Goal: Task Accomplishment & Management: Use online tool/utility

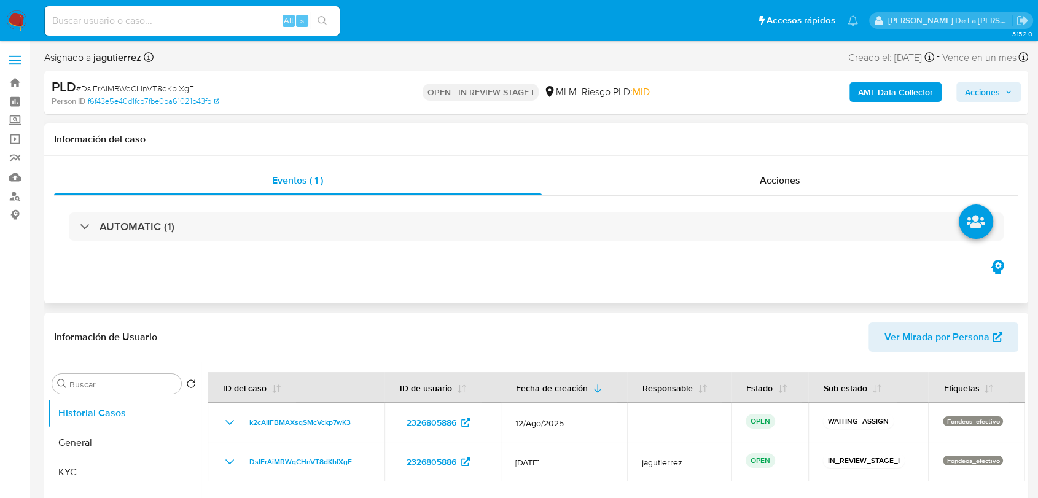
select select "10"
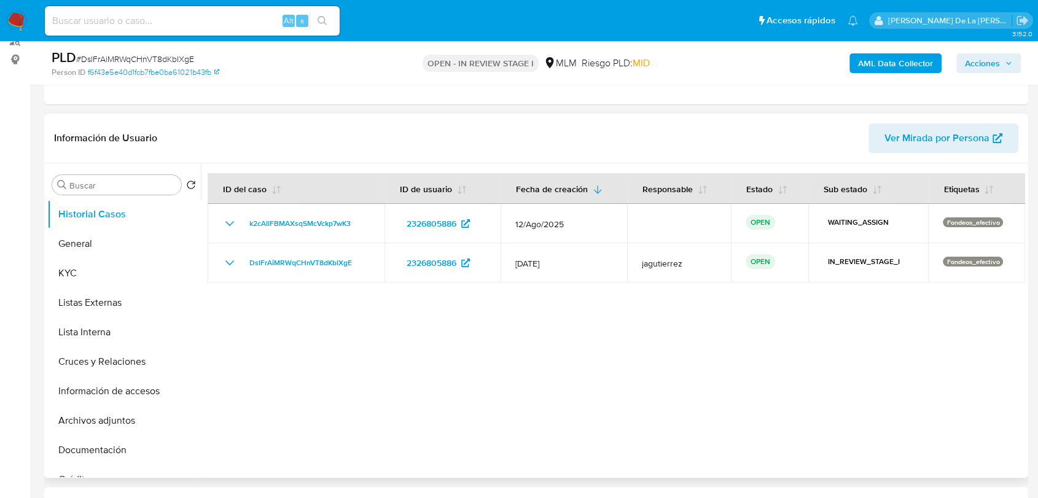
scroll to position [205, 0]
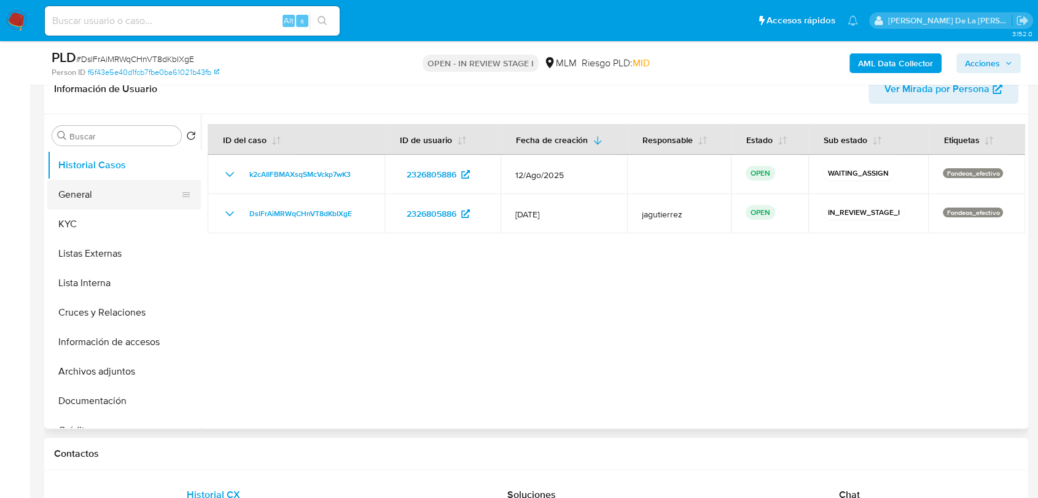
click at [124, 198] on button "General" at bounding box center [119, 194] width 144 height 29
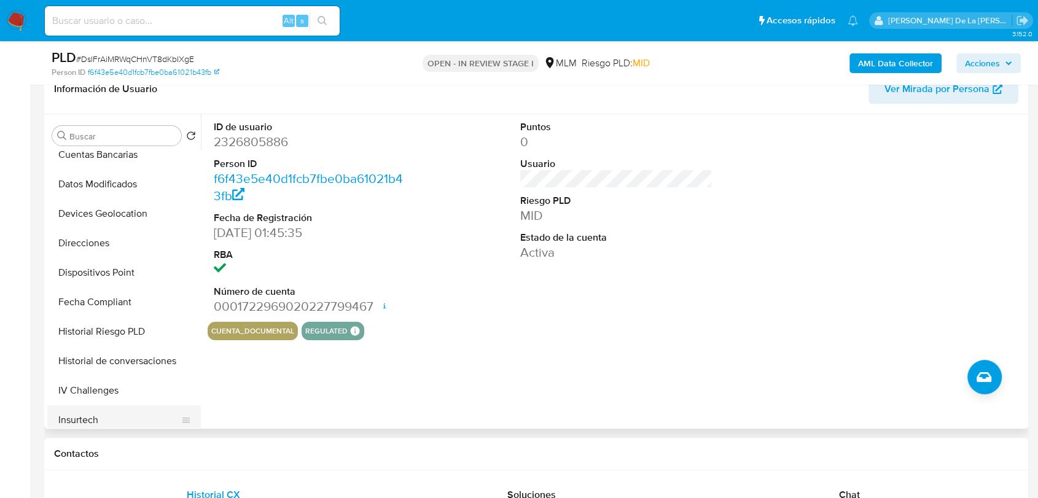
scroll to position [409, 0]
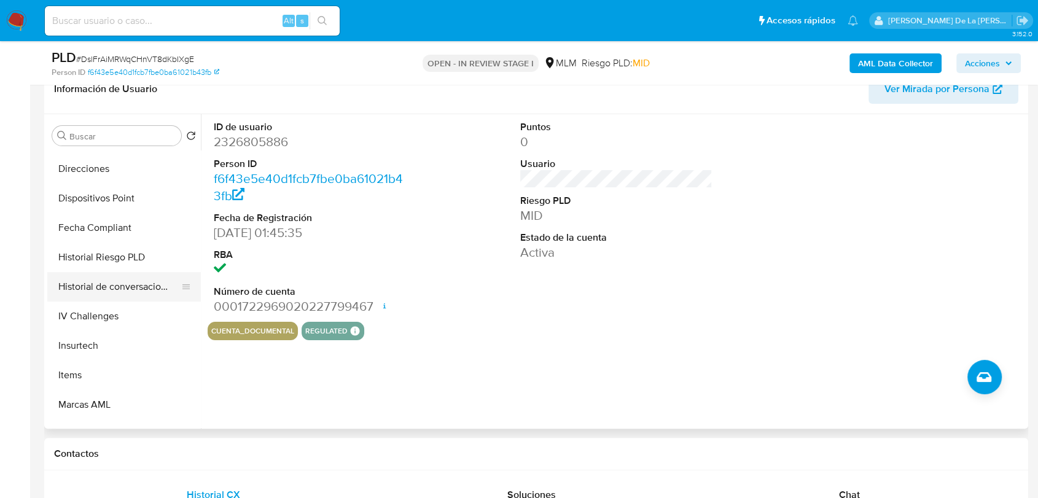
click at [143, 281] on button "Historial de conversaciones" at bounding box center [119, 286] width 144 height 29
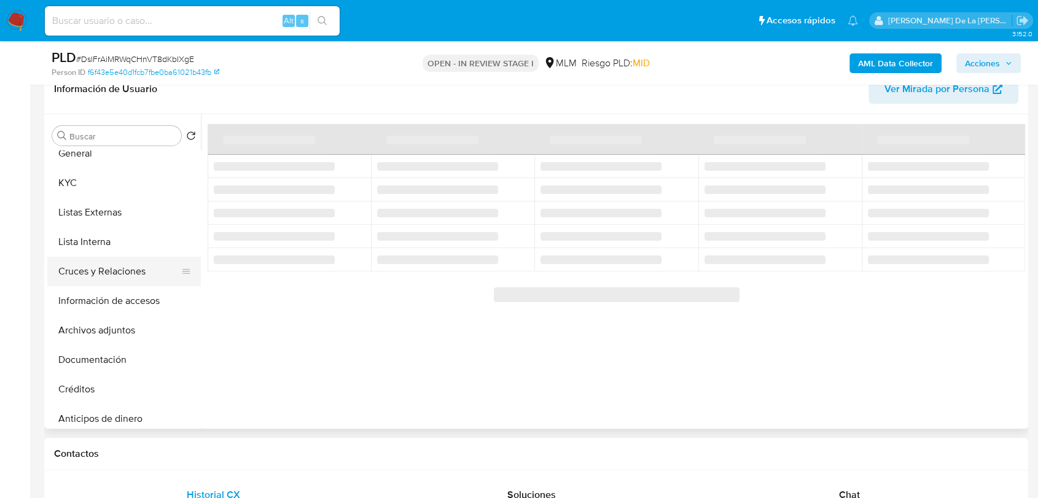
scroll to position [0, 0]
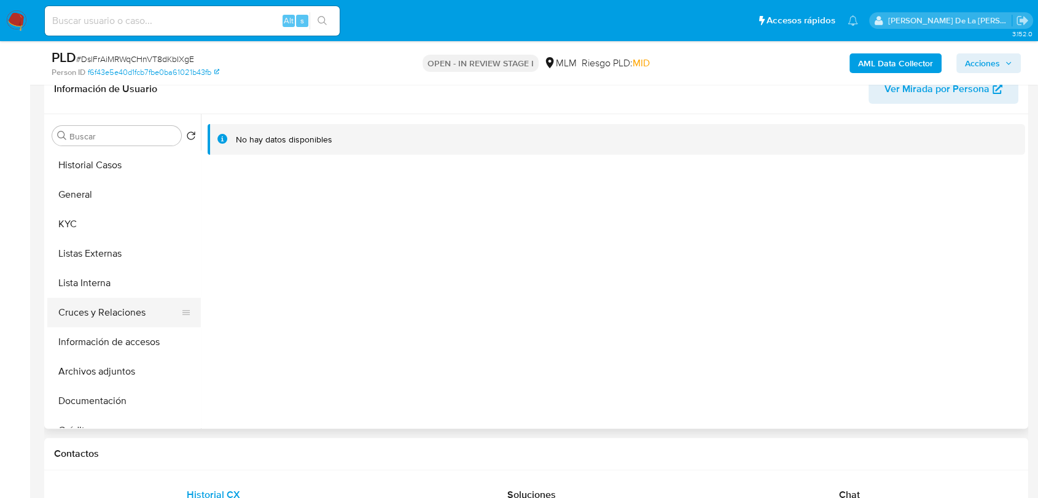
click at [111, 325] on button "Cruces y Relaciones" at bounding box center [119, 312] width 144 height 29
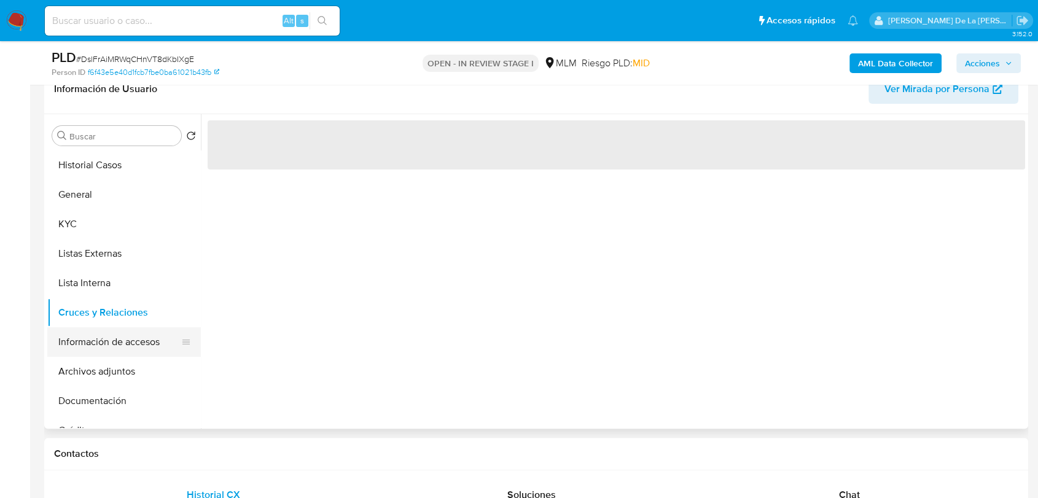
click at [108, 335] on button "Información de accesos" at bounding box center [119, 341] width 144 height 29
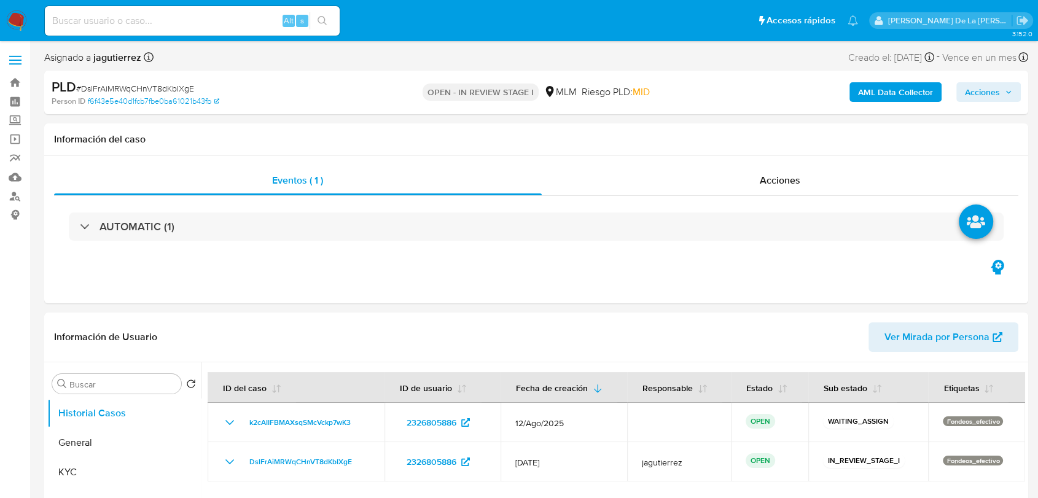
select select "10"
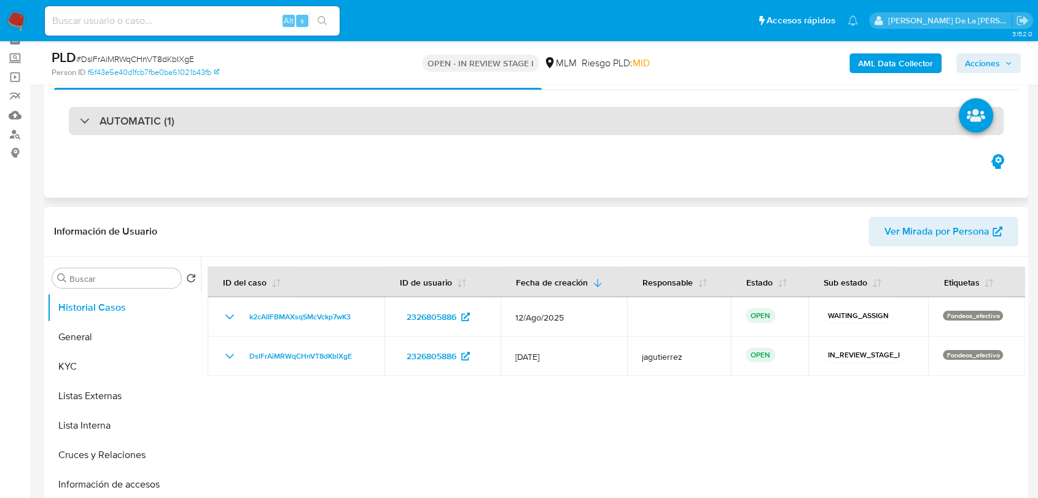
scroll to position [136, 0]
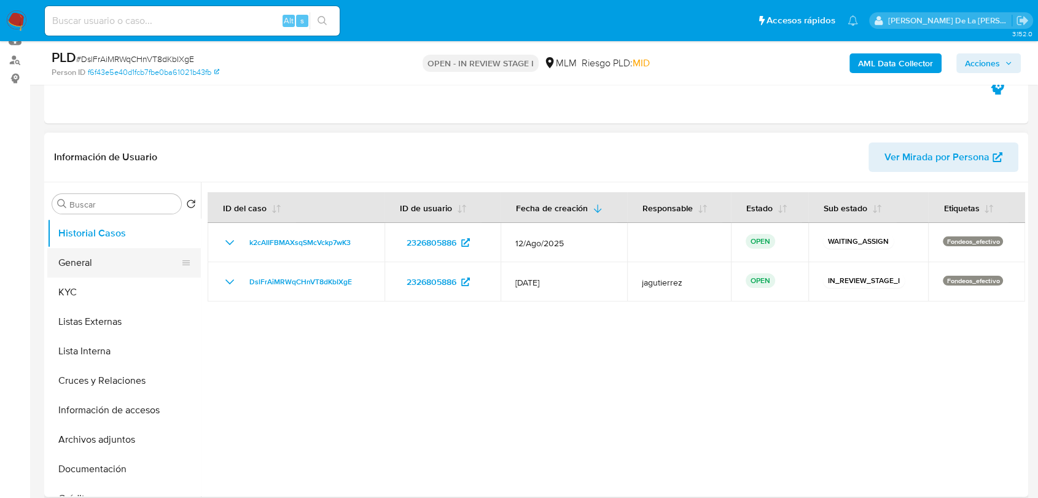
drag, startPoint x: 74, startPoint y: 262, endPoint x: 85, endPoint y: 254, distance: 13.6
click at [74, 262] on button "General" at bounding box center [119, 262] width 144 height 29
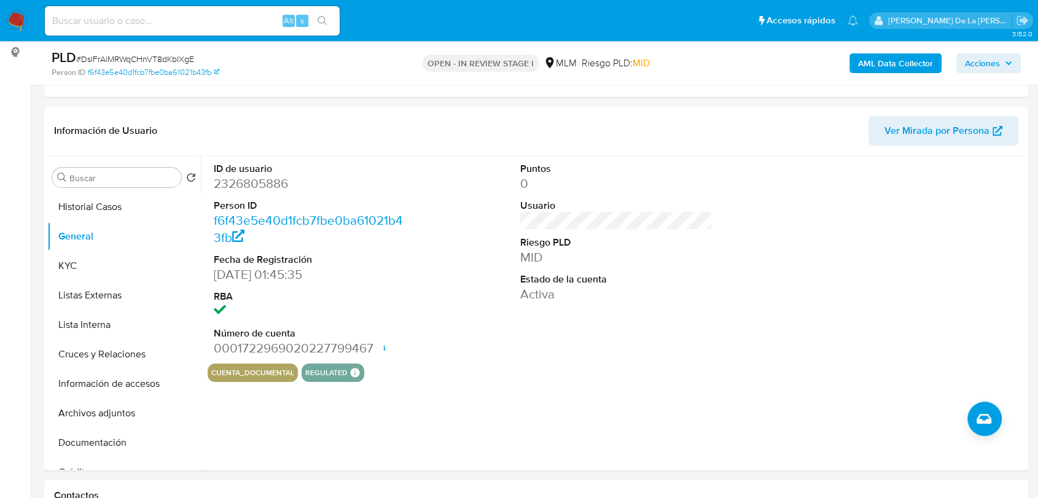
scroll to position [169, 0]
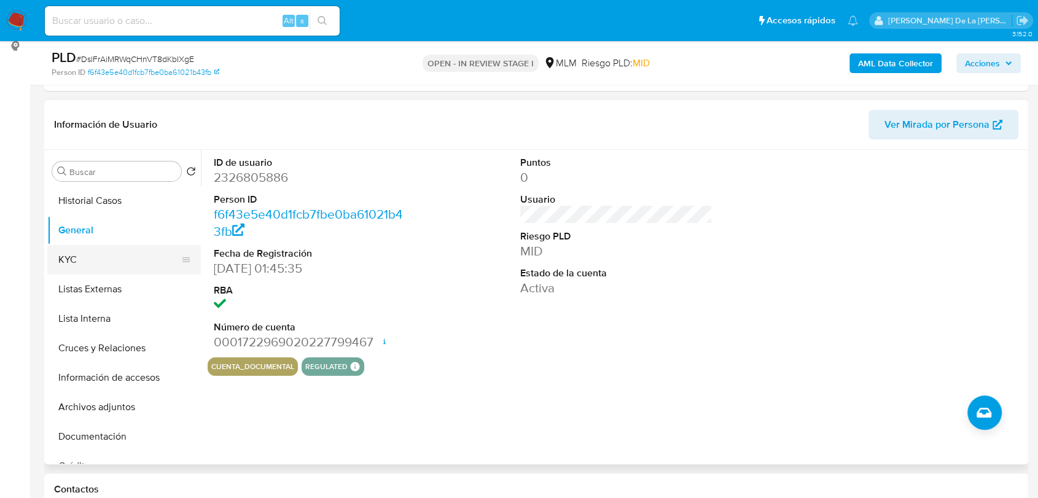
click at [107, 259] on button "KYC" at bounding box center [119, 259] width 144 height 29
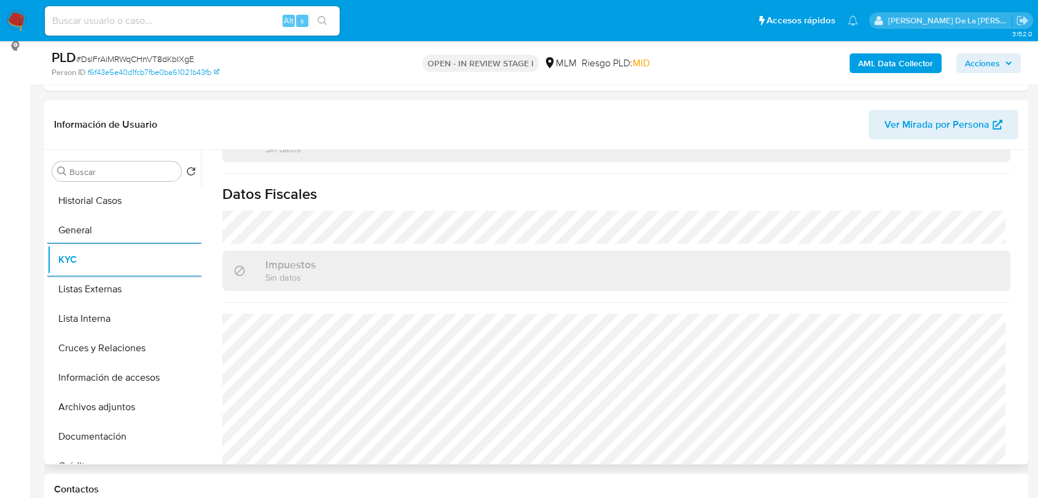
scroll to position [760, 0]
click at [101, 310] on button "Lista Interna" at bounding box center [119, 318] width 144 height 29
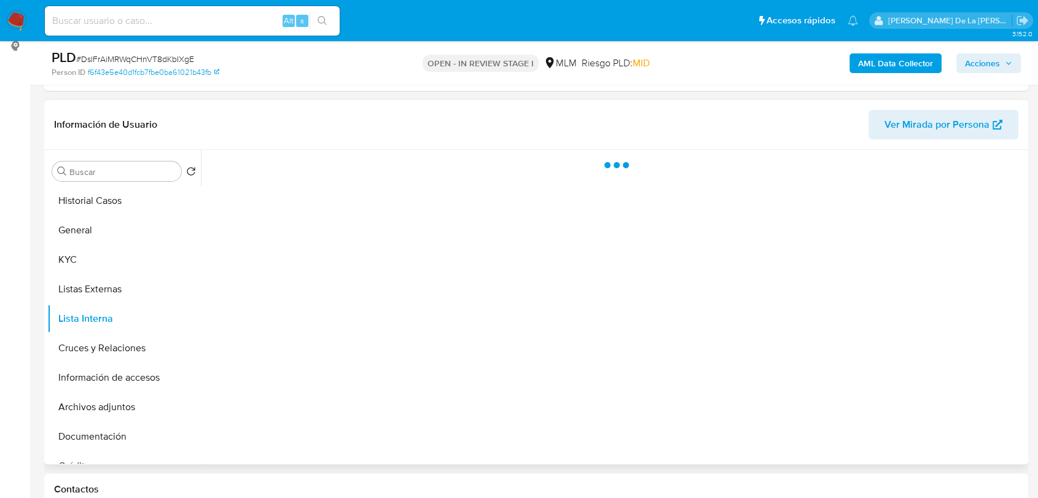
scroll to position [0, 0]
click at [141, 284] on button "Listas Externas" at bounding box center [119, 289] width 144 height 29
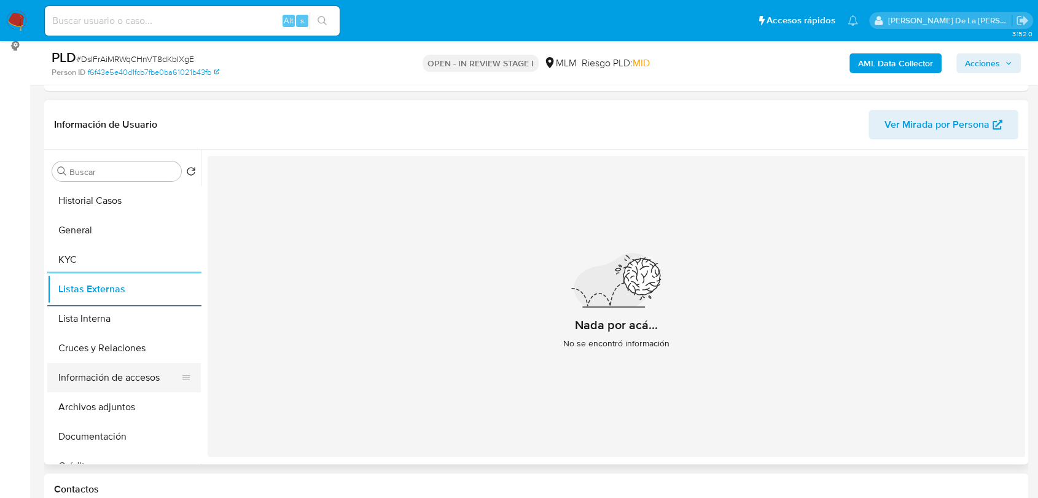
scroll to position [68, 0]
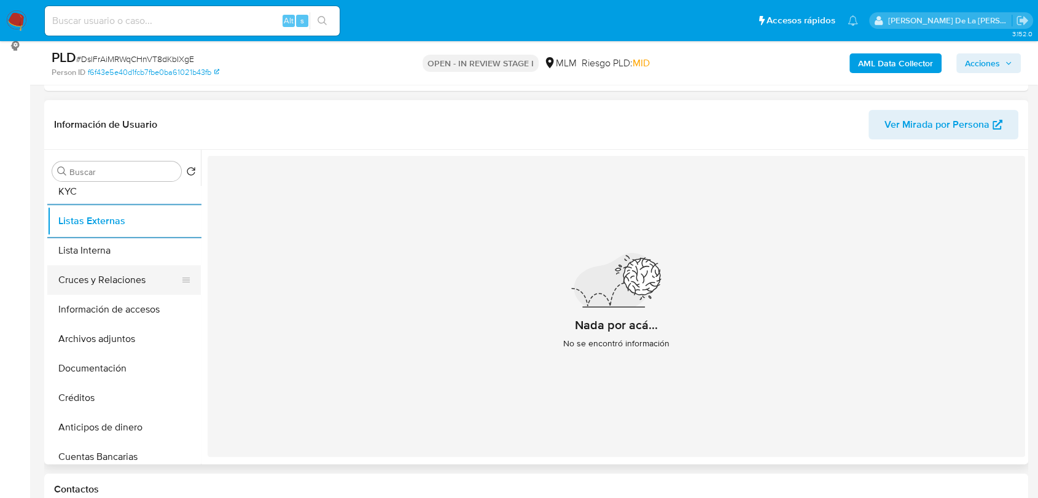
click at [117, 276] on button "Cruces y Relaciones" at bounding box center [119, 279] width 144 height 29
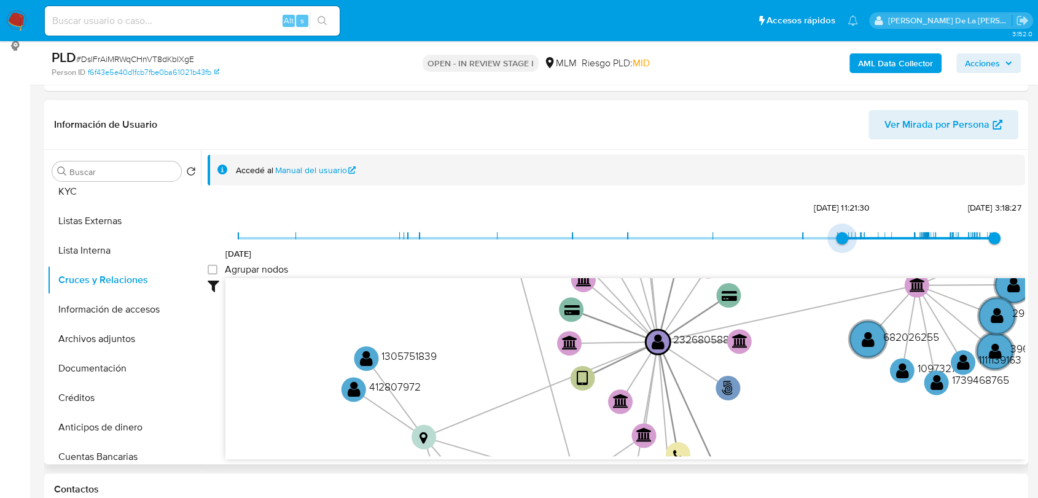
drag, startPoint x: 243, startPoint y: 238, endPoint x: 839, endPoint y: 241, distance: 595.8
click at [839, 241] on span "27/9/2024, 11:21:30" at bounding box center [842, 238] width 12 height 12
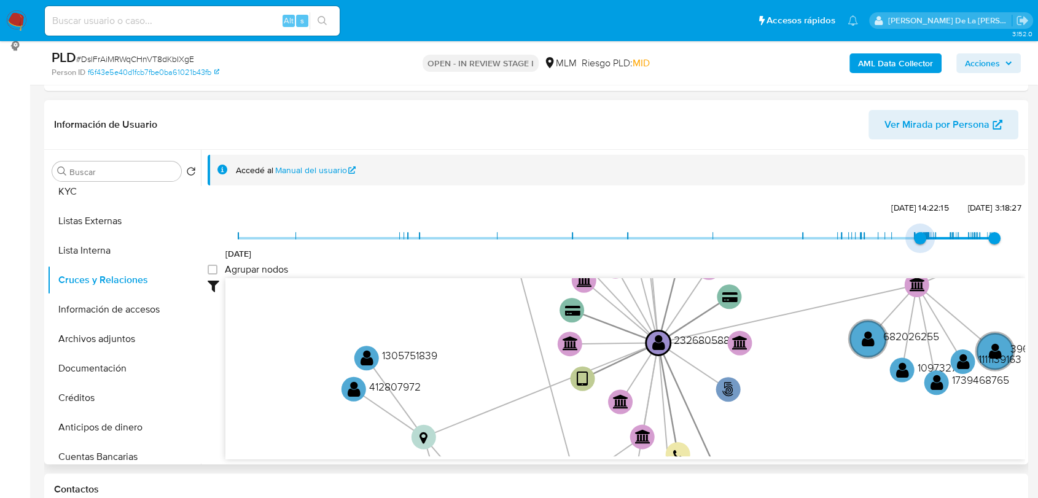
type input "1742088749000"
drag, startPoint x: 840, startPoint y: 229, endPoint x: 918, endPoint y: 233, distance: 78.1
click at [918, 233] on span "15/3/2025, 19:32:29" at bounding box center [924, 238] width 12 height 12
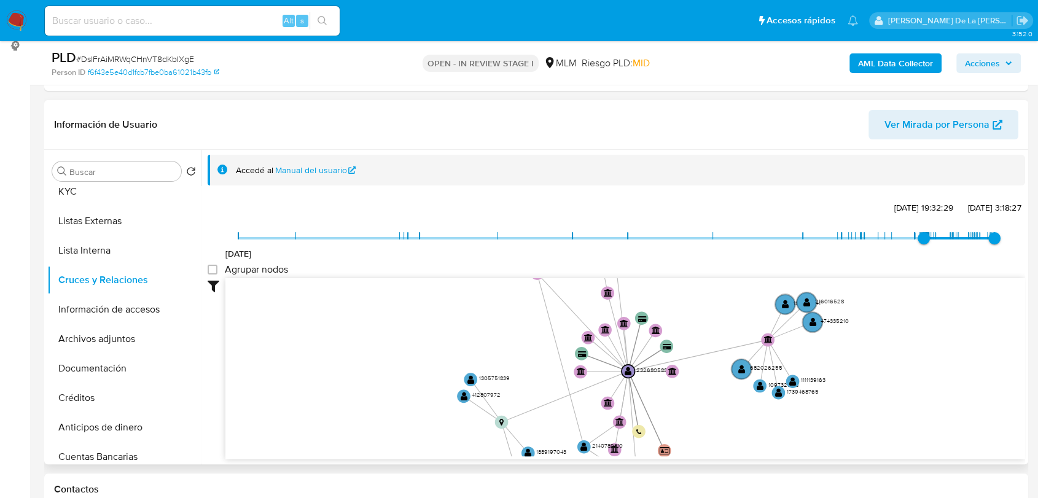
drag, startPoint x: 777, startPoint y: 338, endPoint x: 701, endPoint y: 368, distance: 81.1
click at [701, 368] on icon "phone-c51128b8c3eaea96859ce3236ac2991d  user-2326805886  2326805886 person-f6…" at bounding box center [625, 367] width 800 height 178
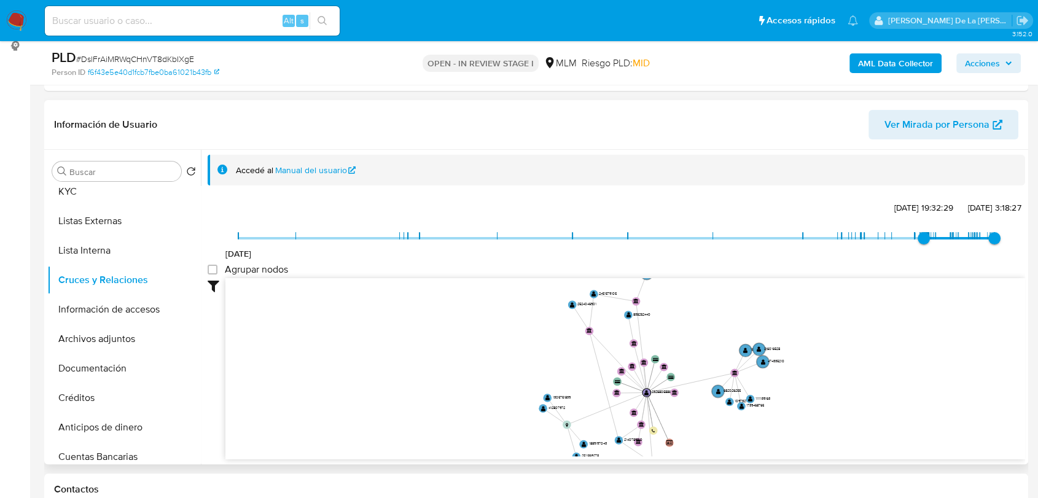
drag, startPoint x: 695, startPoint y: 385, endPoint x: 690, endPoint y: 408, distance: 23.4
click at [690, 408] on icon "phone-c51128b8c3eaea96859ce3236ac2991d  user-2326805886  2326805886 person-f6…" at bounding box center [625, 367] width 800 height 178
click at [129, 314] on button "Información de accesos" at bounding box center [119, 309] width 144 height 29
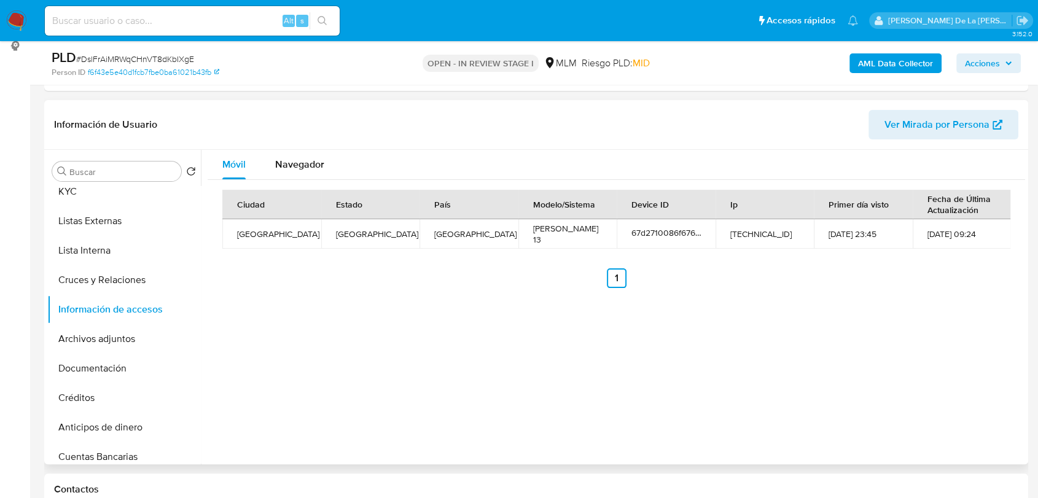
click at [73, 181] on div "Buscar Volver al orden por defecto Historial Casos General KYC Listas Externas …" at bounding box center [124, 308] width 154 height 313
drag, startPoint x: 70, startPoint y: 190, endPoint x: 115, endPoint y: 195, distance: 45.7
click at [71, 190] on button "KYC" at bounding box center [119, 191] width 144 height 29
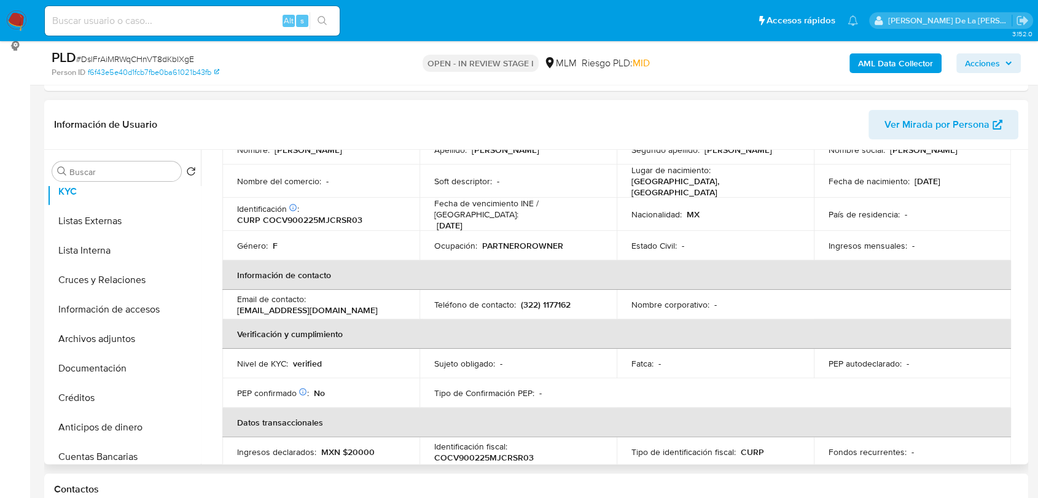
scroll to position [9, 0]
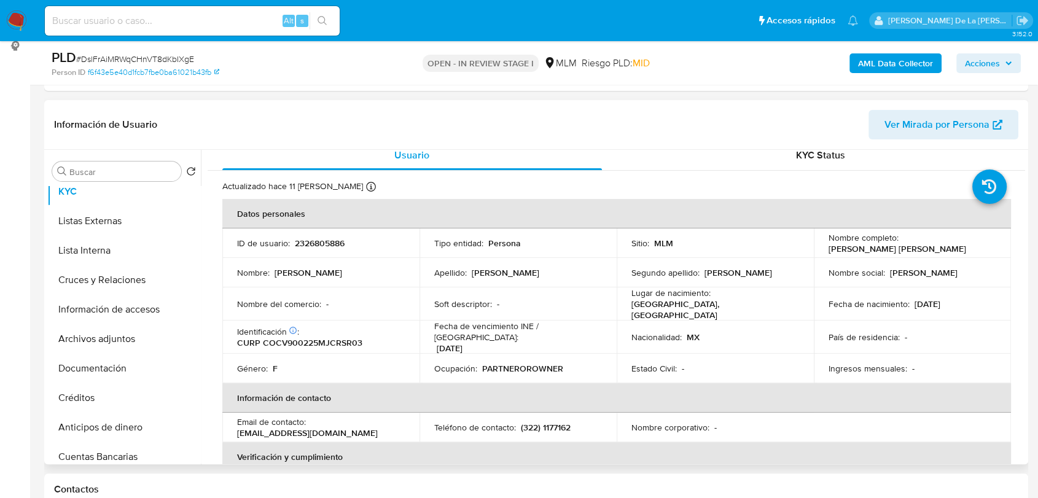
drag, startPoint x: 826, startPoint y: 252, endPoint x: 963, endPoint y: 251, distance: 137.6
click at [963, 251] on div "Nombre completo : Veronica Jazmin Cordova Castillo" at bounding box center [913, 243] width 168 height 22
click at [976, 181] on icon at bounding box center [989, 187] width 34 height 34
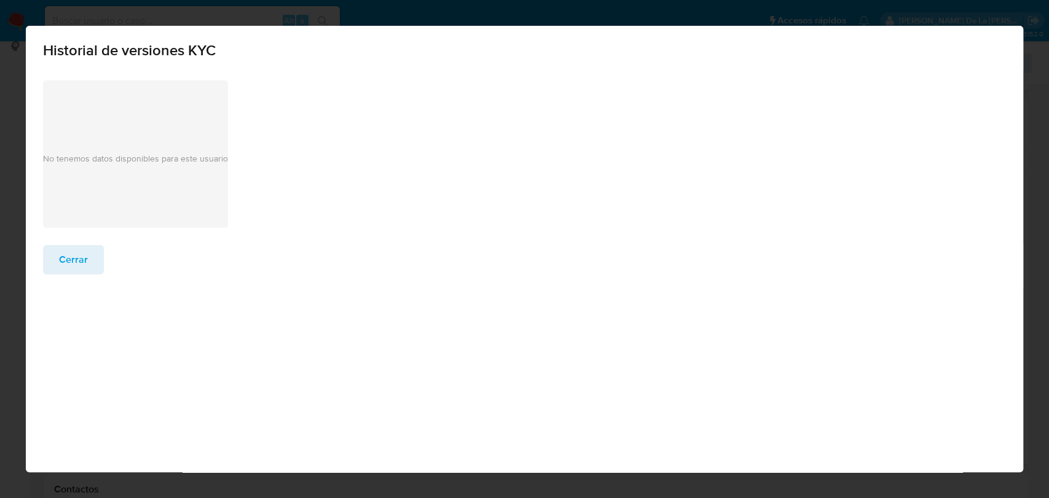
click at [66, 275] on div "Cerrar" at bounding box center [524, 268] width 997 height 47
click at [66, 270] on span "Cerrar" at bounding box center [73, 259] width 29 height 27
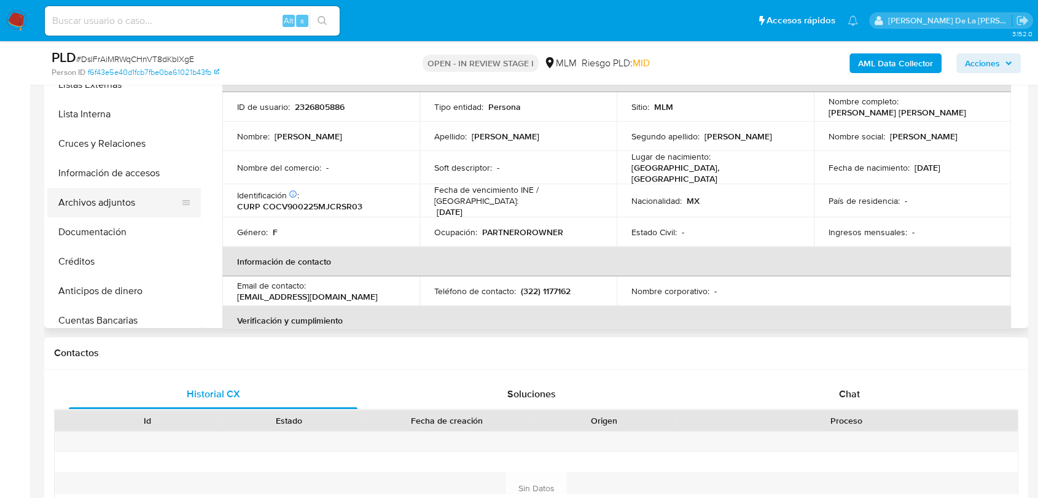
click at [139, 198] on button "Archivos adjuntos" at bounding box center [119, 202] width 144 height 29
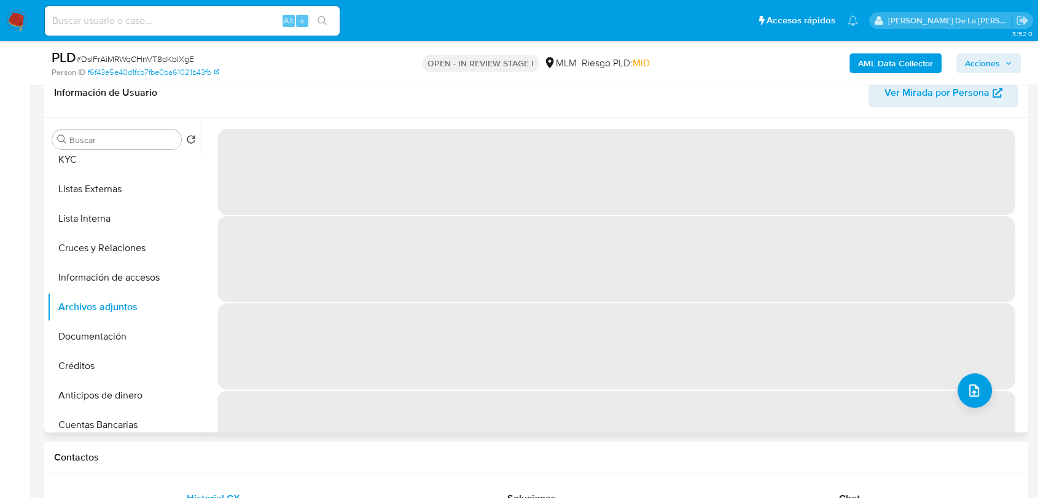
scroll to position [169, 0]
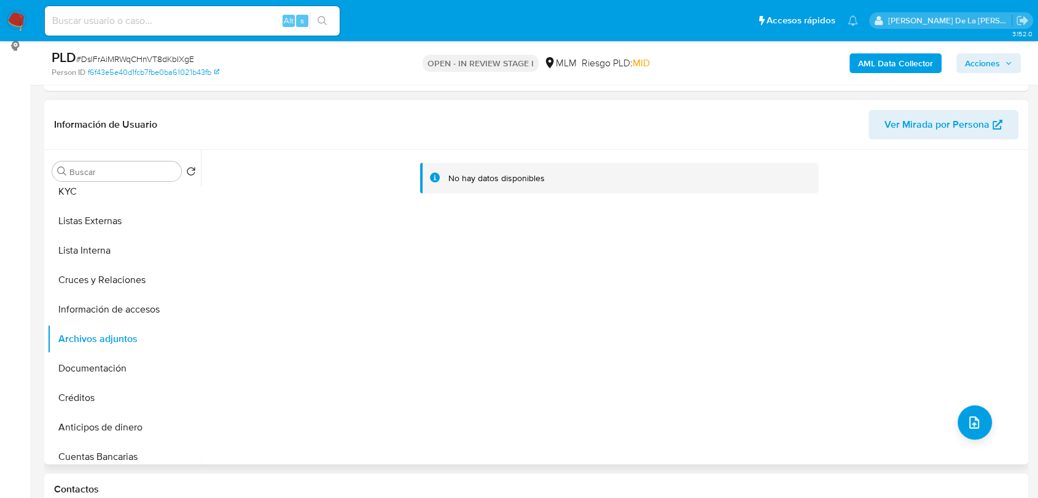
click at [885, 65] on b "AML Data Collector" at bounding box center [895, 63] width 75 height 20
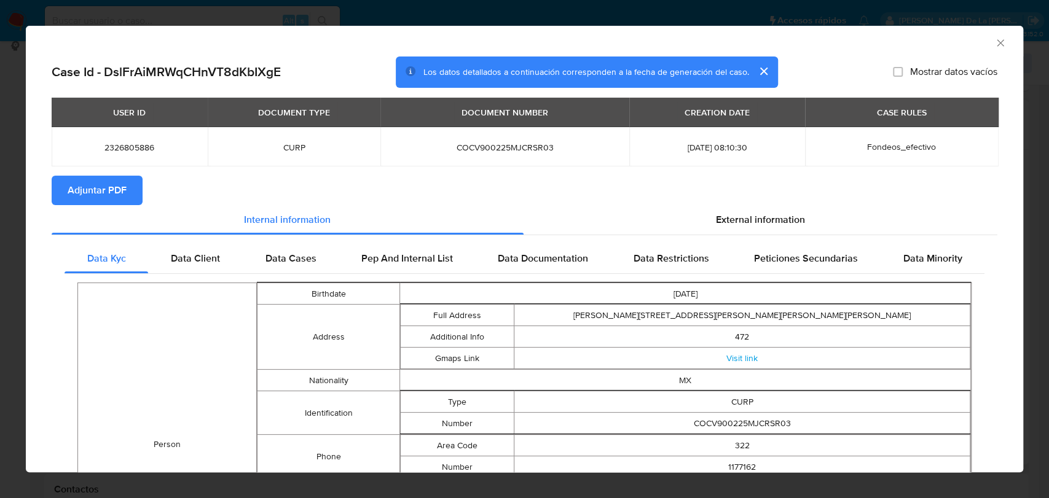
click at [102, 189] on span "Adjuntar PDF" at bounding box center [97, 190] width 59 height 27
click at [994, 45] on icon "Cerrar ventana" at bounding box center [1000, 43] width 12 height 12
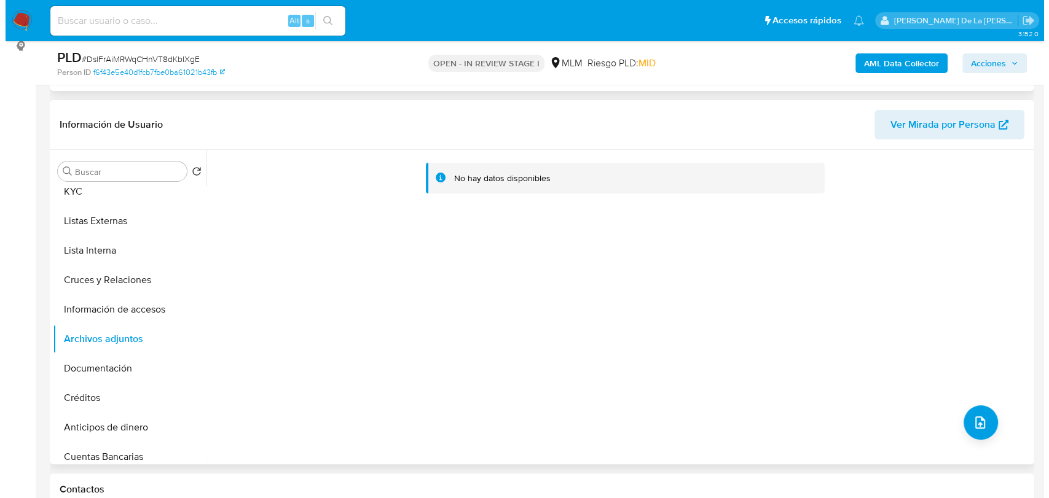
scroll to position [33, 0]
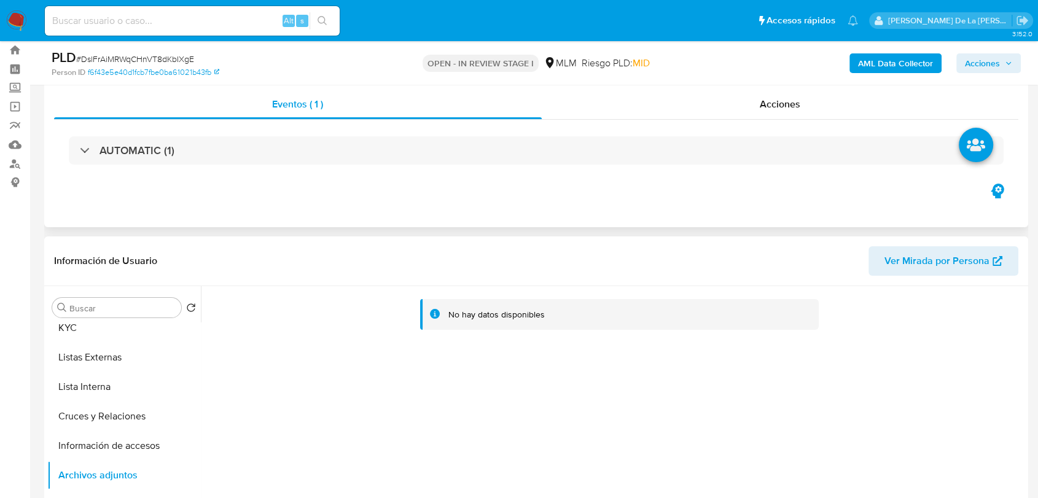
click at [1000, 192] on icon "button" at bounding box center [997, 191] width 13 height 15
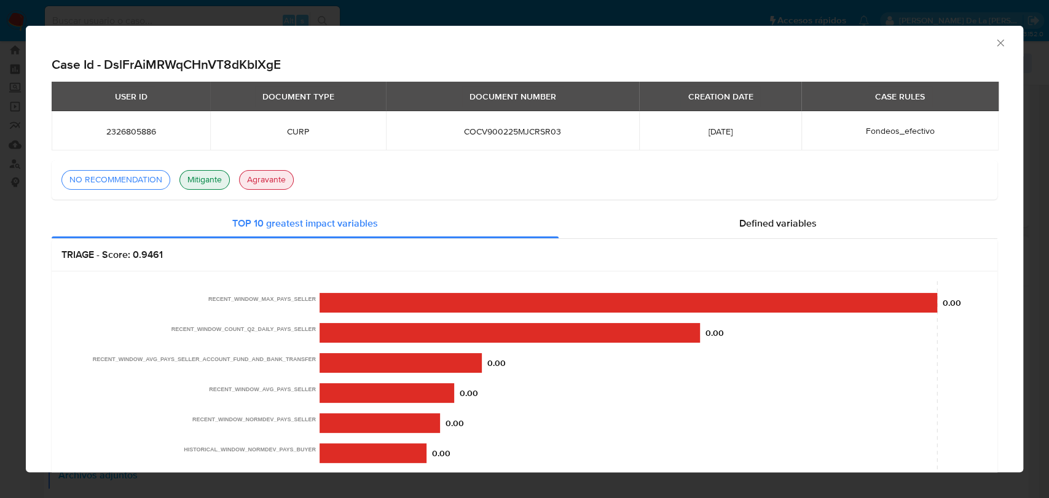
click at [998, 50] on div "Consolidado" at bounding box center [524, 41] width 997 height 31
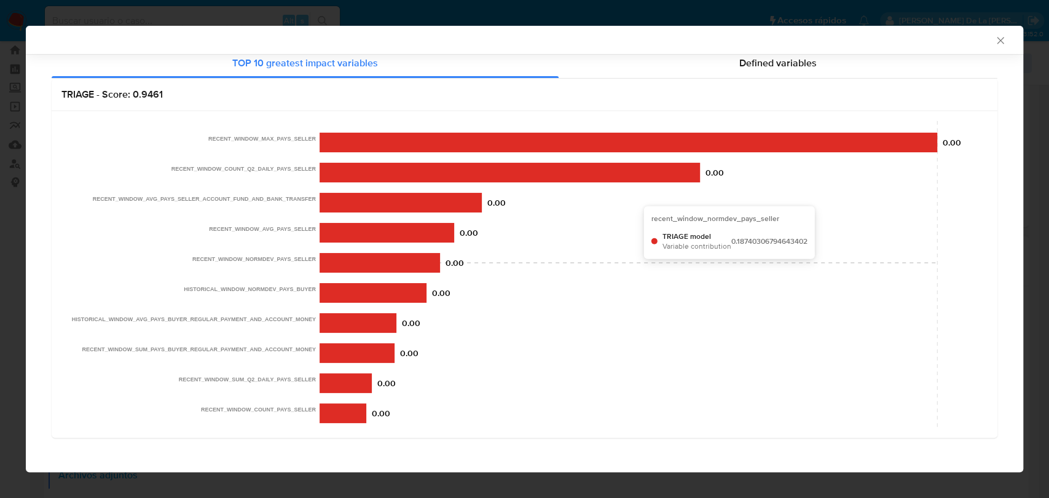
scroll to position [0, 0]
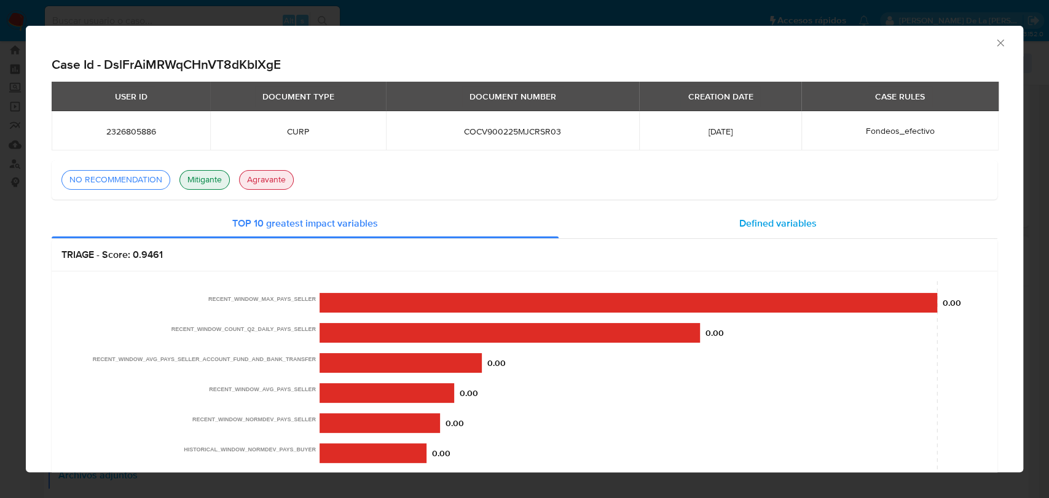
click at [799, 235] on div "Defined variables" at bounding box center [777, 223] width 439 height 29
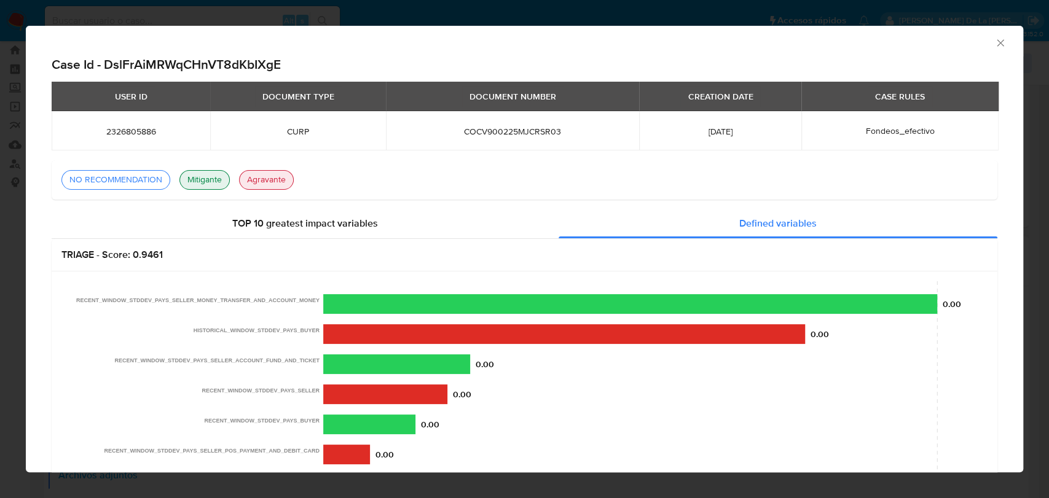
click at [994, 37] on icon "Cerrar ventana" at bounding box center [1000, 43] width 12 height 12
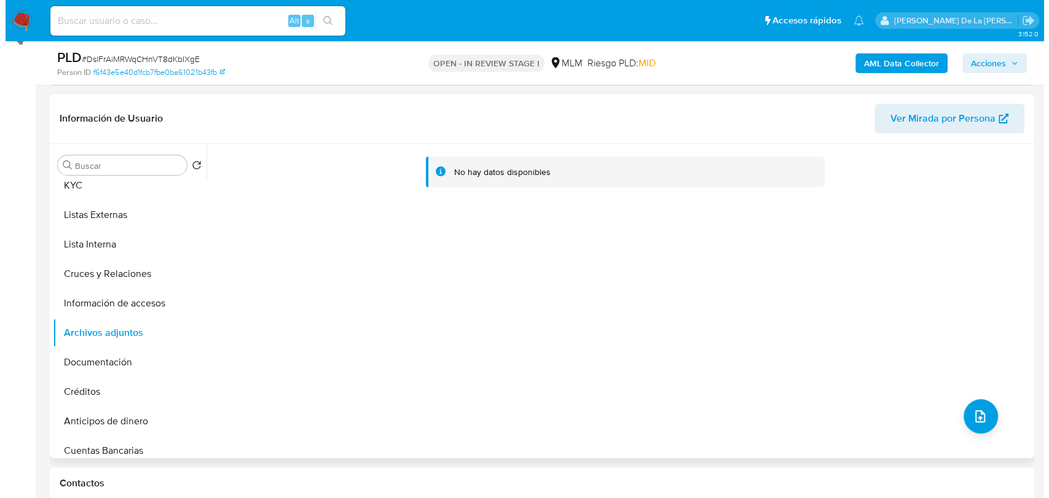
scroll to position [101, 0]
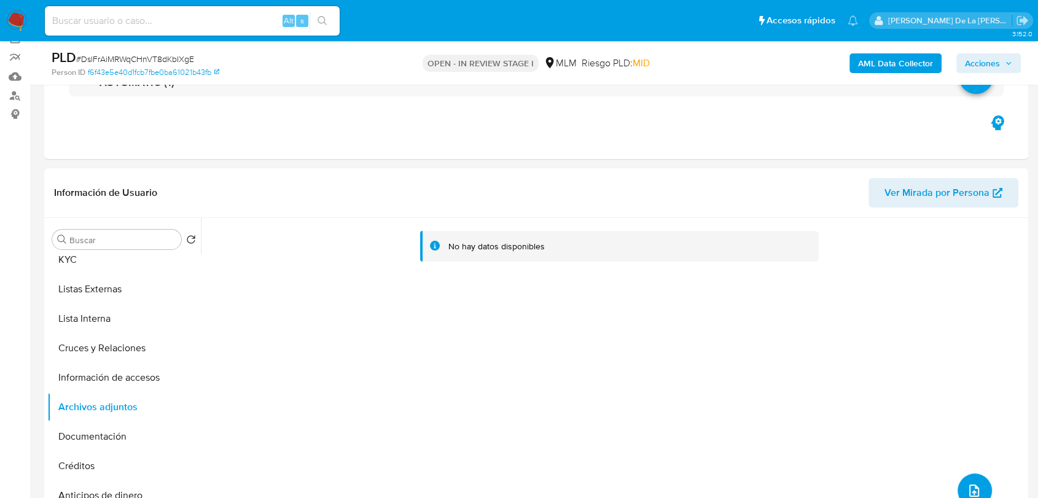
click at [969, 482] on button "upload-file" at bounding box center [975, 491] width 34 height 34
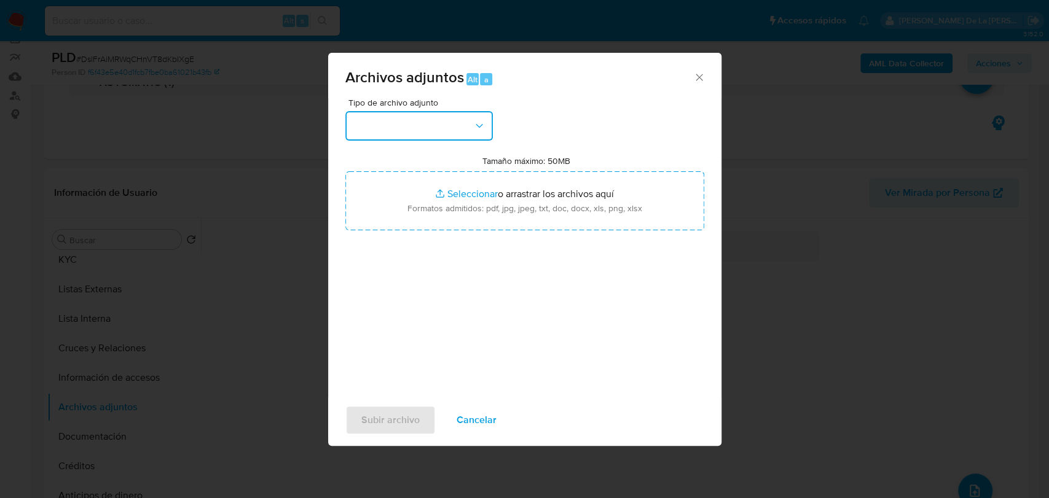
click at [418, 125] on button "button" at bounding box center [418, 125] width 147 height 29
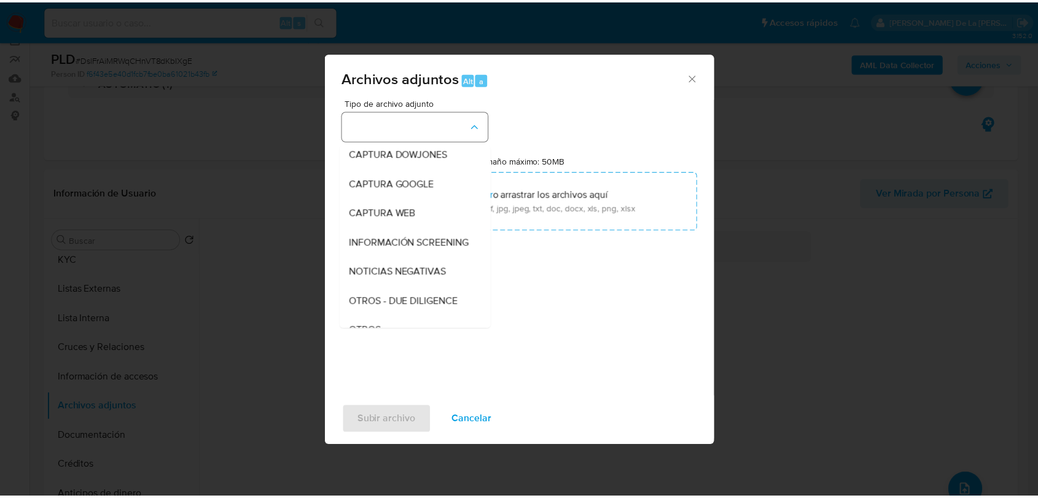
scroll to position [64, 0]
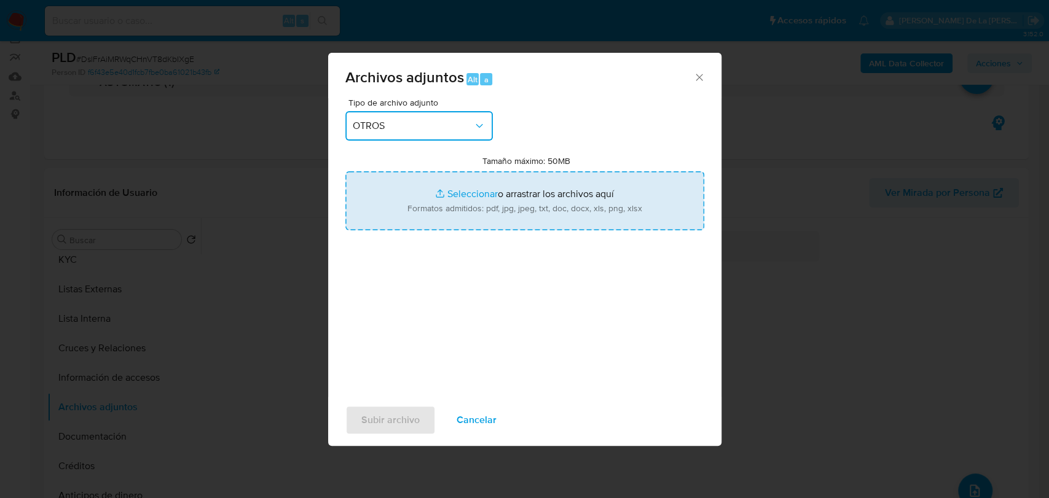
type input "C:\fakepath\2326805886_VERONICA JAZMIN CORDOVA CASTILLO_JUL2025.pdf"
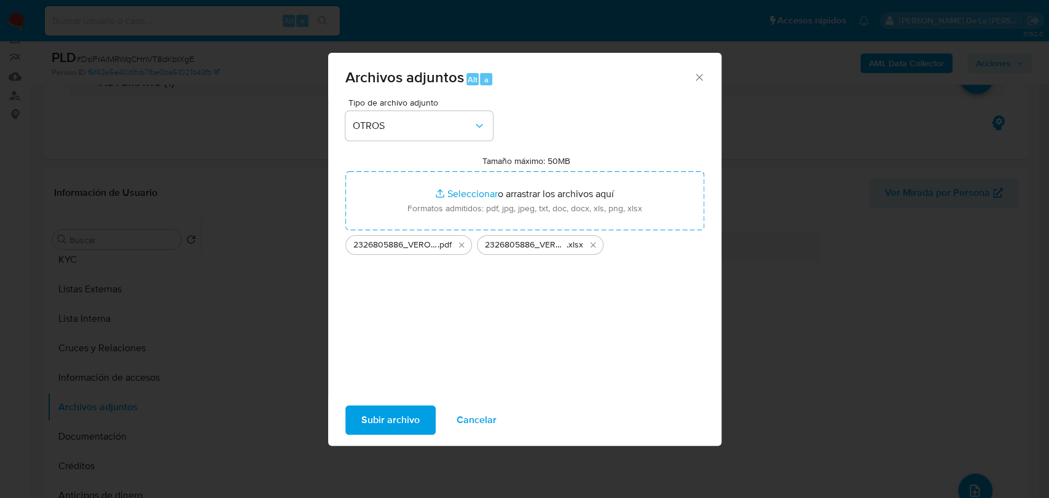
click at [386, 431] on span "Subir archivo" at bounding box center [390, 420] width 58 height 27
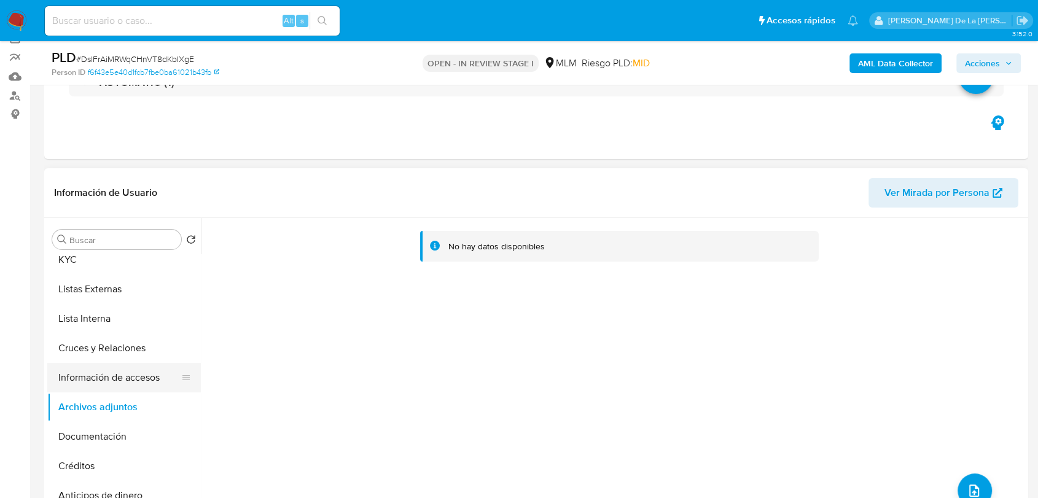
click at [150, 378] on button "Información de accesos" at bounding box center [119, 377] width 144 height 29
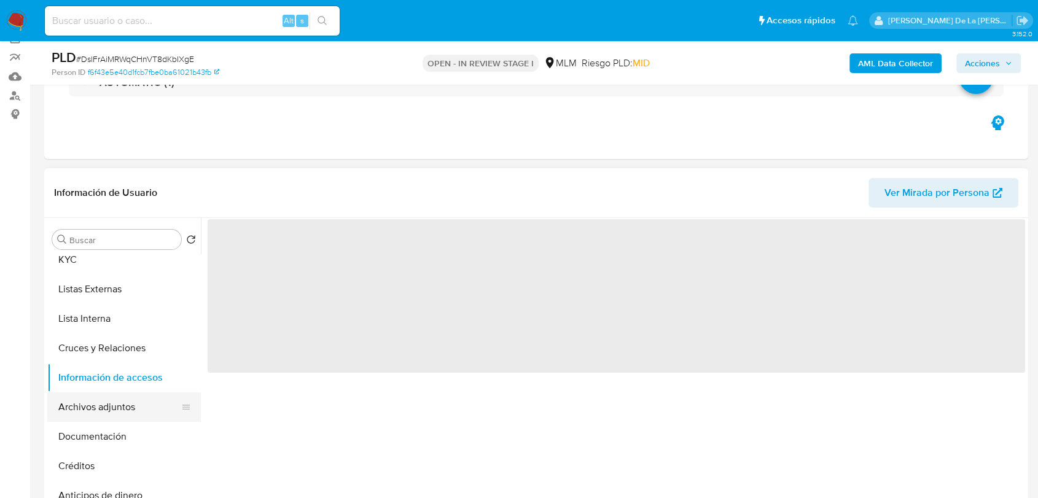
click at [112, 412] on button "Archivos adjuntos" at bounding box center [119, 407] width 144 height 29
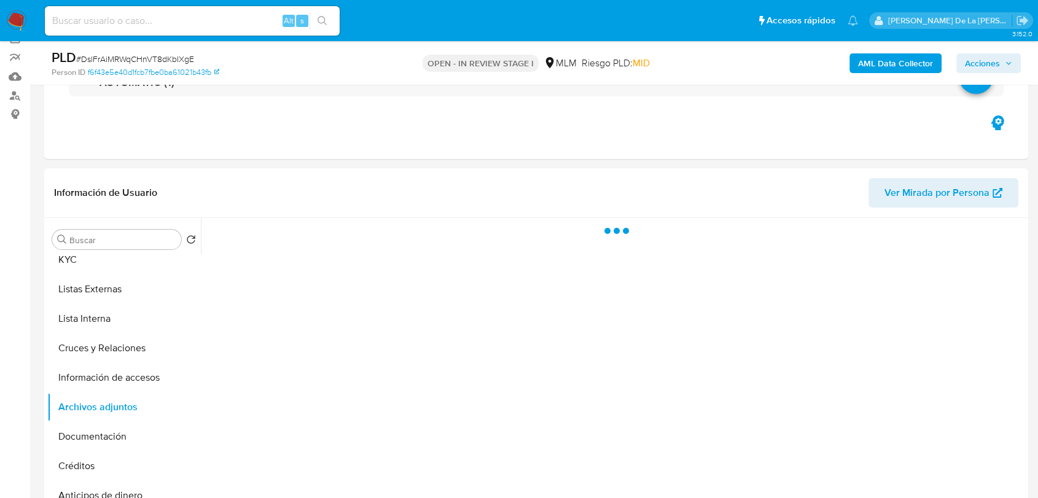
click at [980, 60] on span "Acciones" at bounding box center [982, 63] width 35 height 20
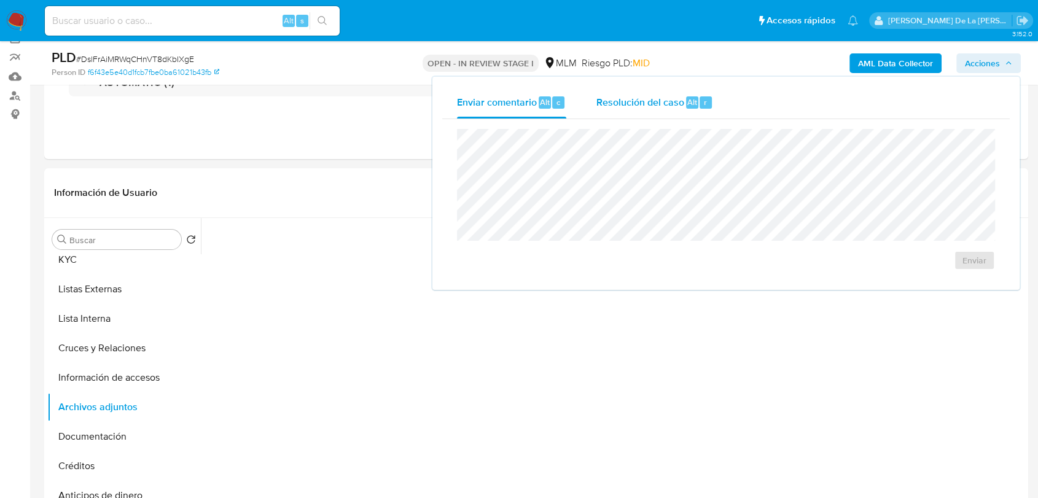
click at [713, 100] on button "Resolución del caso Alt r" at bounding box center [654, 103] width 147 height 32
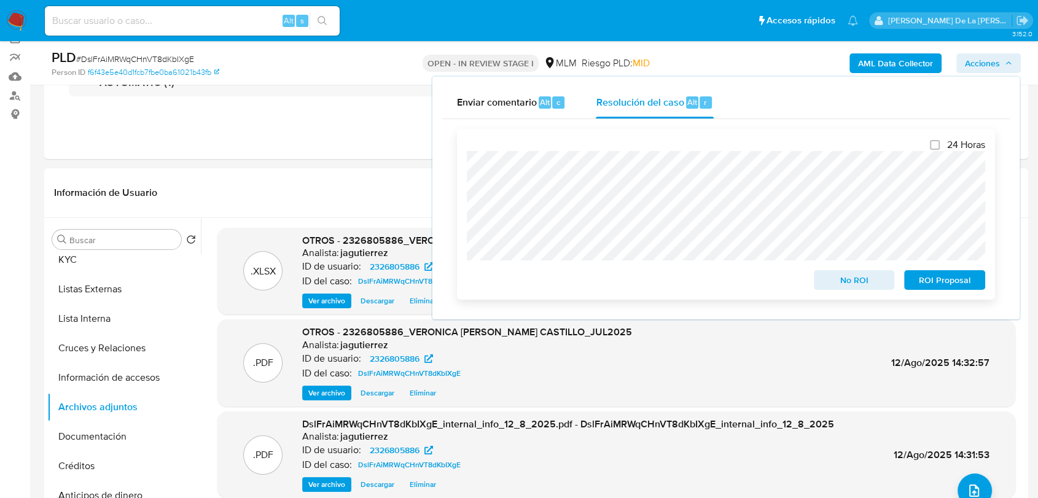
click at [950, 282] on span "ROI Proposal" at bounding box center [945, 279] width 64 height 17
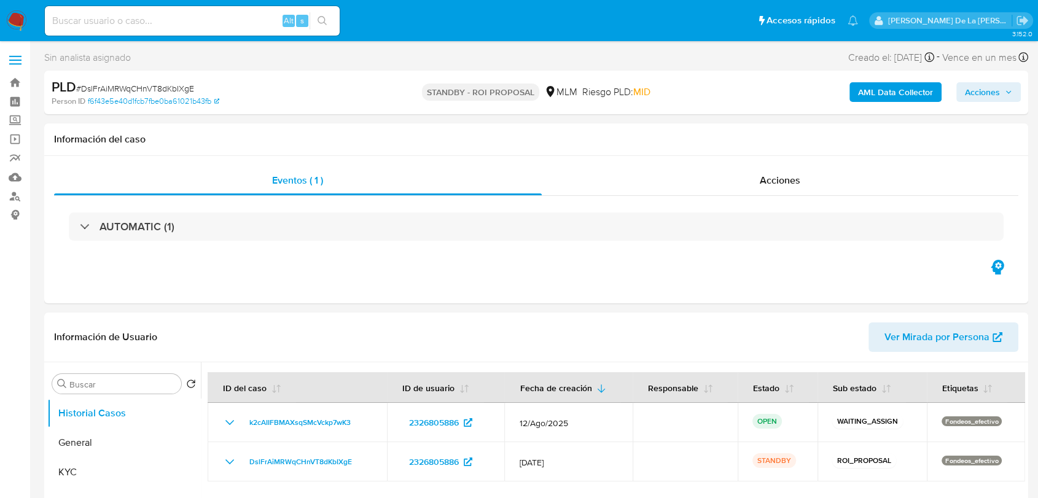
select select "10"
click at [10, 14] on img at bounding box center [16, 20] width 21 height 21
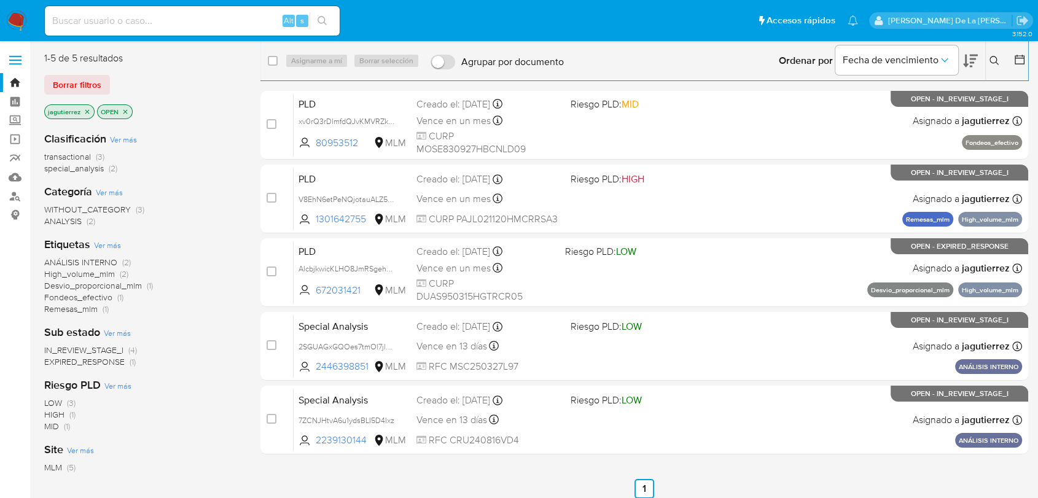
click at [71, 298] on span "Fondeos_efectivo" at bounding box center [78, 297] width 68 height 12
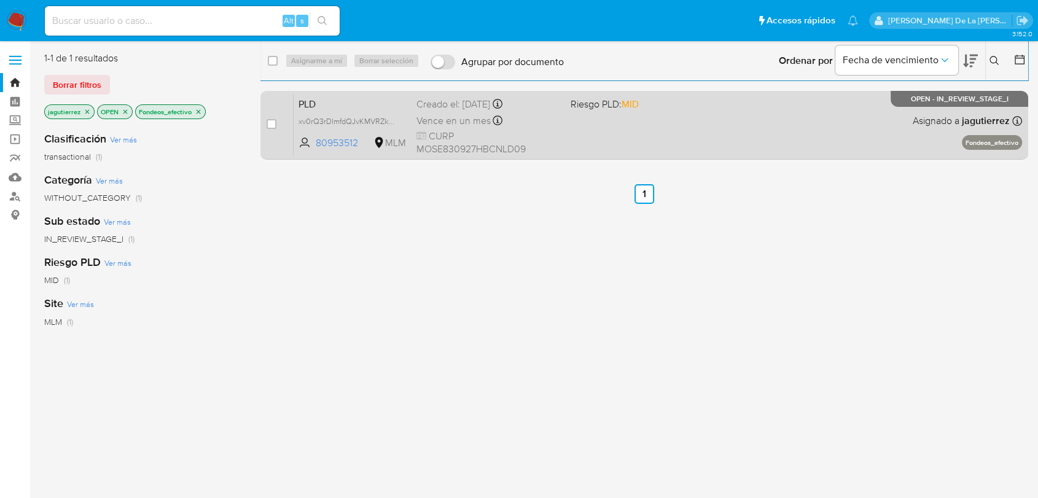
click at [742, 131] on div "PLD xv0rQ3rDlmfdQJvKMVRZkUFw 80953512 MLM Riesgo PLD: MID Creado el: 12/07/2025…" at bounding box center [658, 125] width 728 height 62
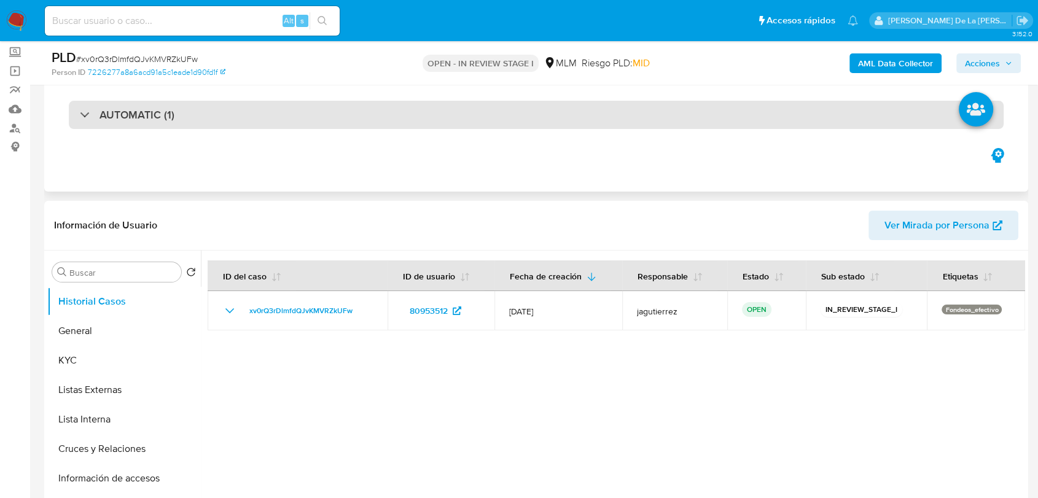
select select "10"
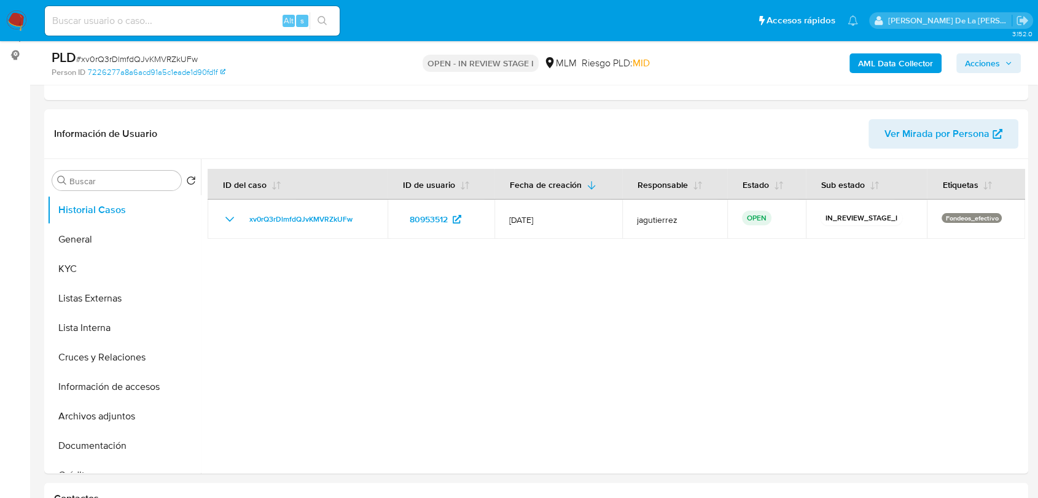
scroll to position [136, 0]
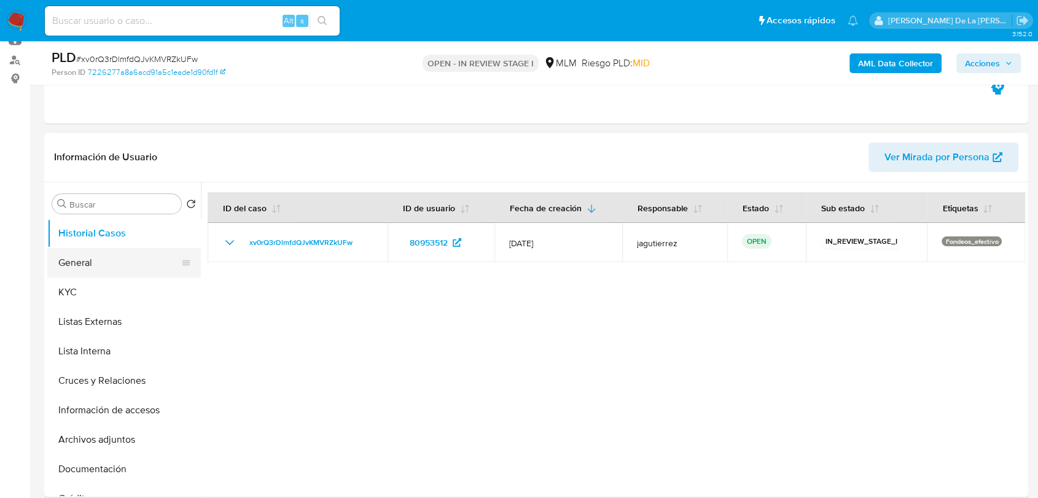
click at [69, 267] on button "General" at bounding box center [119, 262] width 144 height 29
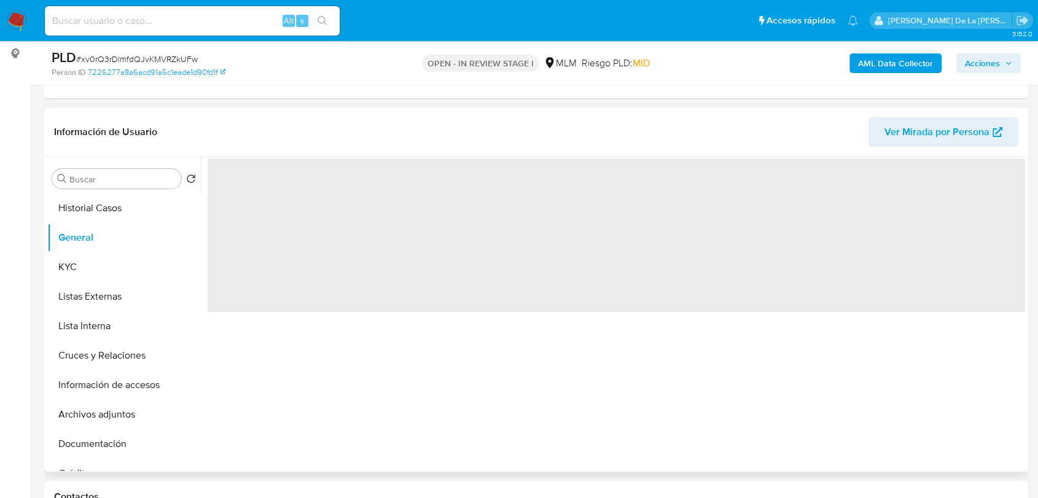
scroll to position [205, 0]
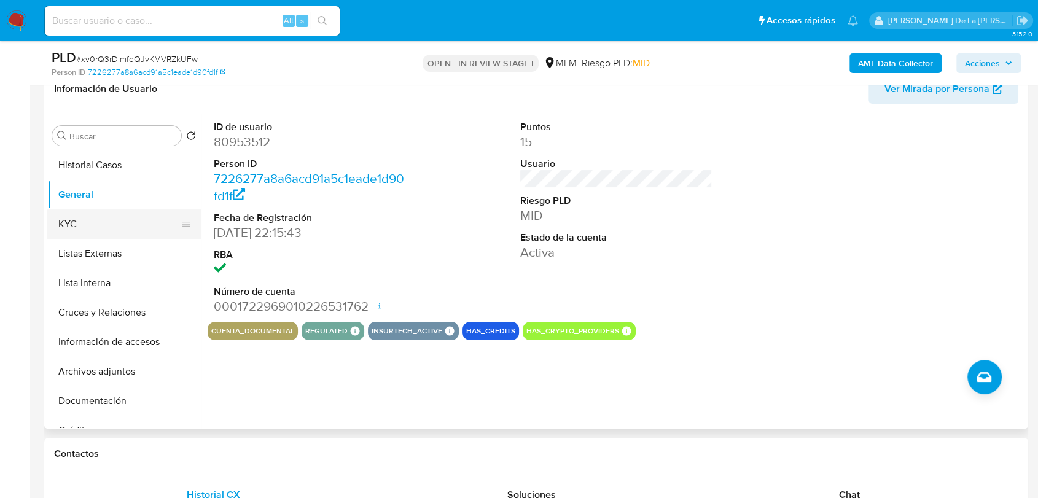
click at [109, 230] on button "KYC" at bounding box center [119, 223] width 144 height 29
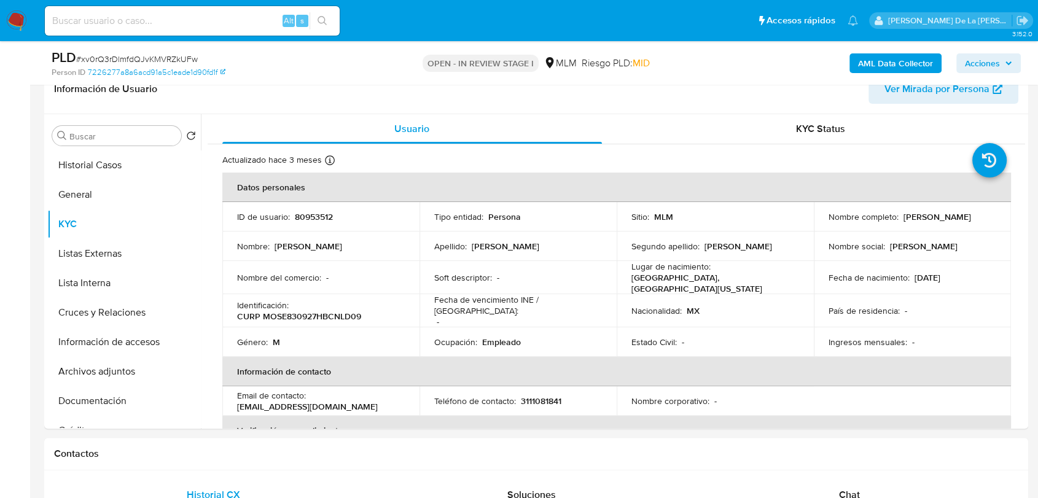
drag, startPoint x: 825, startPoint y: 222, endPoint x: 946, endPoint y: 221, distance: 121.0
click at [946, 221] on div "Nombre completo : Edwin Montoya Salinas" at bounding box center [913, 216] width 168 height 11
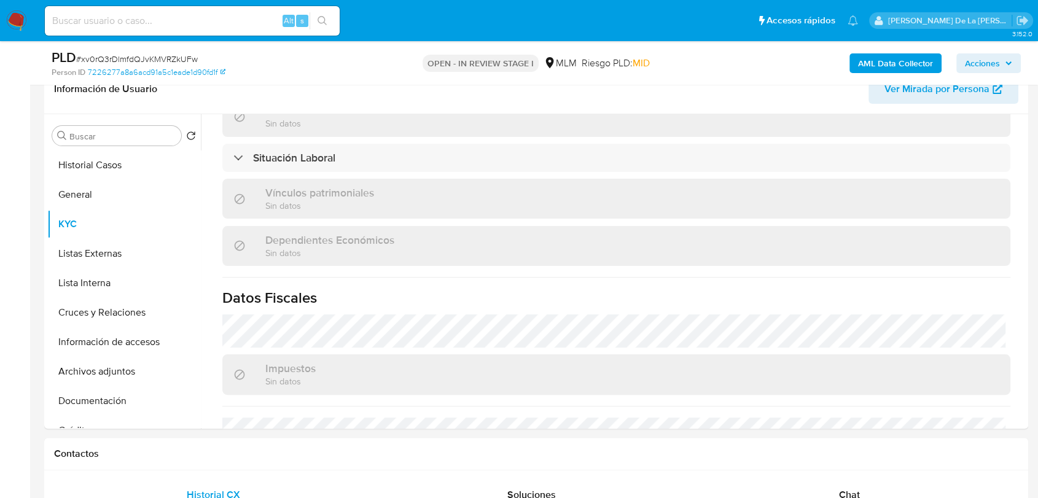
scroll to position [760, 0]
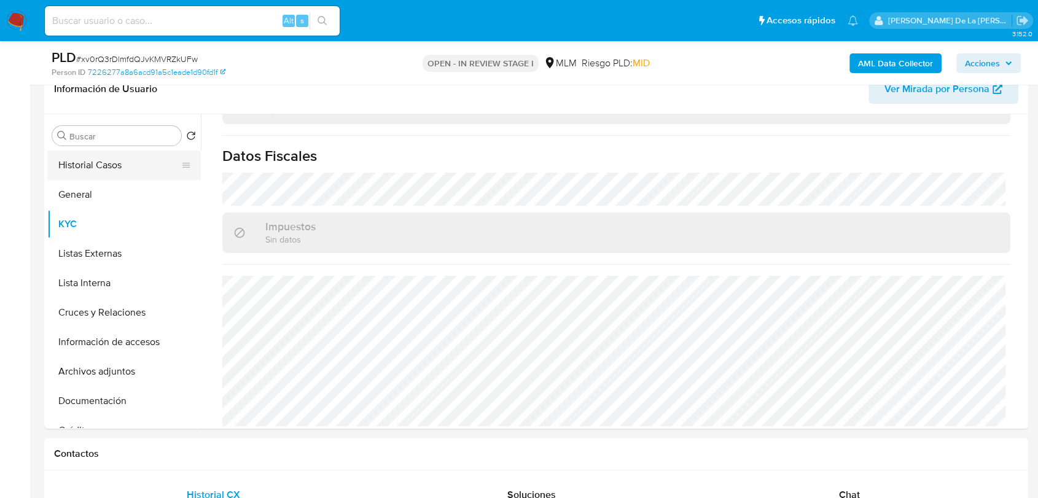
click at [98, 185] on button "General" at bounding box center [124, 194] width 154 height 29
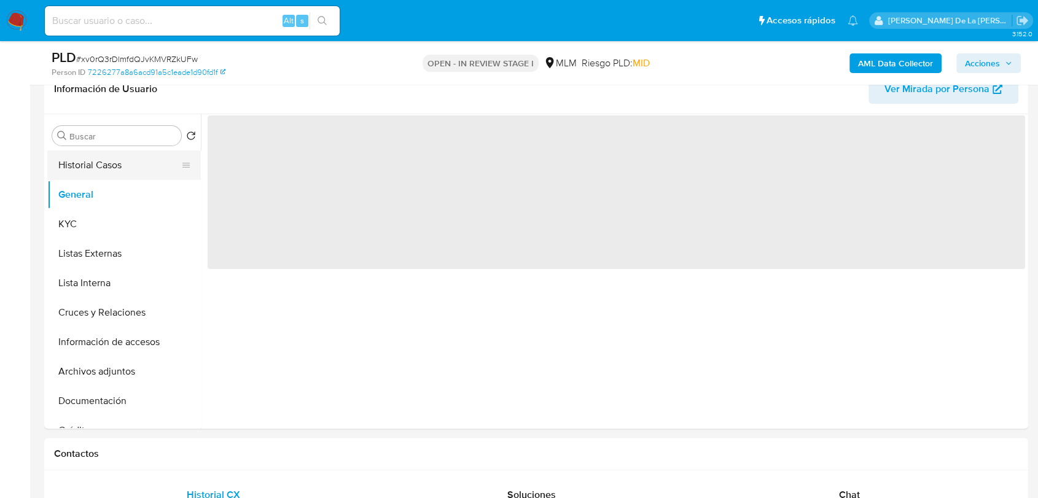
click at [102, 163] on button "Historial Casos" at bounding box center [119, 164] width 144 height 29
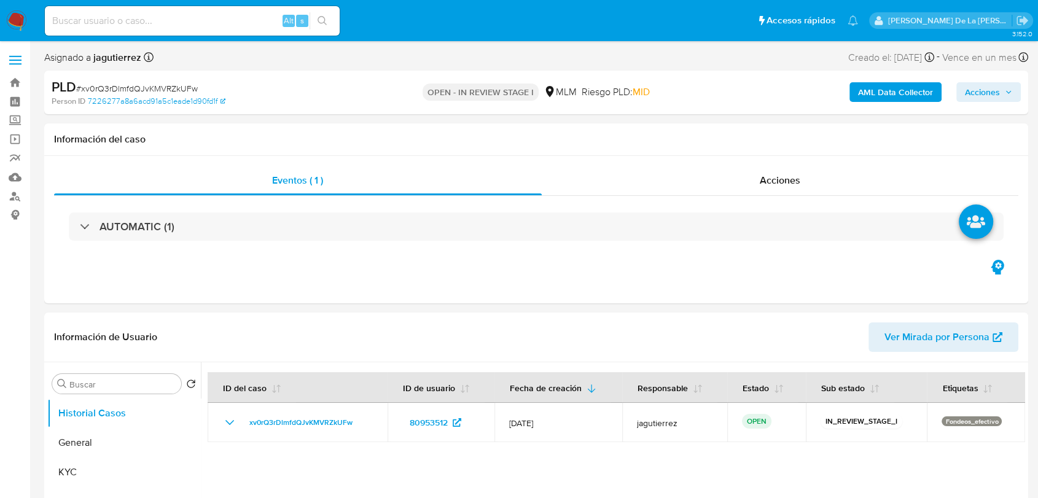
select select "10"
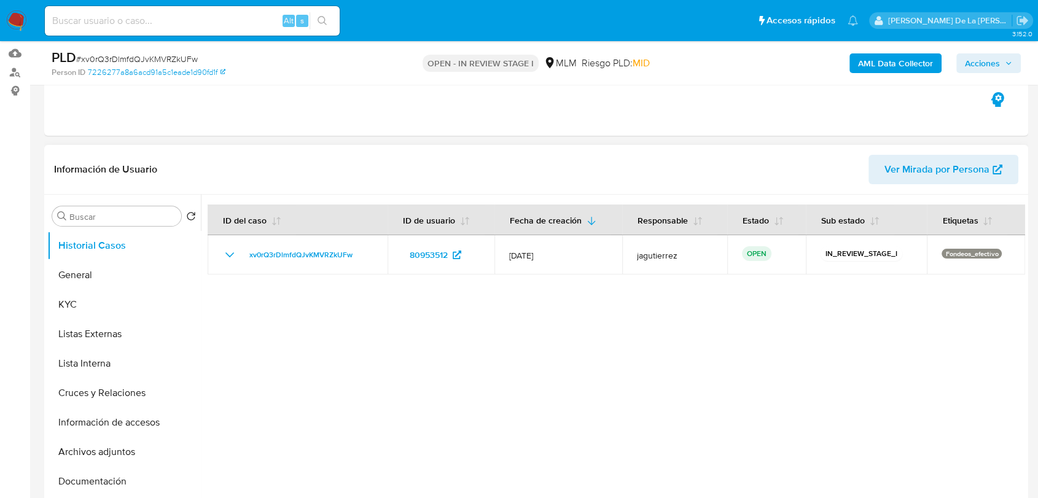
scroll to position [205, 0]
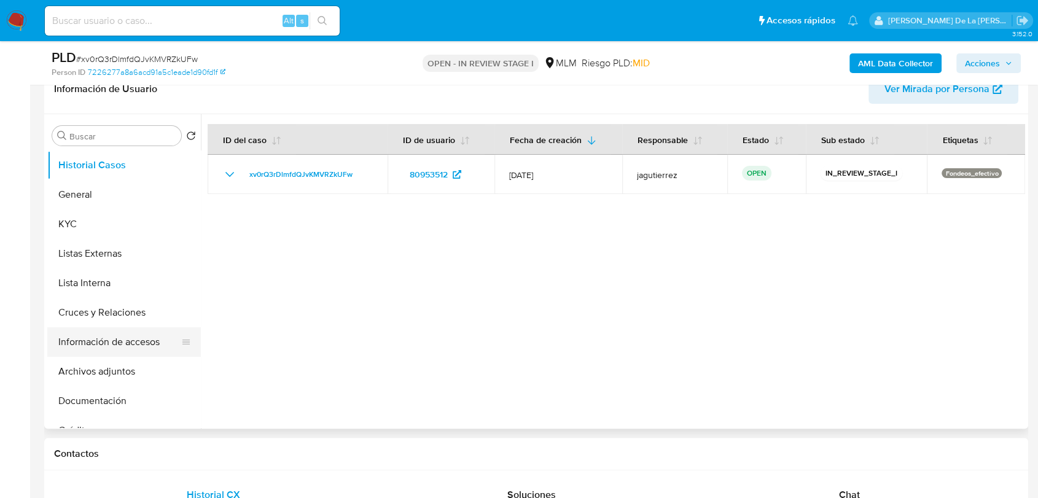
click at [125, 335] on button "Información de accesos" at bounding box center [119, 341] width 144 height 29
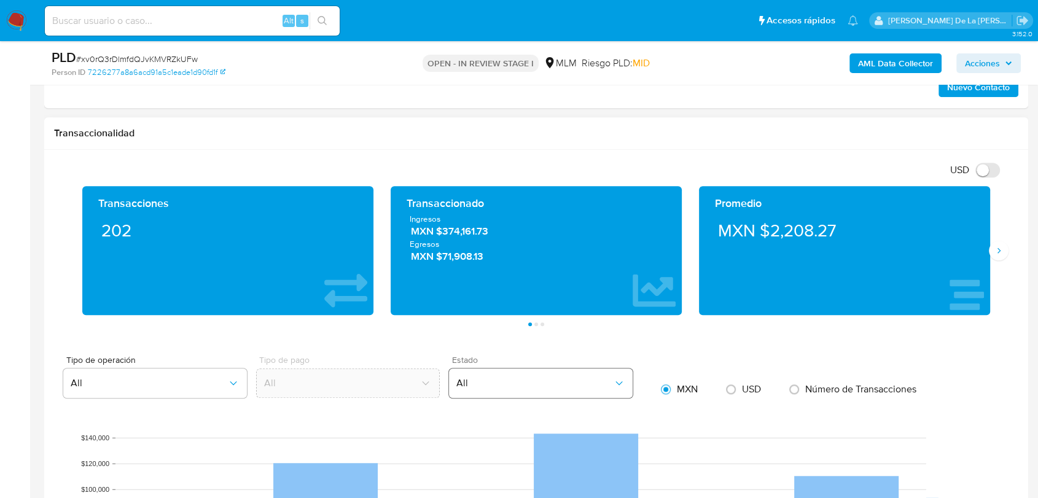
scroll to position [819, 0]
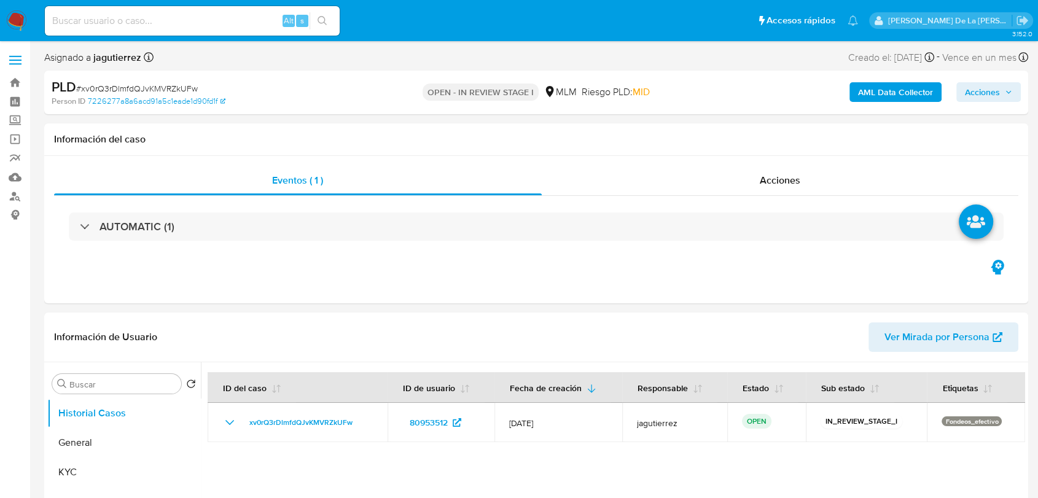
select select "10"
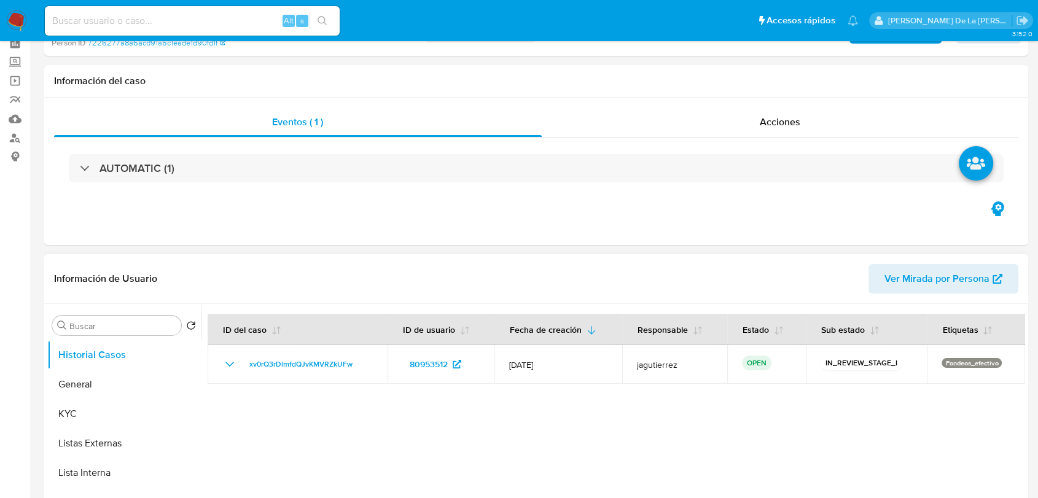
scroll to position [136, 0]
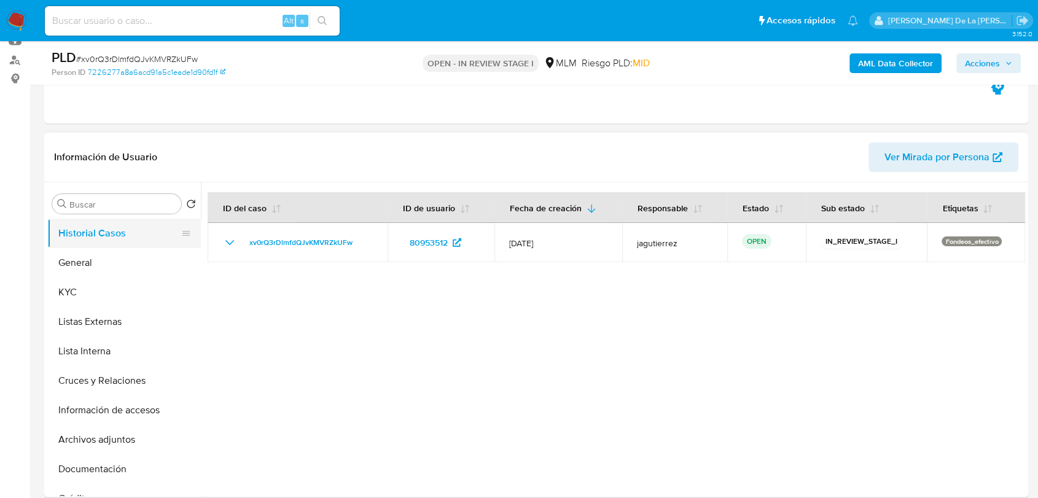
click at [83, 244] on button "Historial Casos" at bounding box center [119, 233] width 144 height 29
click at [80, 251] on button "General" at bounding box center [119, 262] width 144 height 29
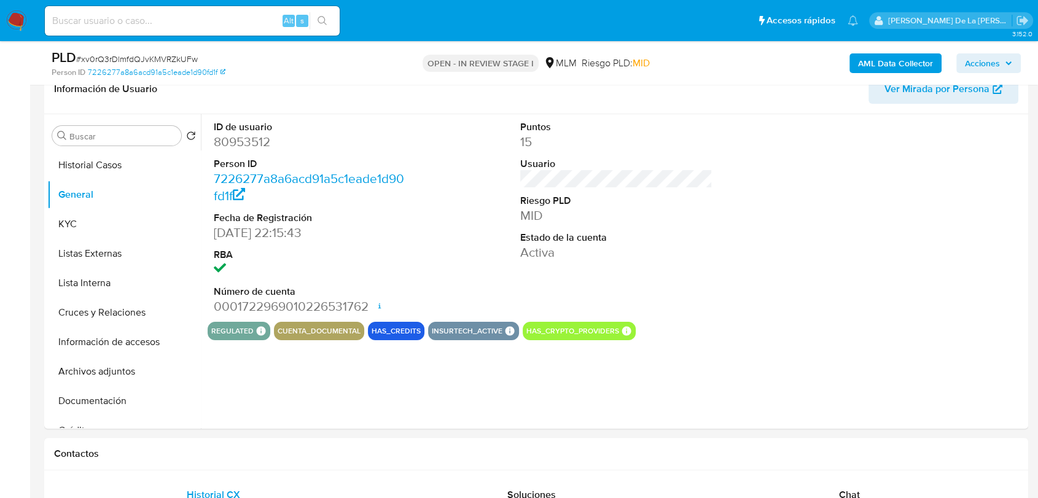
scroll to position [201, 0]
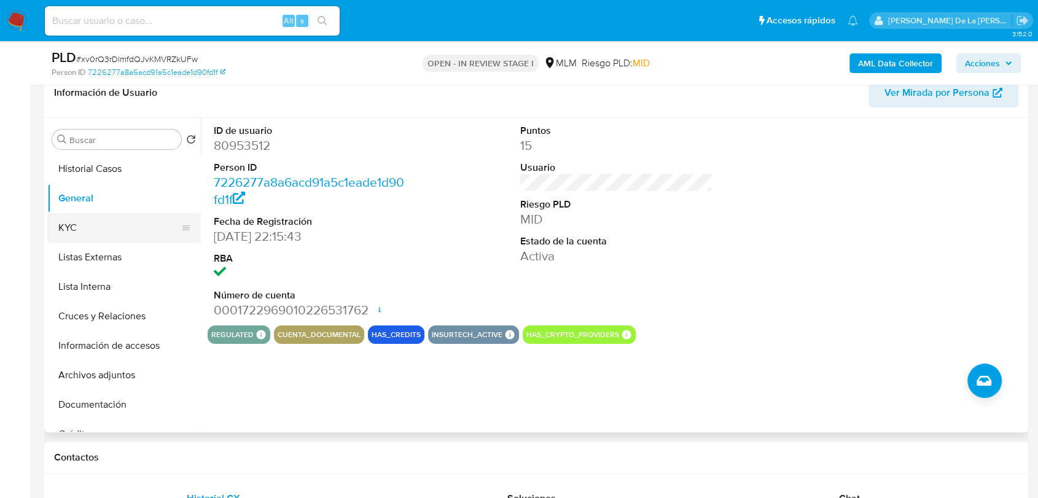
click at [84, 233] on button "KYC" at bounding box center [119, 227] width 144 height 29
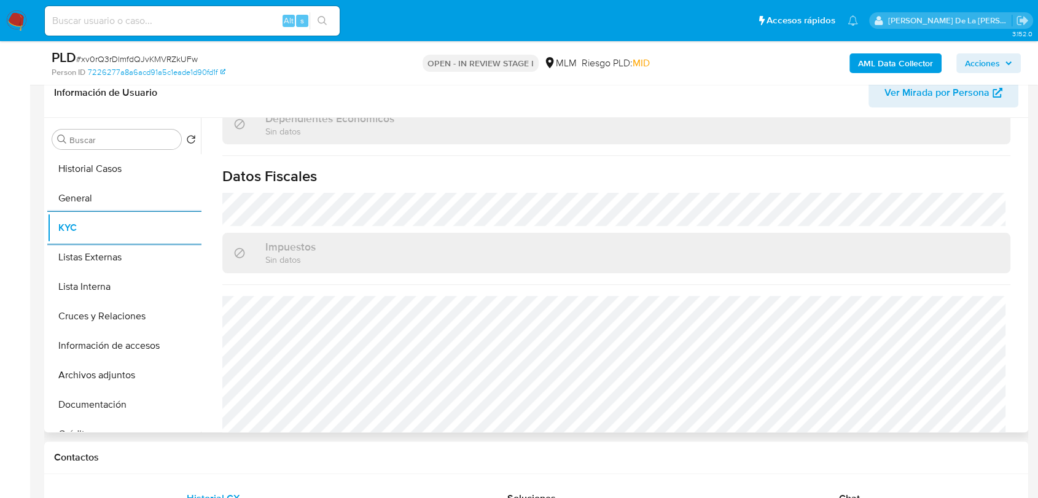
scroll to position [760, 0]
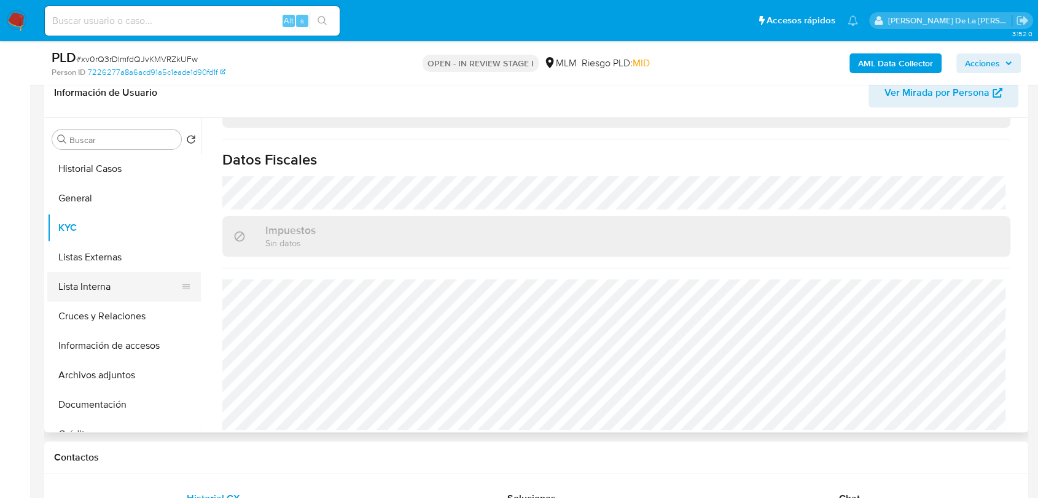
click at [135, 272] on button "Lista Interna" at bounding box center [119, 286] width 144 height 29
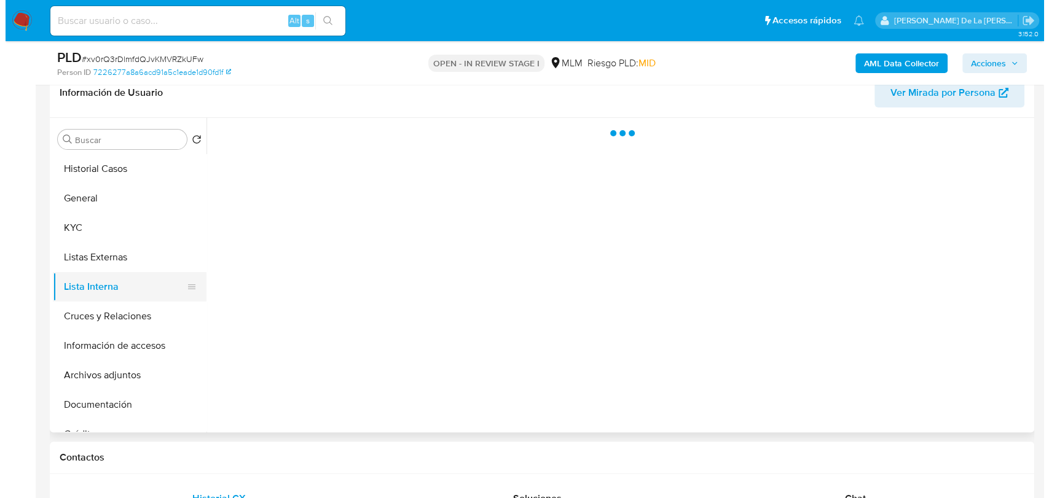
scroll to position [0, 0]
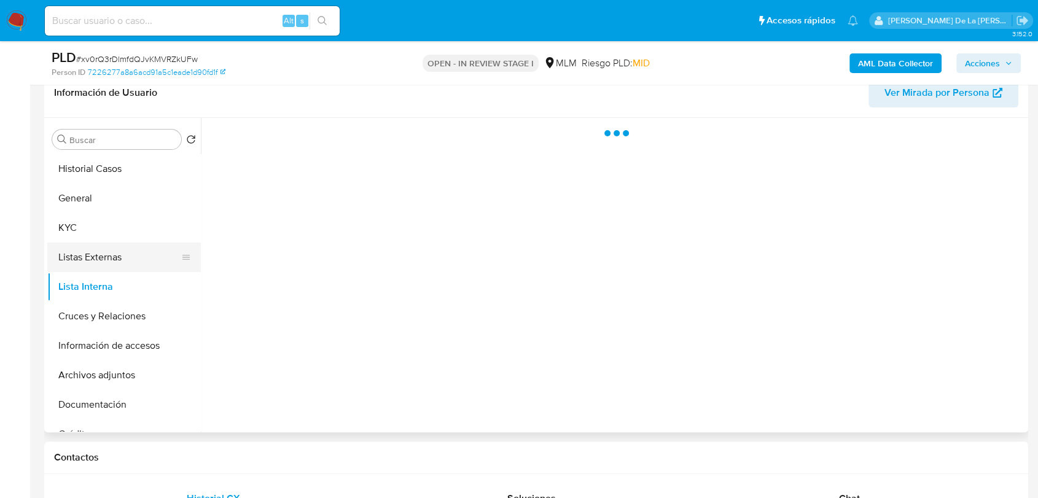
click at [134, 253] on button "Listas Externas" at bounding box center [119, 257] width 144 height 29
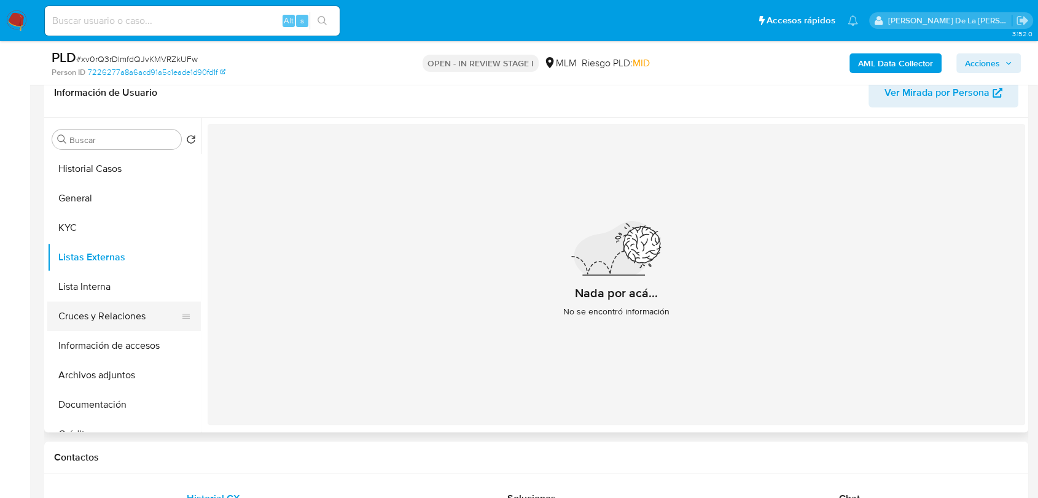
click at [99, 316] on button "Cruces y Relaciones" at bounding box center [119, 316] width 144 height 29
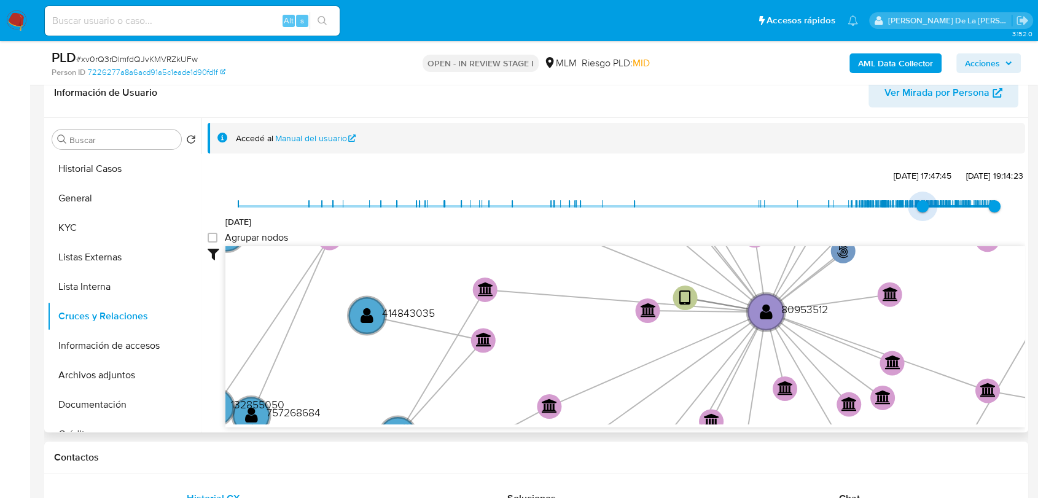
type input "1740966585000"
drag, startPoint x: 241, startPoint y: 205, endPoint x: 916, endPoint y: 206, distance: 675.7
click at [916, 206] on span "2/3/2025, 19:49:45" at bounding box center [922, 206] width 12 height 12
click at [991, 206] on span "11/8/2025, 19:14:23" at bounding box center [994, 206] width 12 height 12
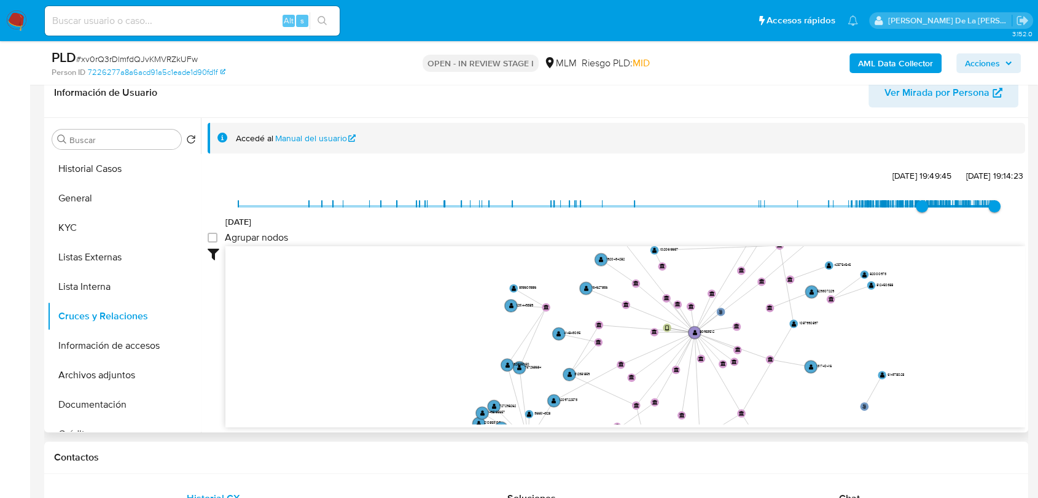
drag, startPoint x: 862, startPoint y: 300, endPoint x: 750, endPoint y: 316, distance: 113.5
click at [753, 318] on icon "phone-12fd6a90d953cefebf3a63138afe117e  user-80953512  80953512 phone-3026752…" at bounding box center [625, 335] width 800 height 178
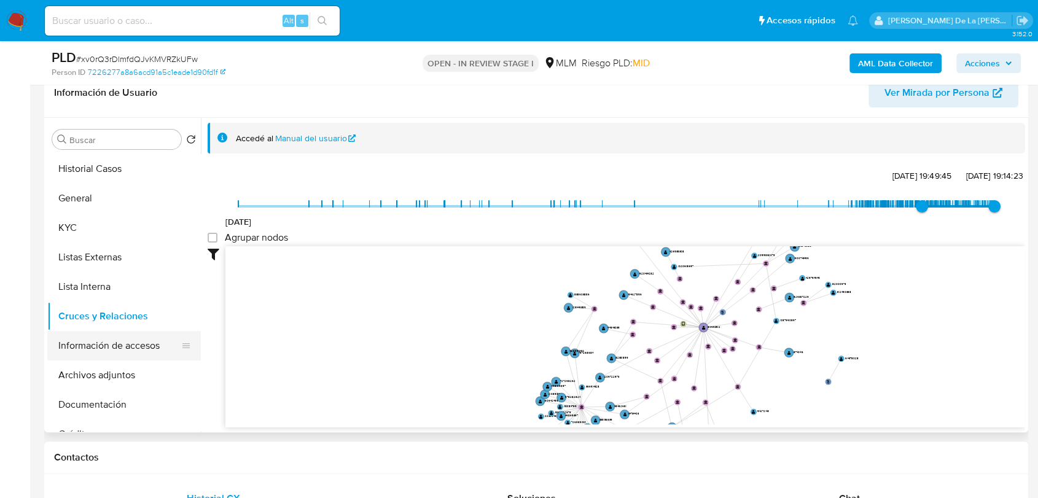
click at [130, 353] on button "Información de accesos" at bounding box center [119, 345] width 144 height 29
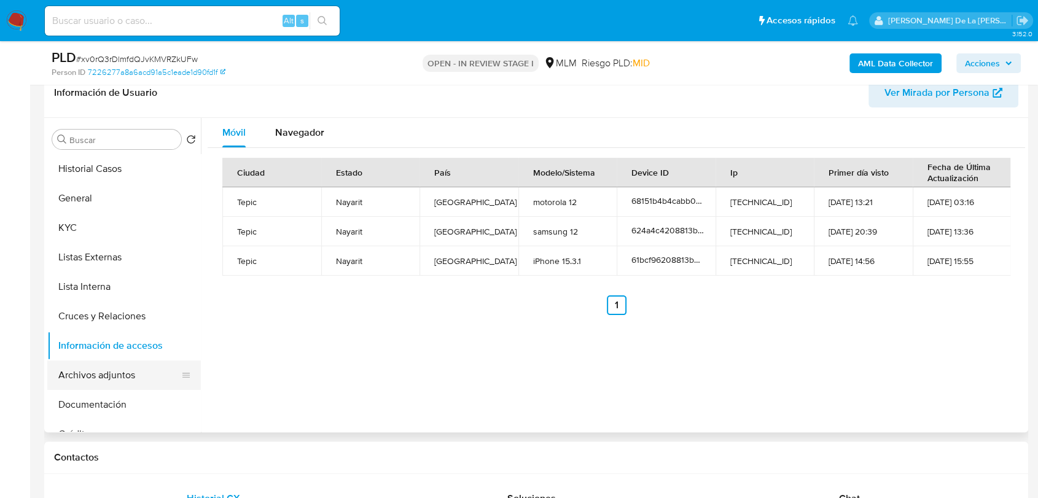
click at [100, 372] on button "Archivos adjuntos" at bounding box center [119, 375] width 144 height 29
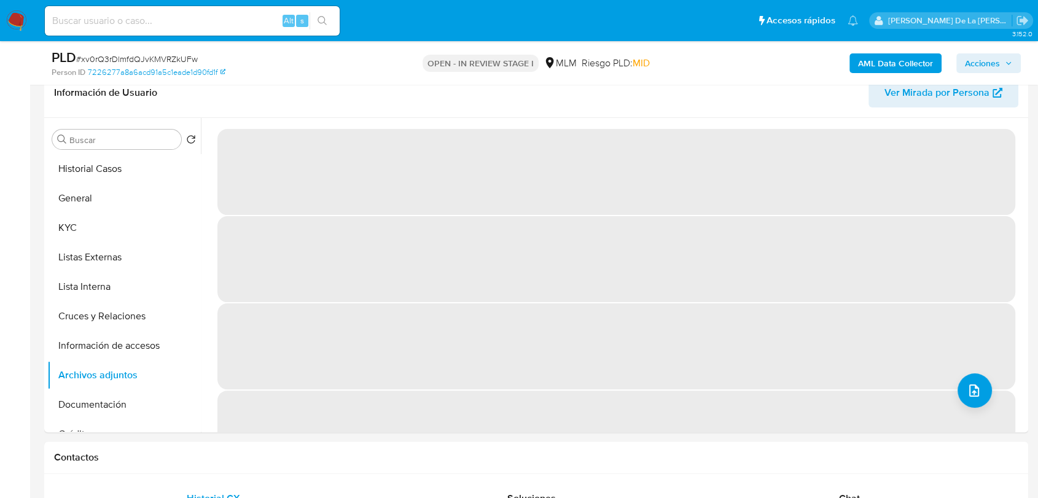
click at [886, 58] on b "AML Data Collector" at bounding box center [895, 63] width 75 height 20
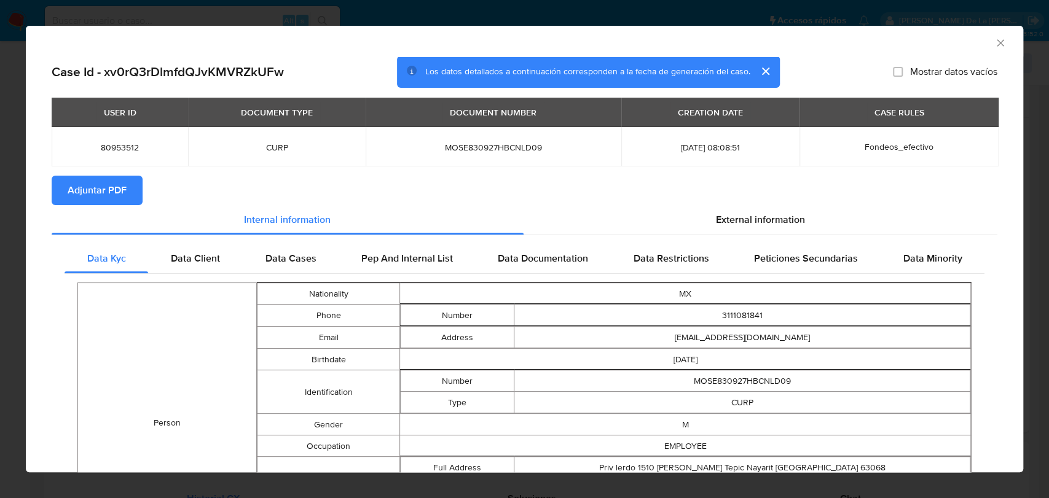
click at [76, 189] on span "Adjuntar PDF" at bounding box center [97, 190] width 59 height 27
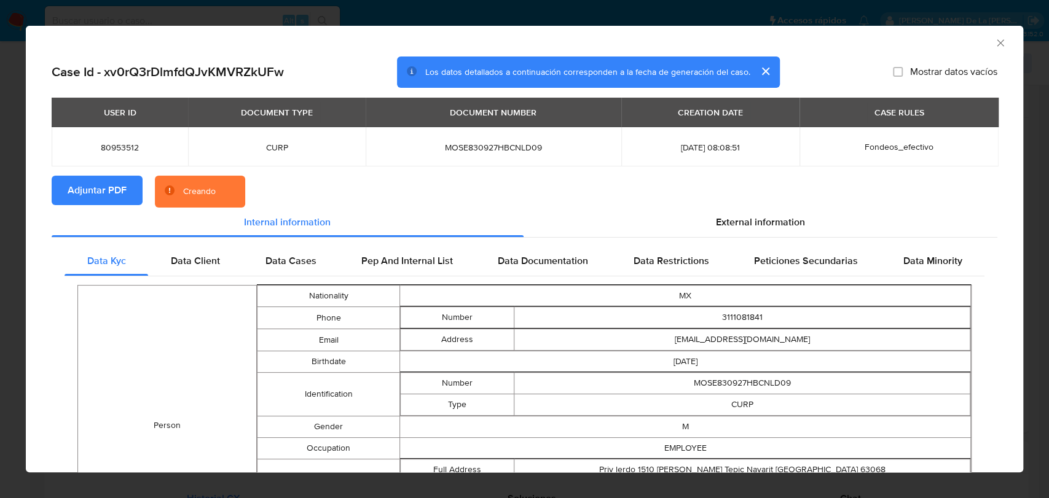
click at [994, 43] on icon "Cerrar ventana" at bounding box center [1000, 43] width 12 height 12
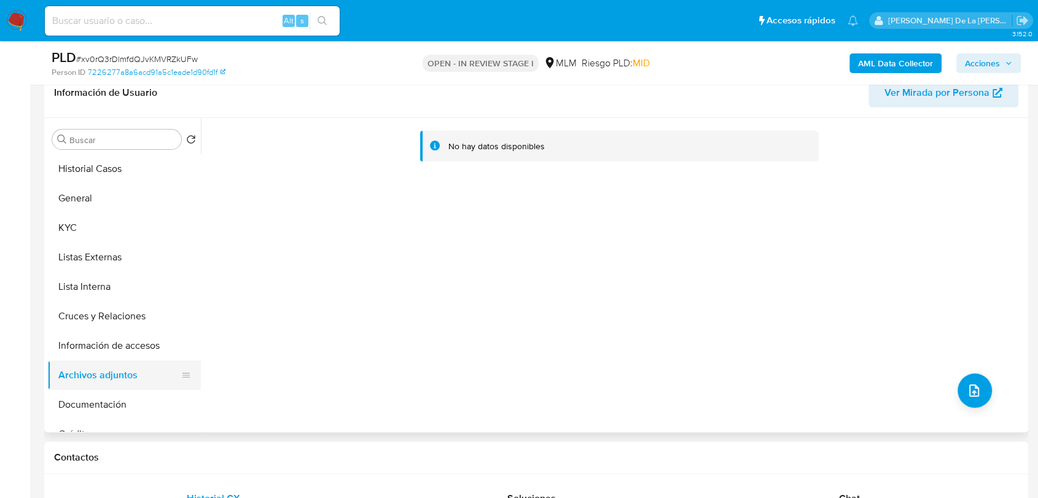
click at [80, 361] on button "Archivos adjuntos" at bounding box center [119, 375] width 144 height 29
click at [85, 348] on button "Información de accesos" at bounding box center [119, 345] width 144 height 29
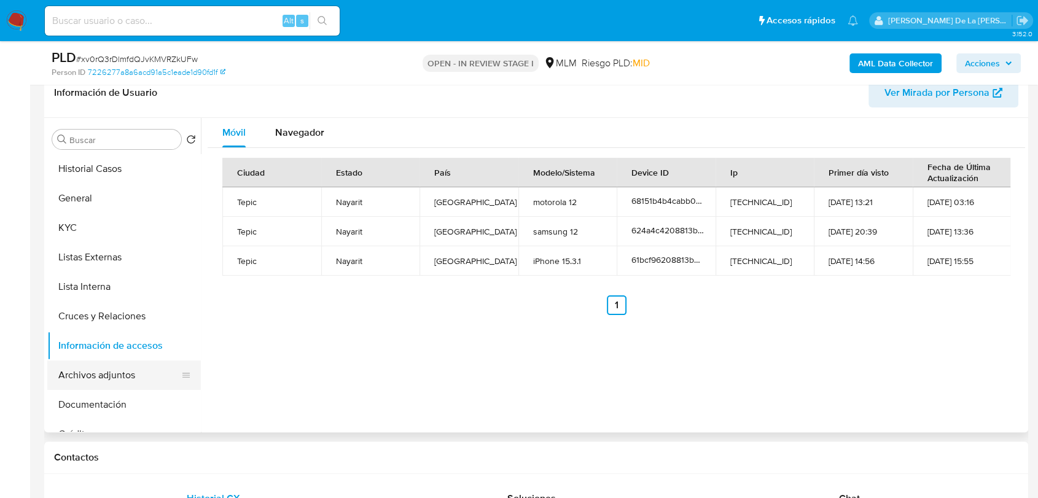
click at [112, 369] on button "Archivos adjuntos" at bounding box center [119, 375] width 144 height 29
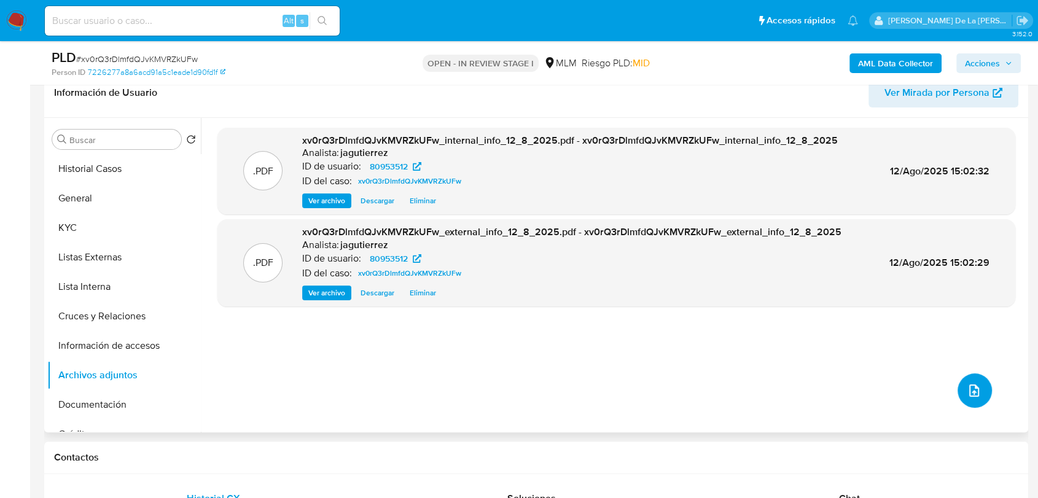
click at [969, 393] on icon "upload-file" at bounding box center [974, 390] width 15 height 15
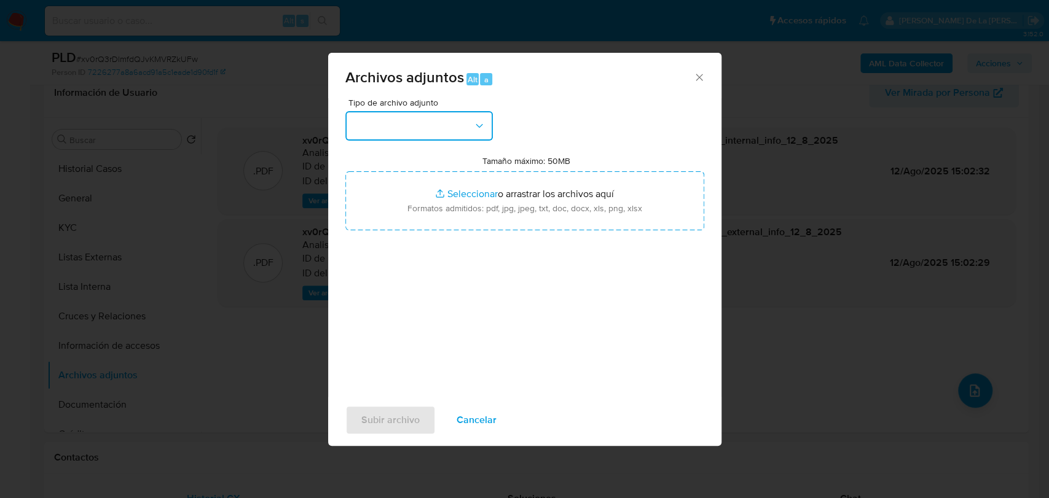
click at [404, 125] on button "button" at bounding box center [418, 125] width 147 height 29
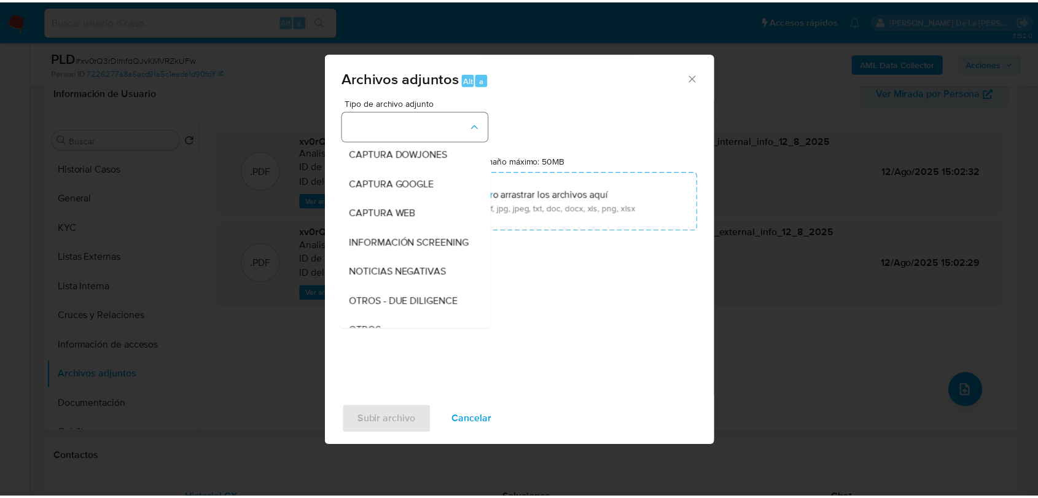
scroll to position [64, 0]
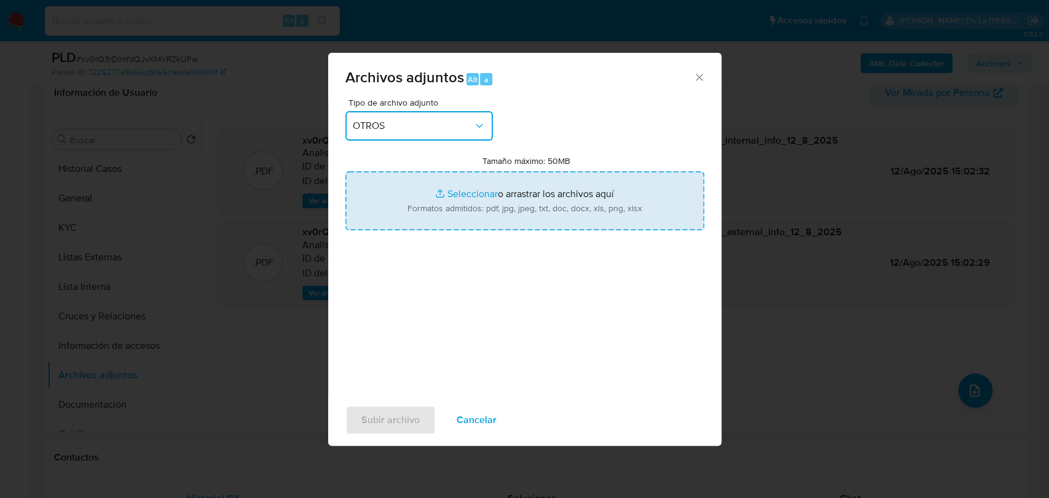
type input "C:\fakepath\80953512_EDWIN MONTOYA SALINAS_JUL2025.pdf"
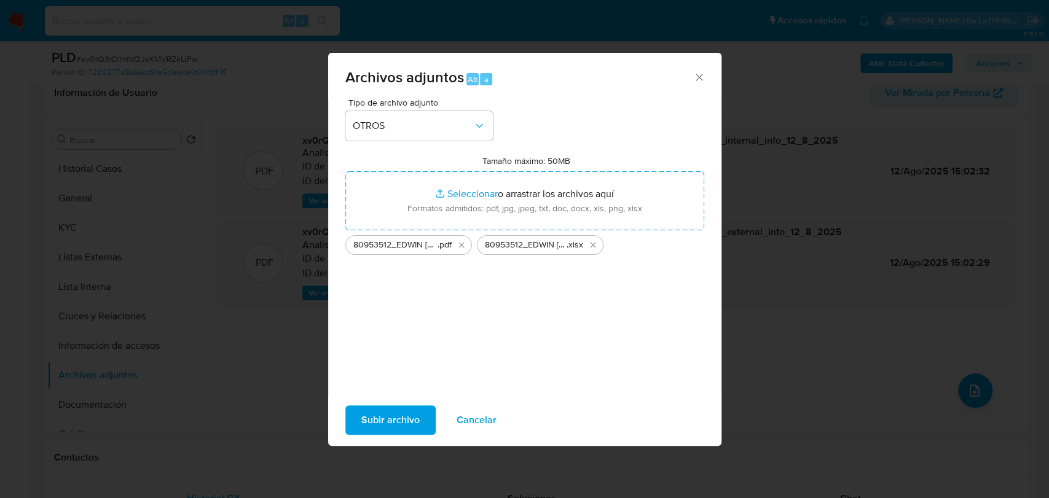
click at [384, 419] on span "Subir archivo" at bounding box center [390, 420] width 58 height 27
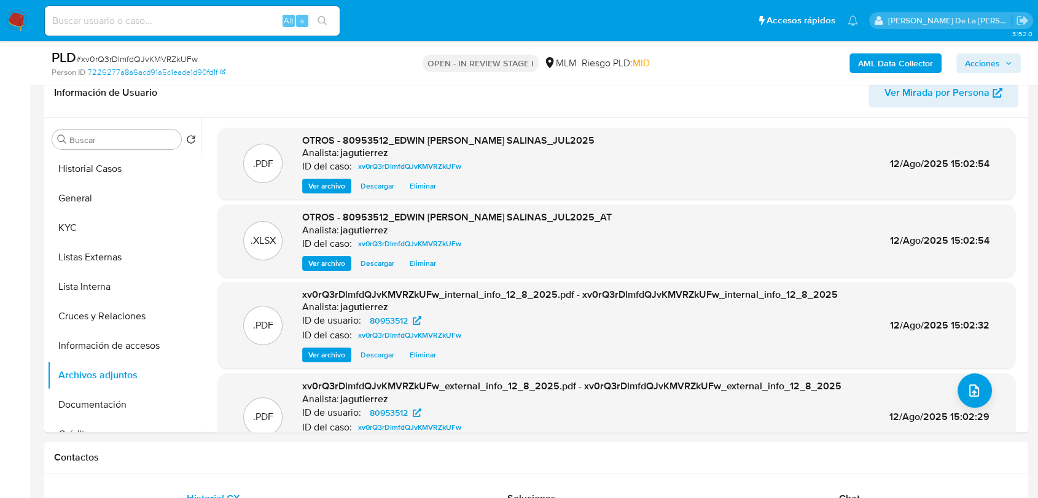
click at [988, 60] on span "Acciones" at bounding box center [982, 63] width 35 height 20
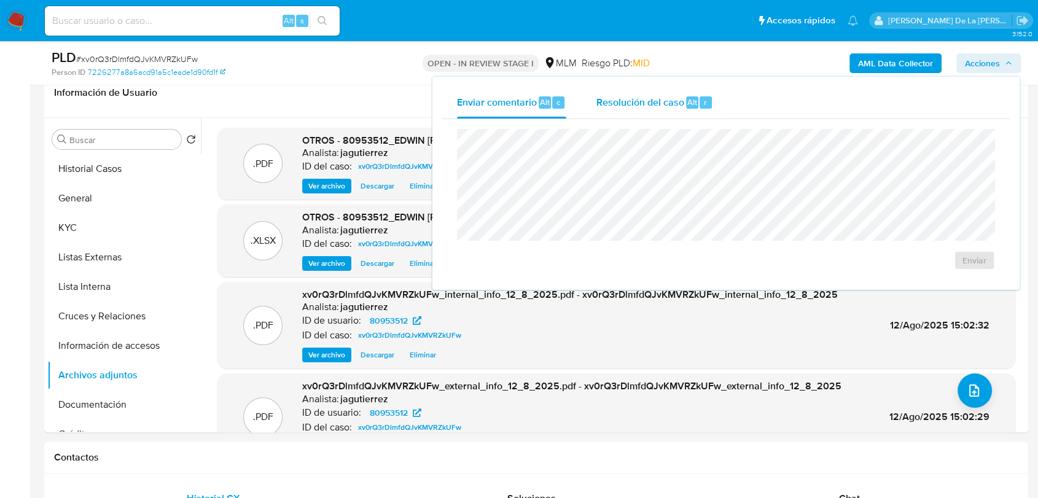
click at [633, 107] on span "Resolución del caso" at bounding box center [640, 102] width 88 height 14
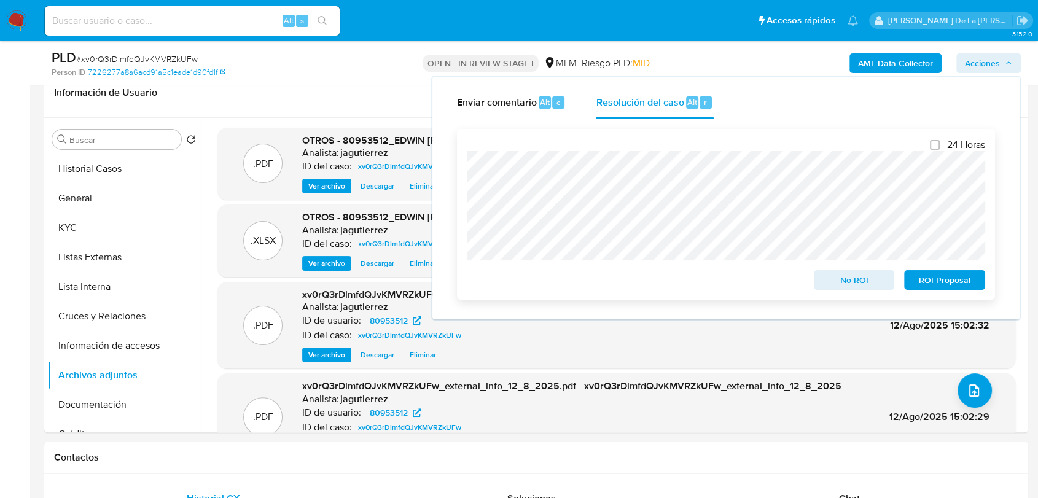
click at [928, 281] on span "ROI Proposal" at bounding box center [945, 279] width 64 height 17
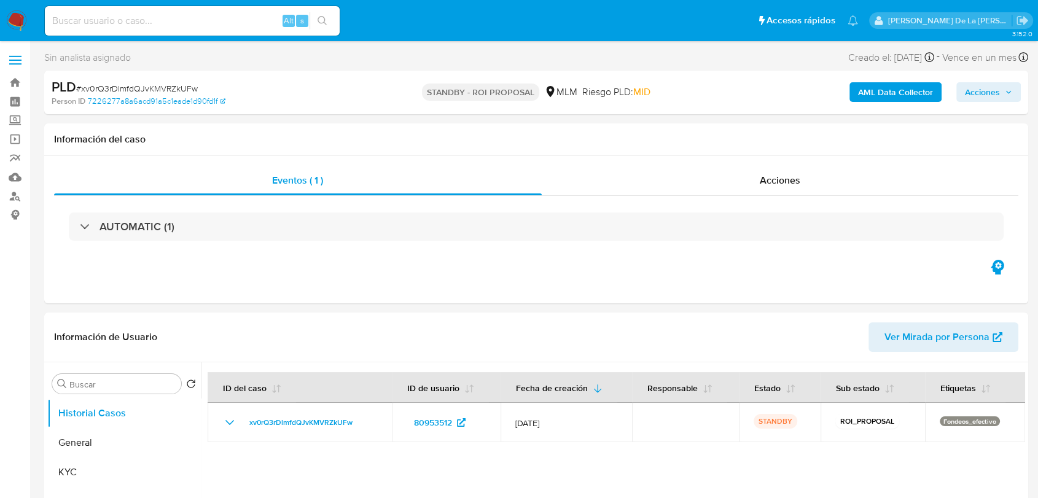
select select "10"
click at [29, 17] on nav "Pausado Ver notificaciones Alt s Accesos rápidos Presiona las siguientes teclas…" at bounding box center [519, 20] width 1038 height 41
click at [21, 17] on img at bounding box center [16, 20] width 21 height 21
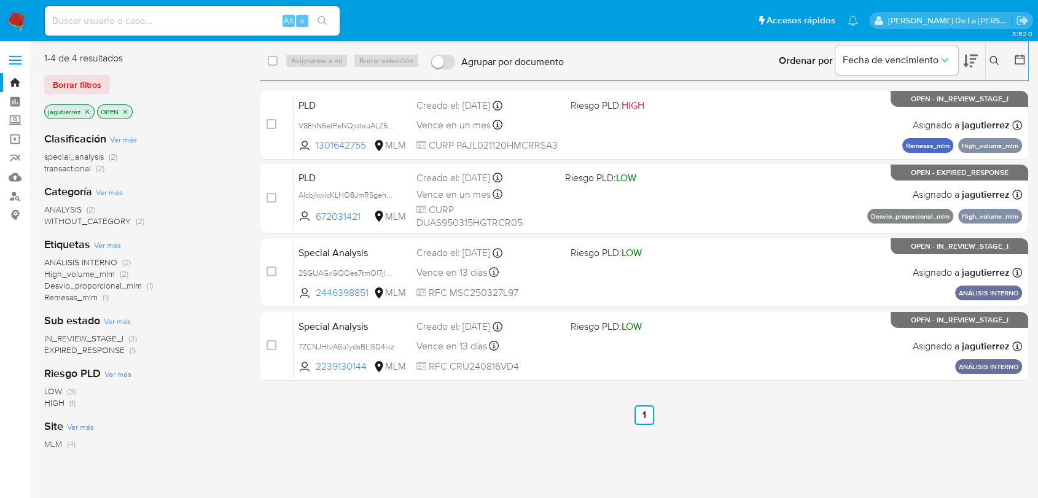
click at [88, 115] on p "jagutierrez" at bounding box center [69, 112] width 49 height 14
click at [88, 113] on icon "close-filter" at bounding box center [87, 111] width 7 height 7
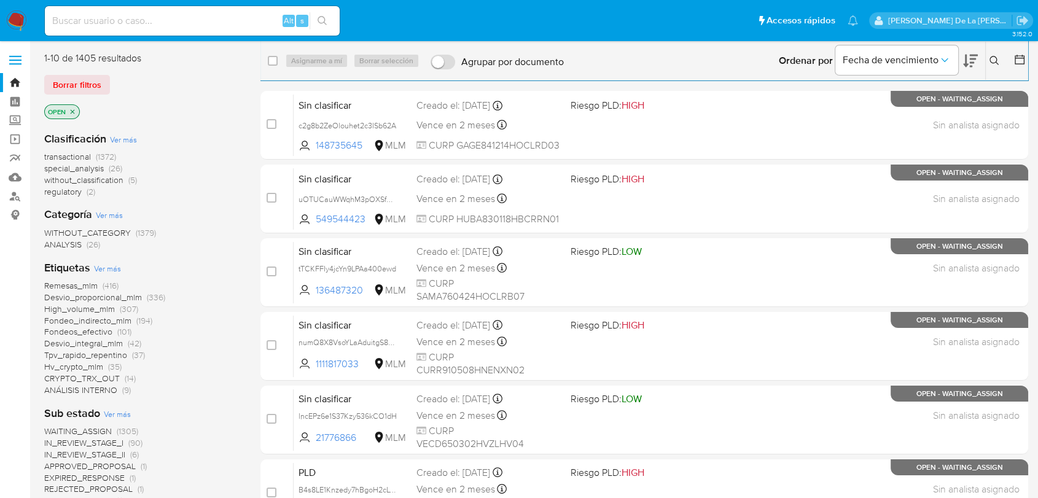
click at [993, 60] on icon at bounding box center [995, 61] width 10 height 10
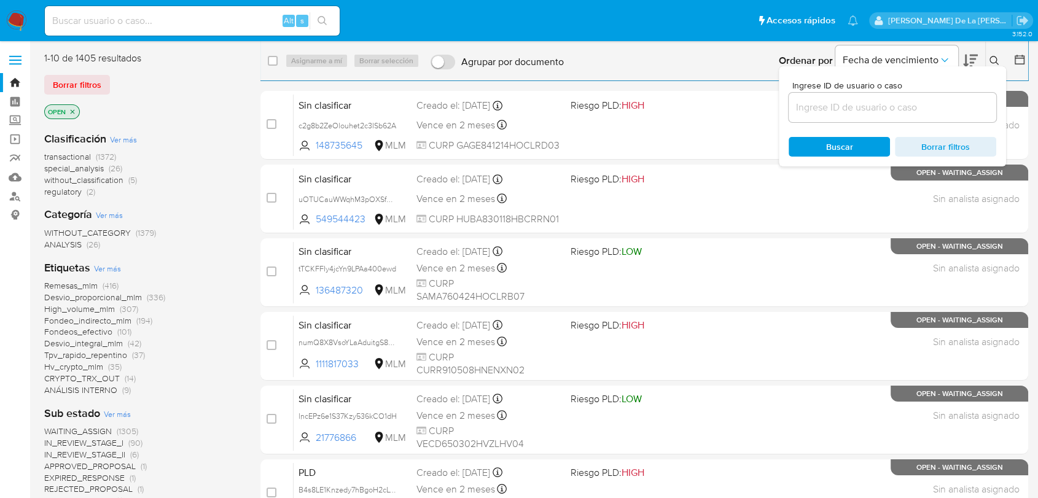
click at [835, 121] on div at bounding box center [893, 107] width 208 height 29
click at [835, 120] on div at bounding box center [893, 107] width 208 height 29
click at [839, 109] on input at bounding box center [893, 108] width 208 height 16
paste input "186079701"
type input "186079701"
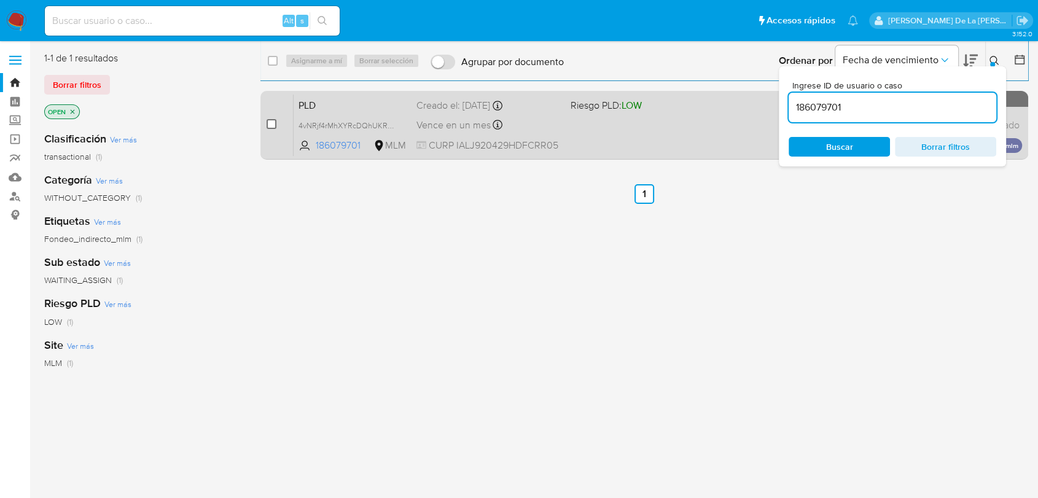
click at [270, 126] on input "checkbox" at bounding box center [272, 124] width 10 height 10
checkbox input "true"
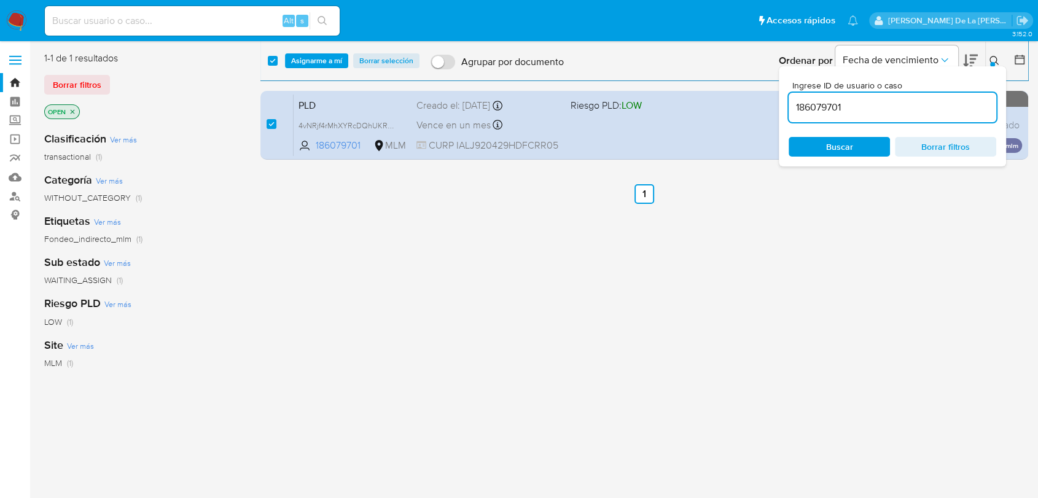
click at [843, 109] on input "186079701" at bounding box center [893, 108] width 208 height 16
type input "2410316682"
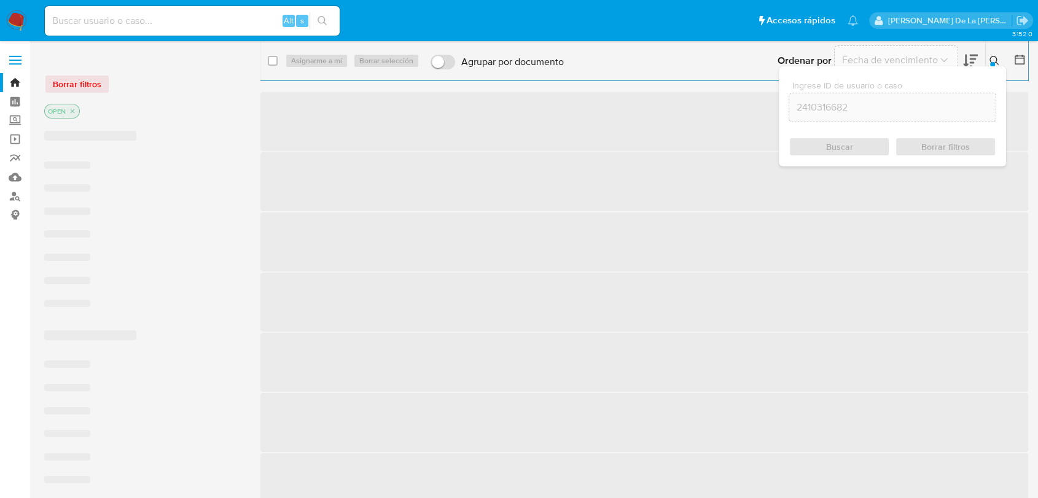
checkbox input "false"
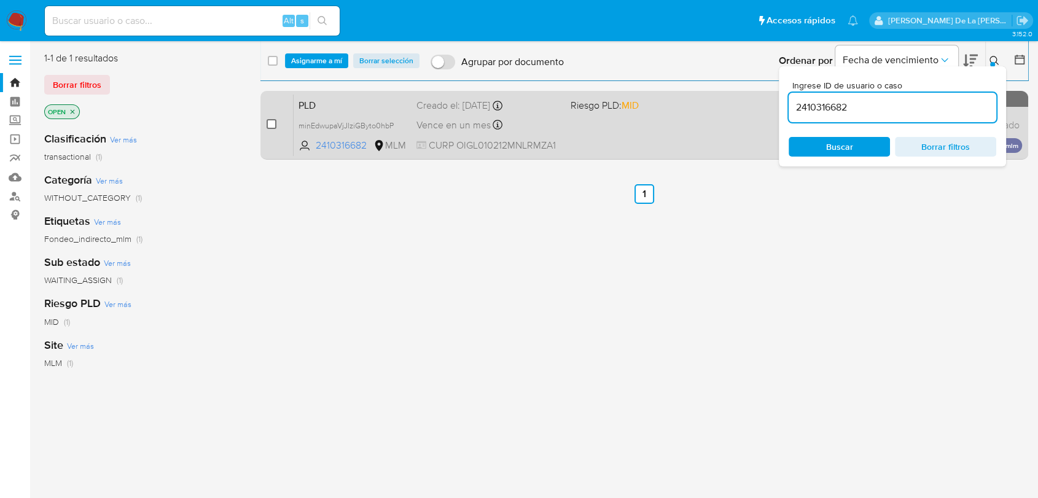
click at [268, 126] on input "checkbox" at bounding box center [272, 124] width 10 height 10
checkbox input "true"
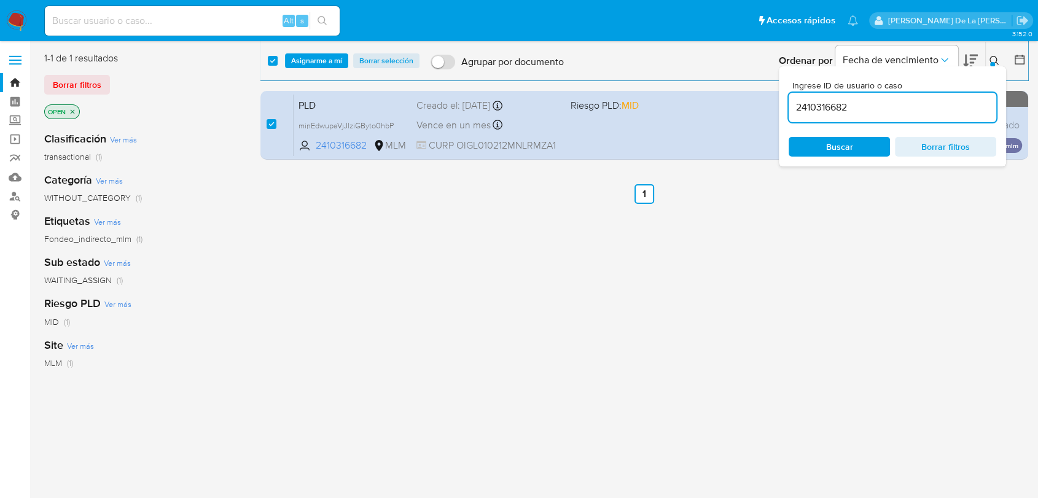
click at [855, 109] on input "2410316682" at bounding box center [893, 108] width 208 height 16
type input "432403576"
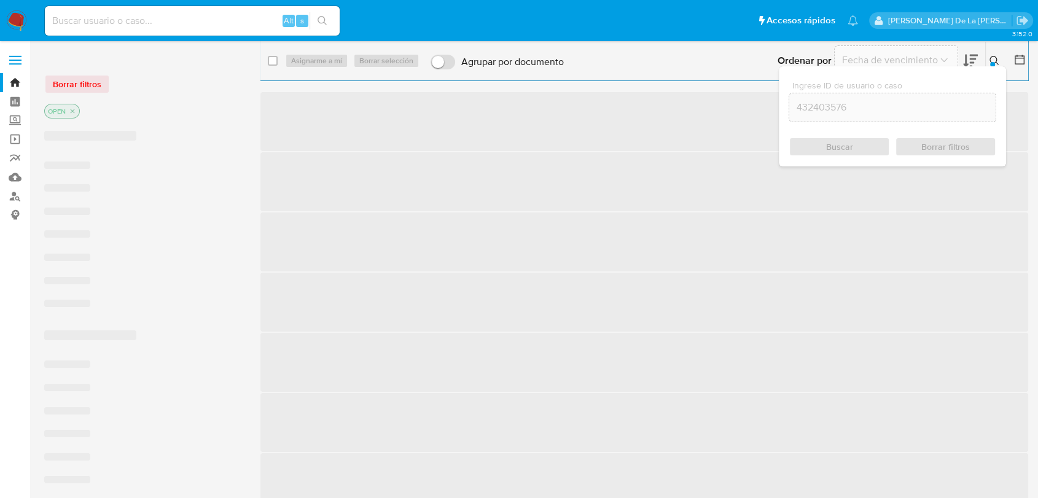
checkbox input "false"
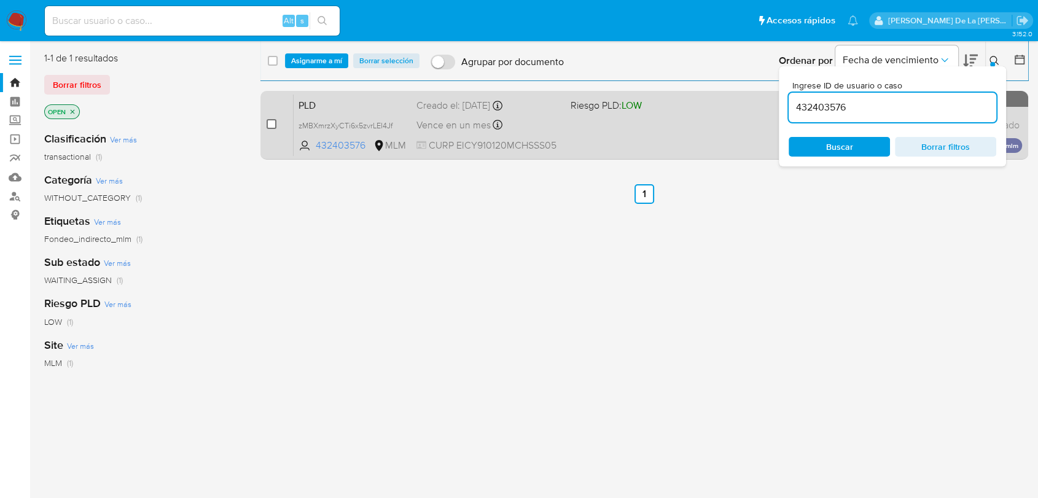
click at [268, 126] on input "checkbox" at bounding box center [272, 124] width 10 height 10
checkbox input "true"
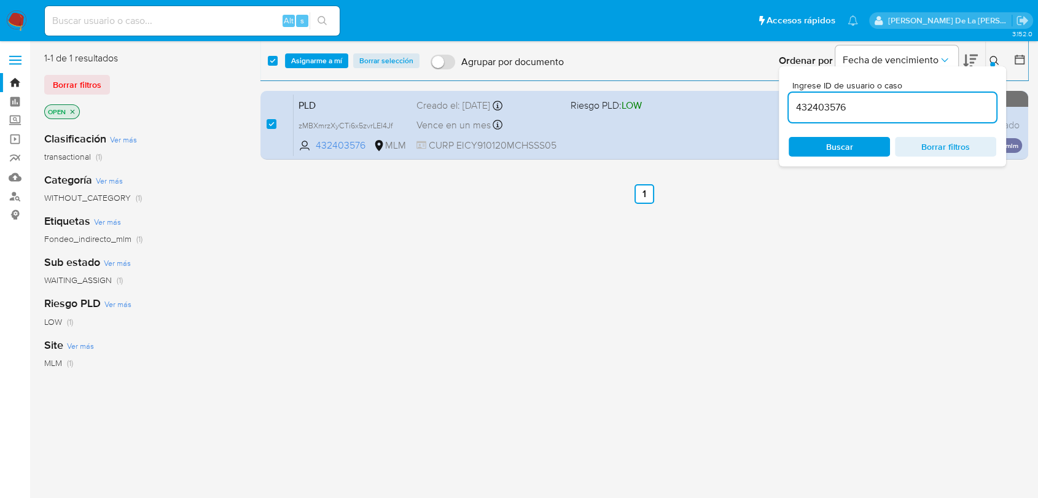
click at [305, 70] on div "select-all-cases-checkbox Asignarme a mí Borrar selección Agrupar por documento…" at bounding box center [644, 61] width 768 height 38
click at [307, 60] on span "Asignarme a mí" at bounding box center [316, 61] width 51 height 12
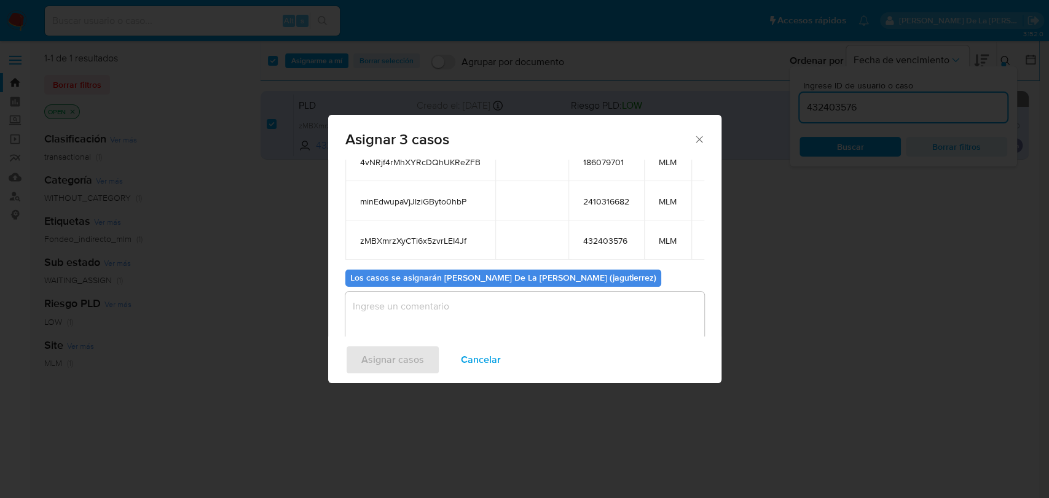
scroll to position [109, 0]
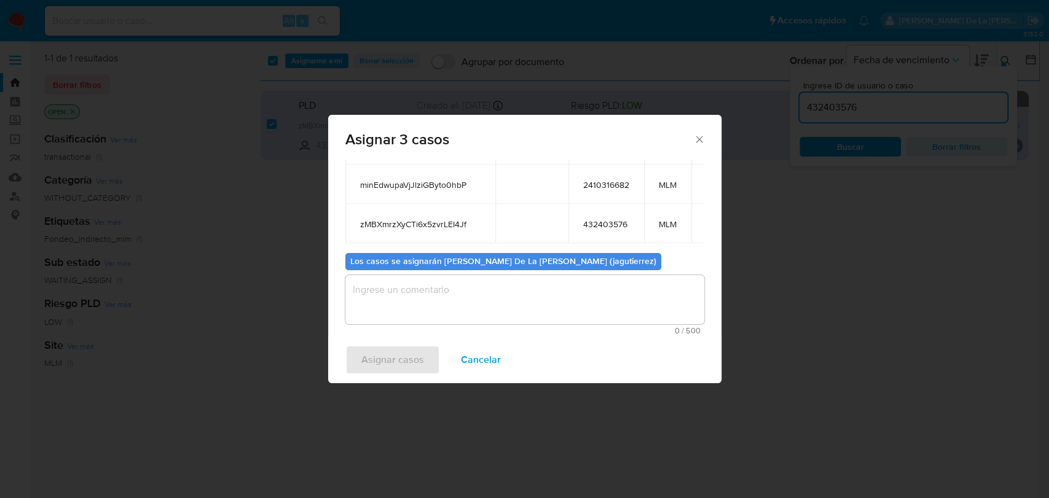
click at [463, 295] on textarea "assign-modal" at bounding box center [524, 299] width 359 height 49
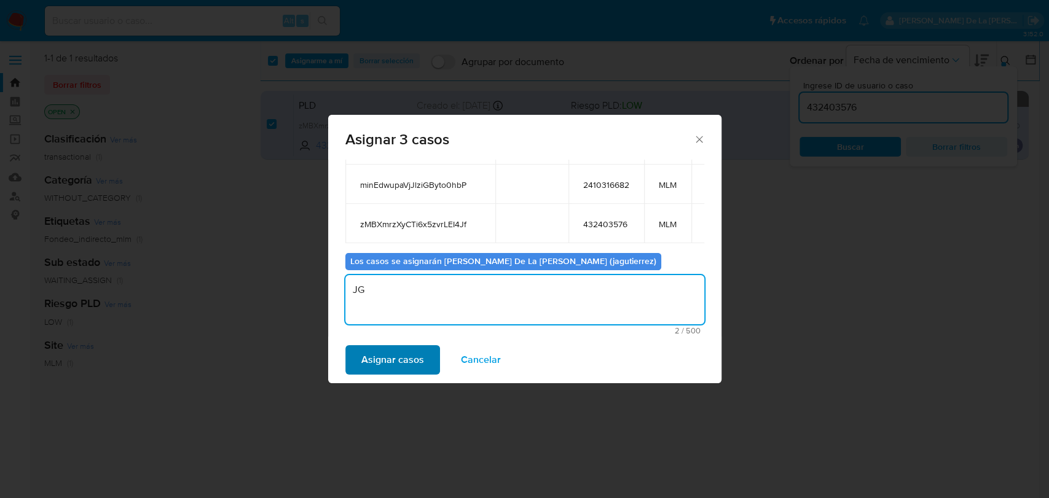
type textarea "JG"
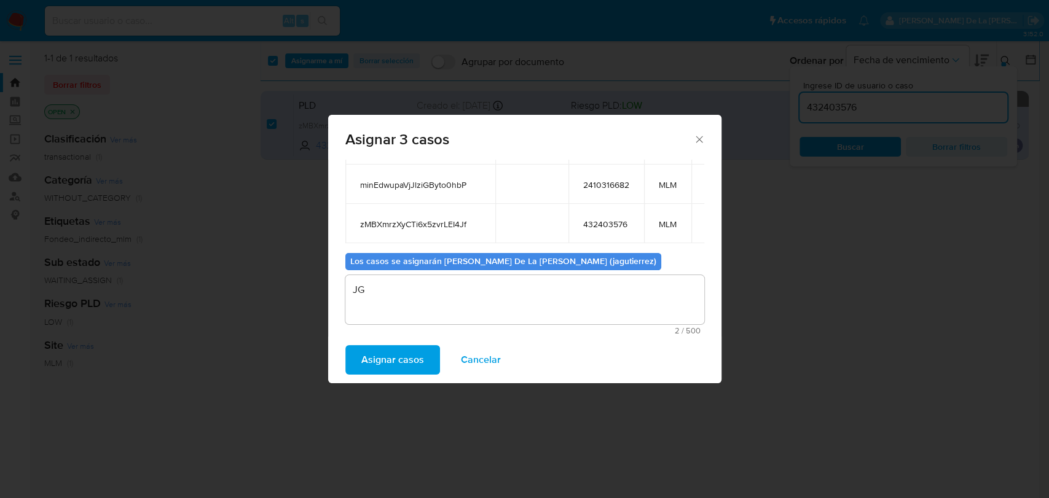
click at [413, 363] on span "Asignar casos" at bounding box center [392, 359] width 63 height 27
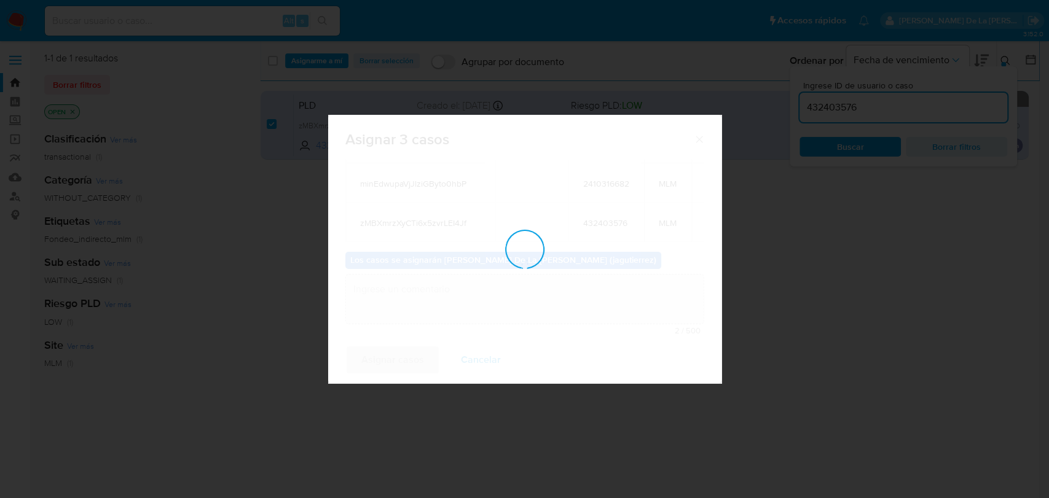
checkbox input "false"
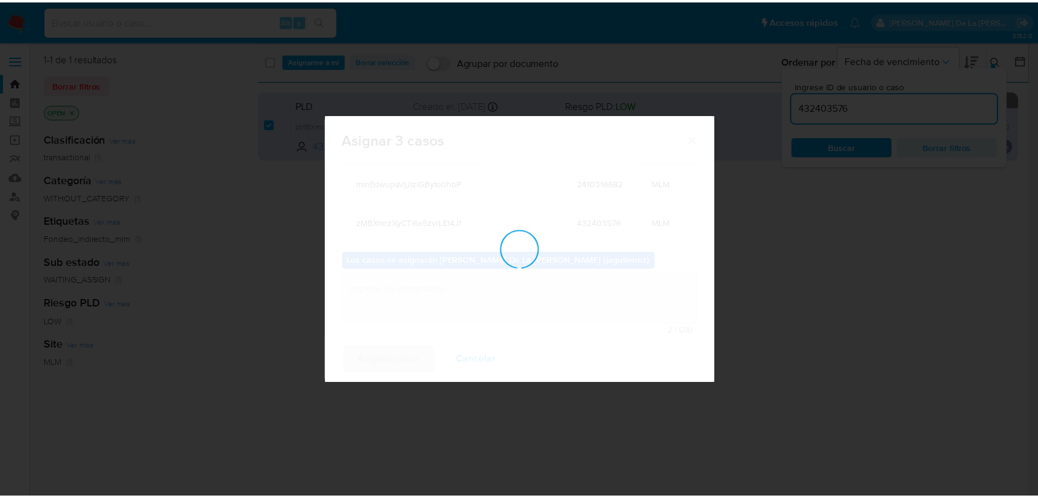
scroll to position [74, 0]
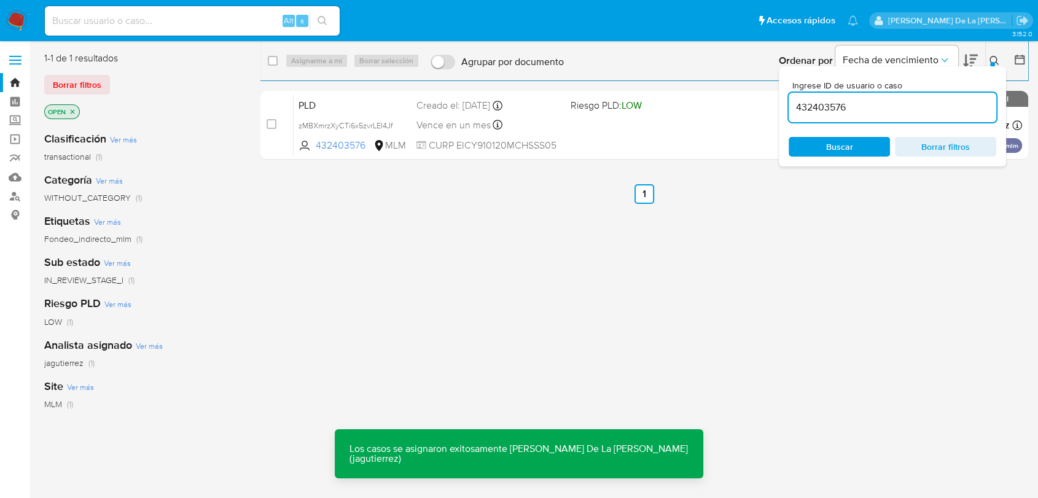
click at [23, 14] on img at bounding box center [16, 20] width 21 height 21
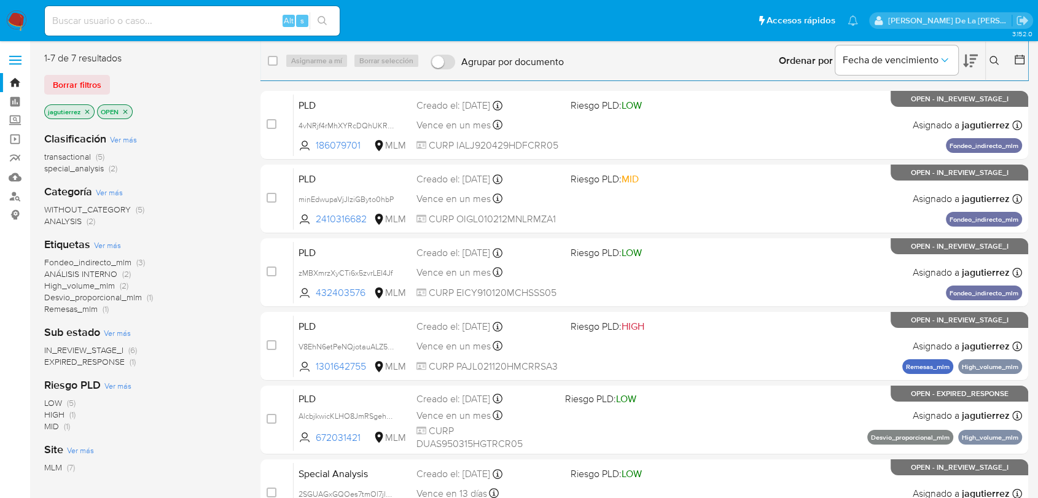
click at [96, 262] on span "Fondeo_indirecto_mlm" at bounding box center [87, 262] width 87 height 12
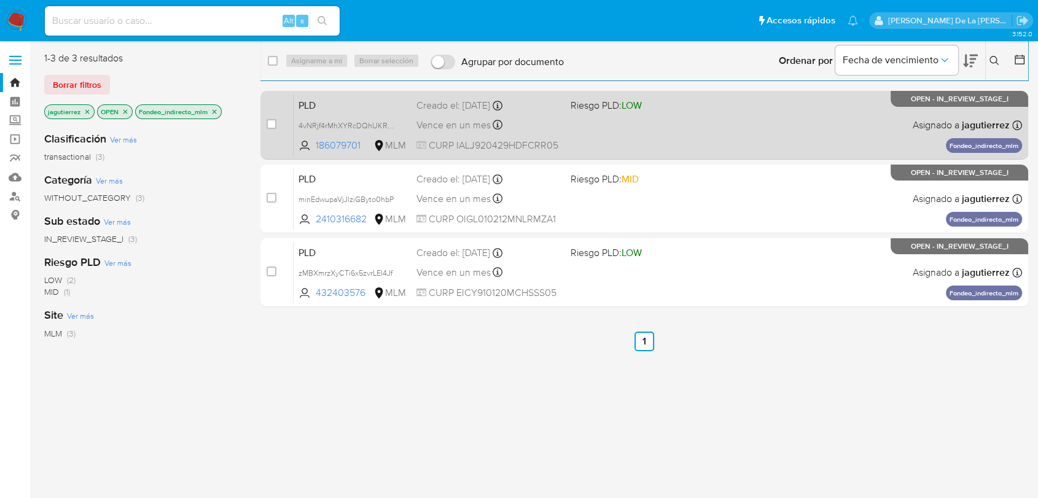
click at [703, 137] on div "PLD 4vNRjf4rMhXYRcDQhUKReZFB 186079701 MLM Riesgo PLD: LOW Creado el: [DATE] Cr…" at bounding box center [658, 125] width 728 height 62
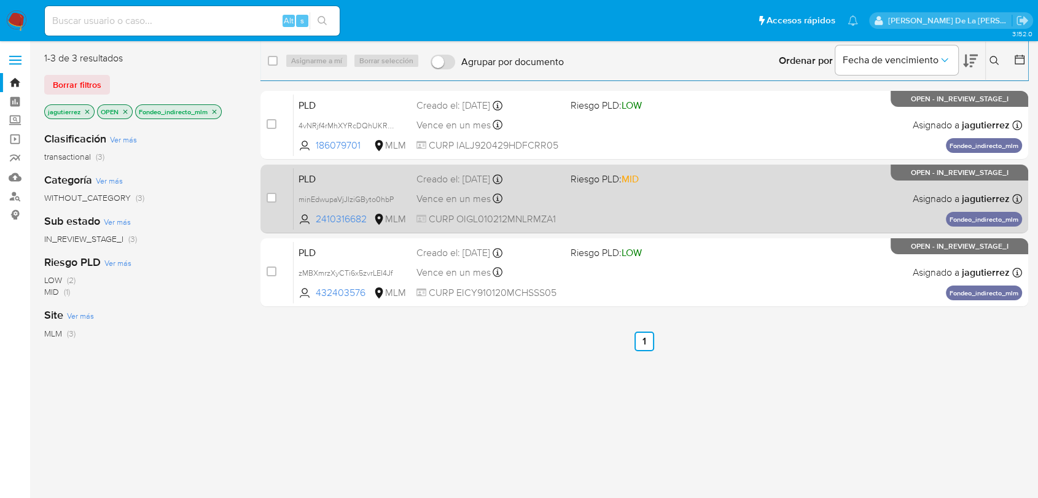
click at [541, 205] on div "Vence en un mes Vence el [DATE] 02:10:41" at bounding box center [488, 198] width 144 height 17
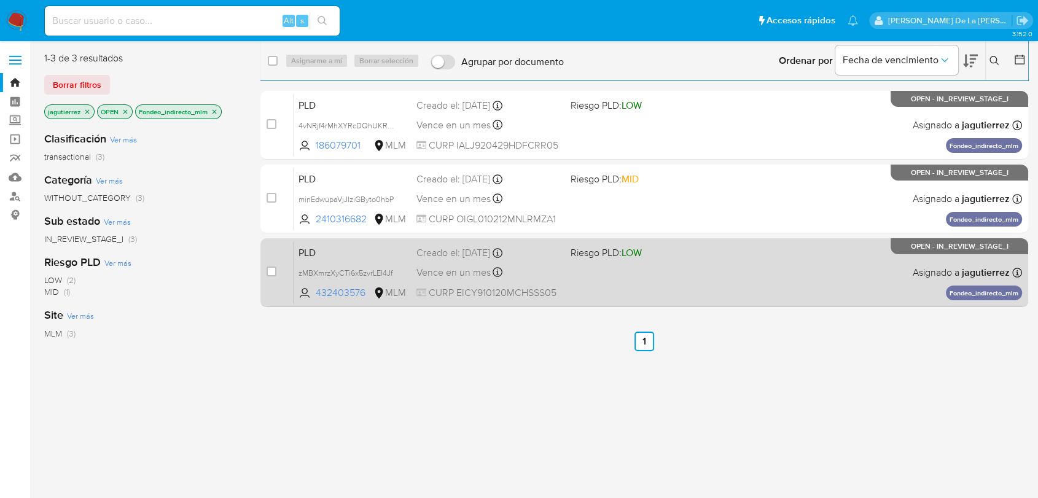
click at [630, 267] on div "PLD zMBXmrzXyCTi6x5zvrLEI4Jf 432403576 MLM Riesgo PLD: LOW Creado el: [DATE] Cr…" at bounding box center [658, 272] width 728 height 62
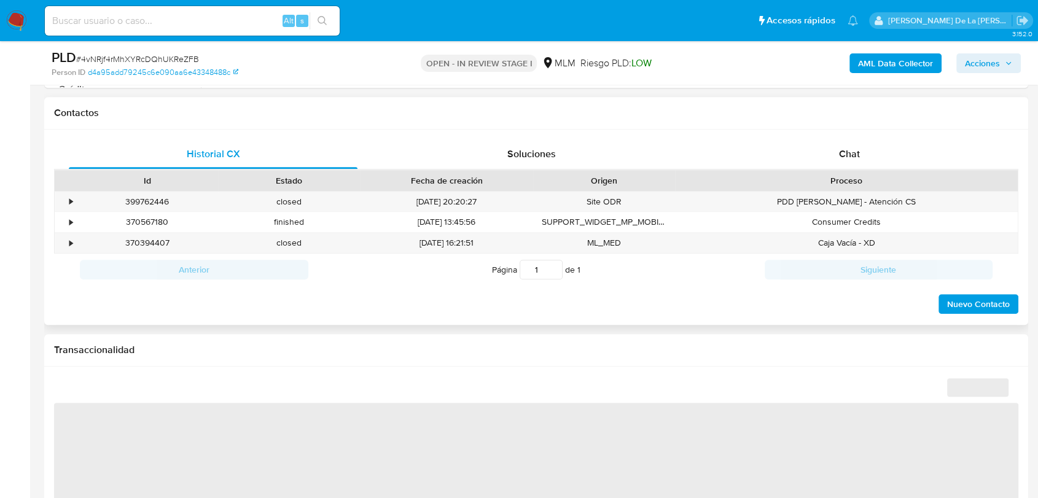
select select "10"
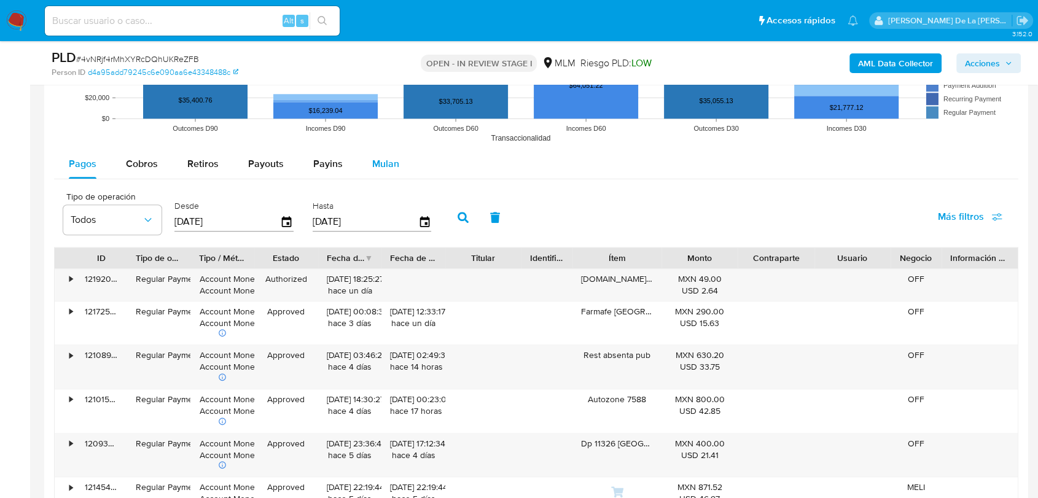
scroll to position [1228, 0]
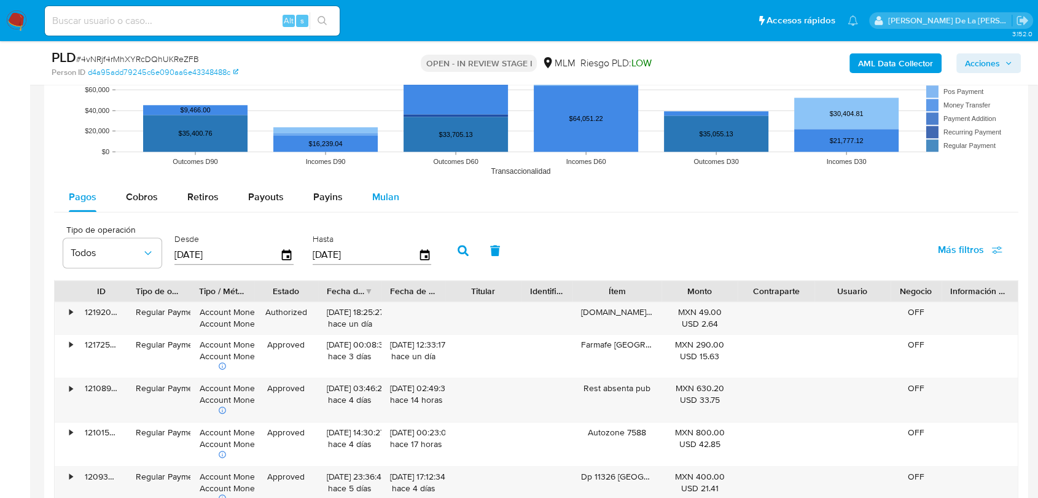
click at [373, 187] on div "Mulan" at bounding box center [385, 196] width 27 height 29
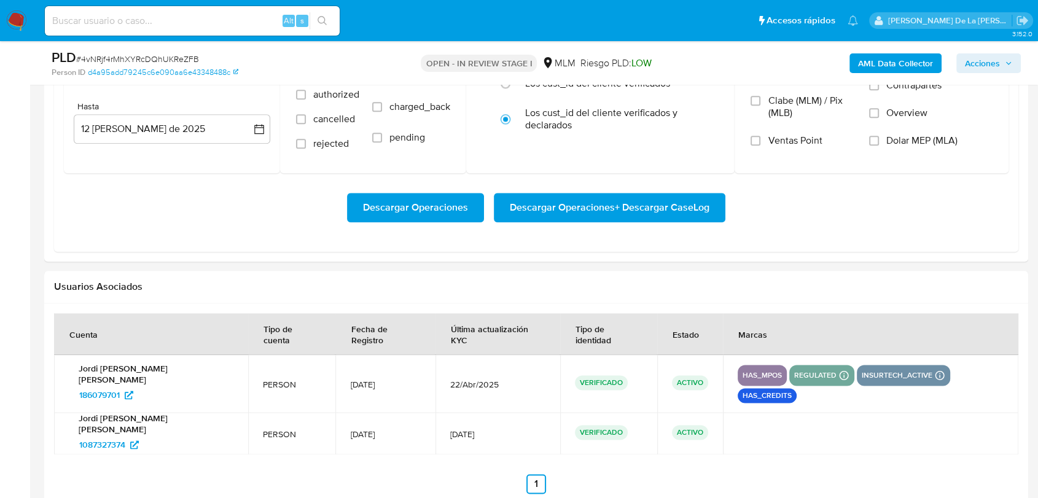
scroll to position [1365, 0]
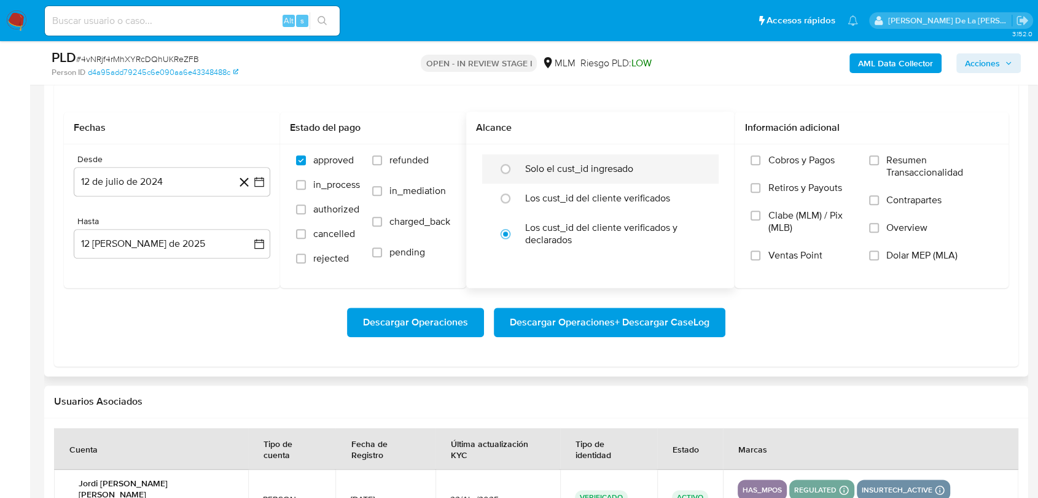
click at [542, 170] on label "Solo el cust_id ingresado" at bounding box center [579, 169] width 108 height 12
click at [515, 170] on input "radio" at bounding box center [506, 169] width 20 height 20
radio input "true"
click at [262, 178] on icon "button" at bounding box center [259, 182] width 12 height 12
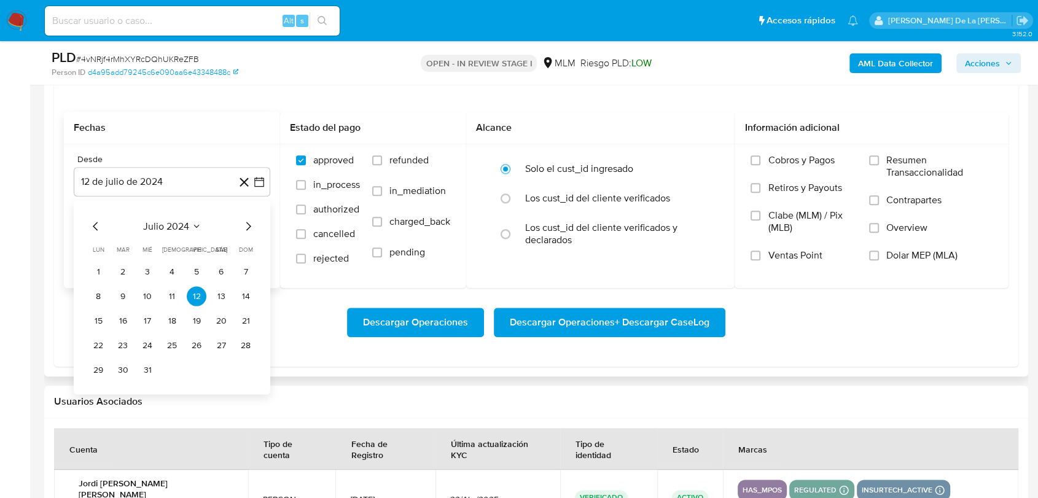
click at [246, 222] on icon "Mes siguiente" at bounding box center [248, 226] width 15 height 15
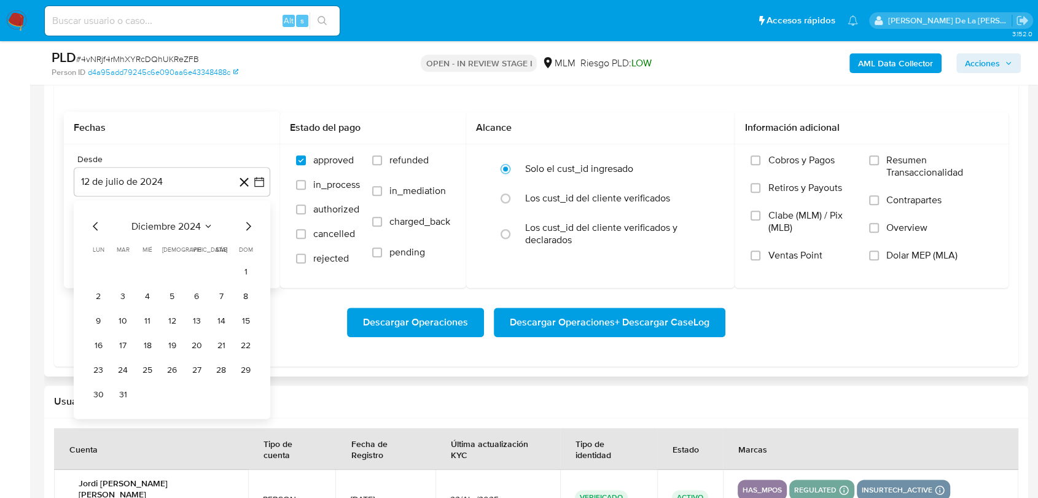
click at [246, 222] on icon "Mes siguiente" at bounding box center [248, 226] width 15 height 15
click at [221, 277] on button "1" at bounding box center [221, 272] width 20 height 20
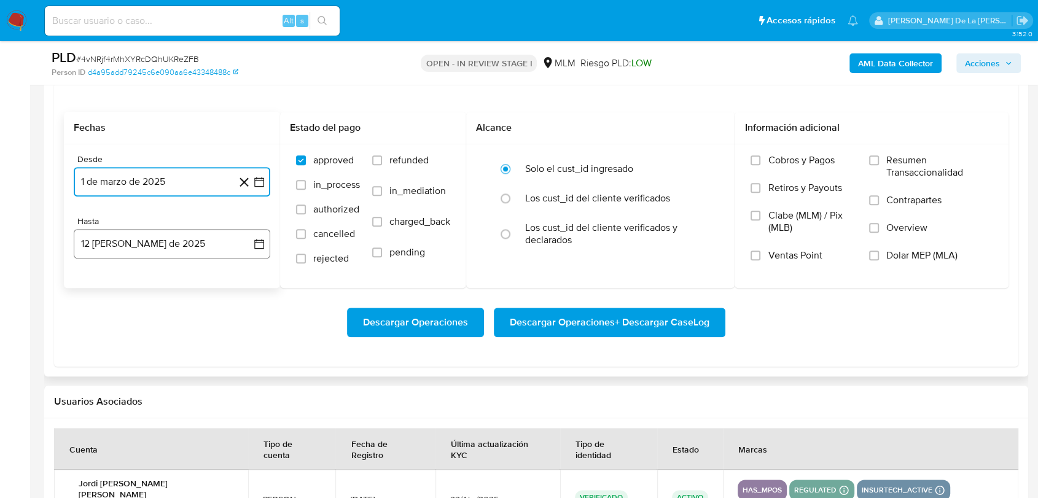
click at [217, 241] on button "12 [PERSON_NAME] de 2025" at bounding box center [172, 243] width 197 height 29
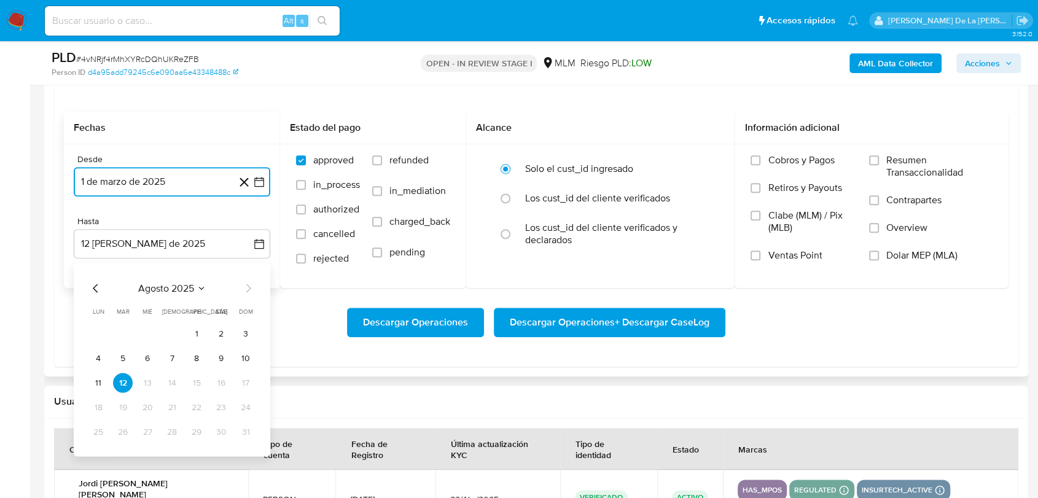
click at [96, 286] on icon "Mes anterior" at bounding box center [95, 288] width 5 height 9
click at [169, 438] on button "31" at bounding box center [172, 432] width 20 height 20
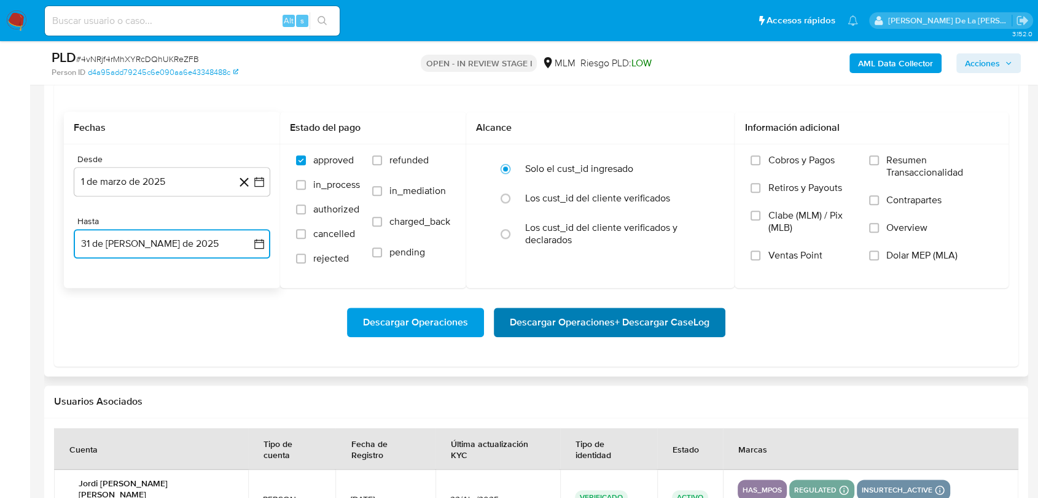
click at [638, 335] on span "Descargar Operaciones + Descargar CaseLog" at bounding box center [610, 322] width 200 height 27
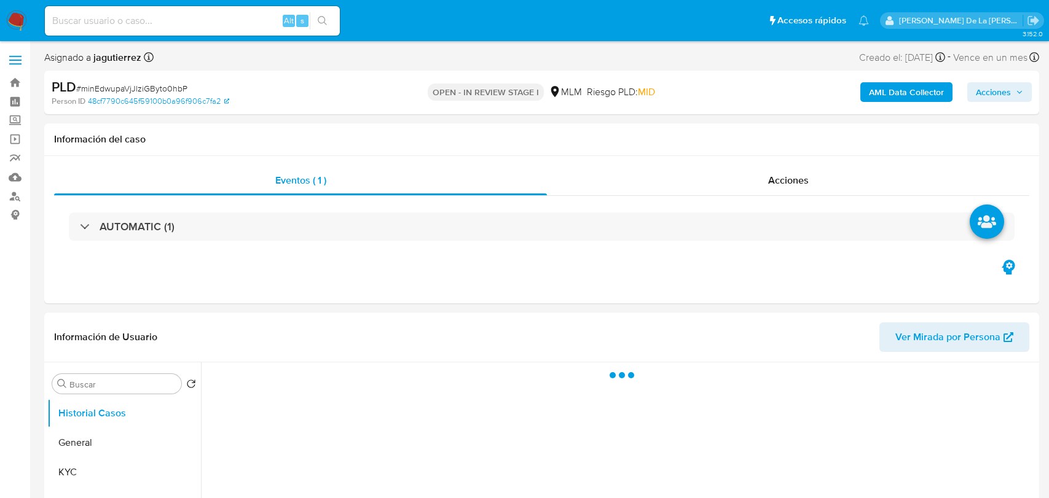
select select "10"
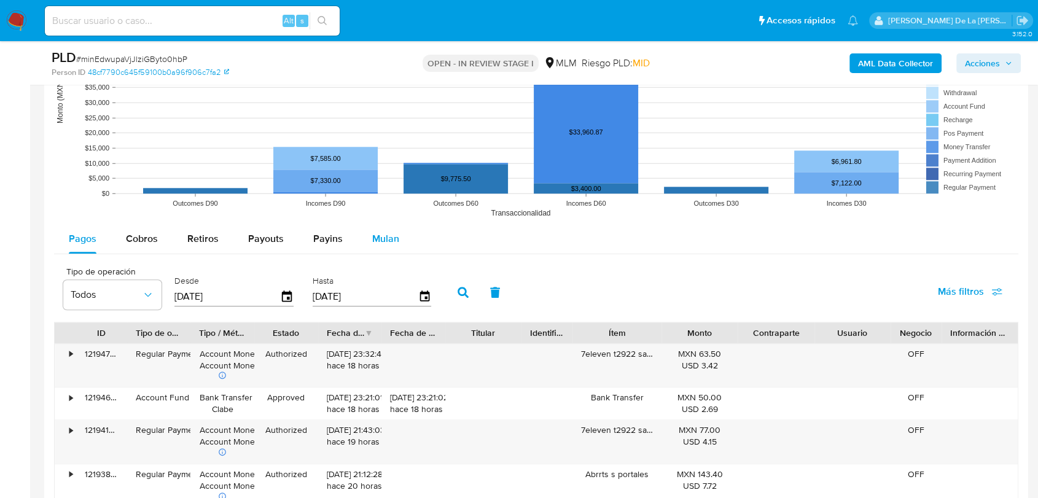
click at [381, 230] on div "Mulan" at bounding box center [385, 238] width 27 height 29
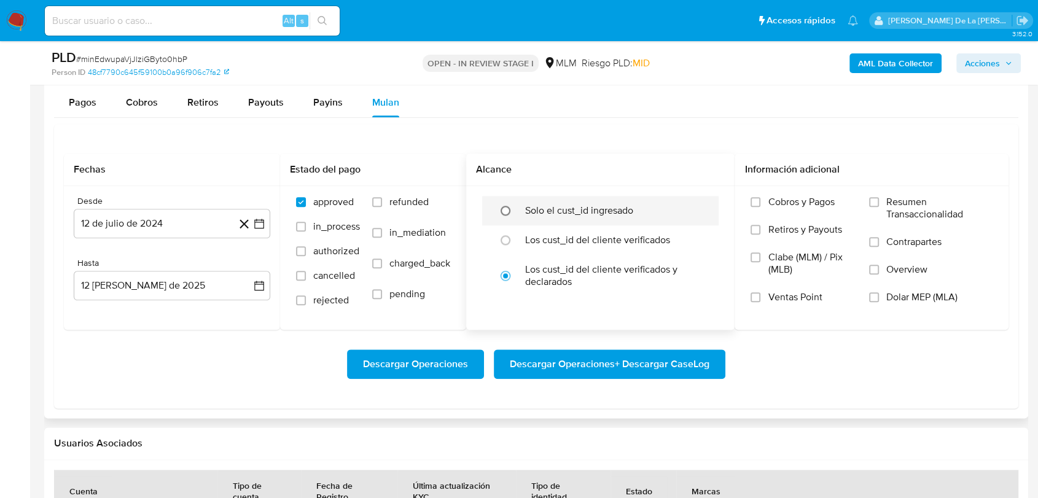
click at [512, 208] on input "radio" at bounding box center [506, 211] width 20 height 20
radio input "true"
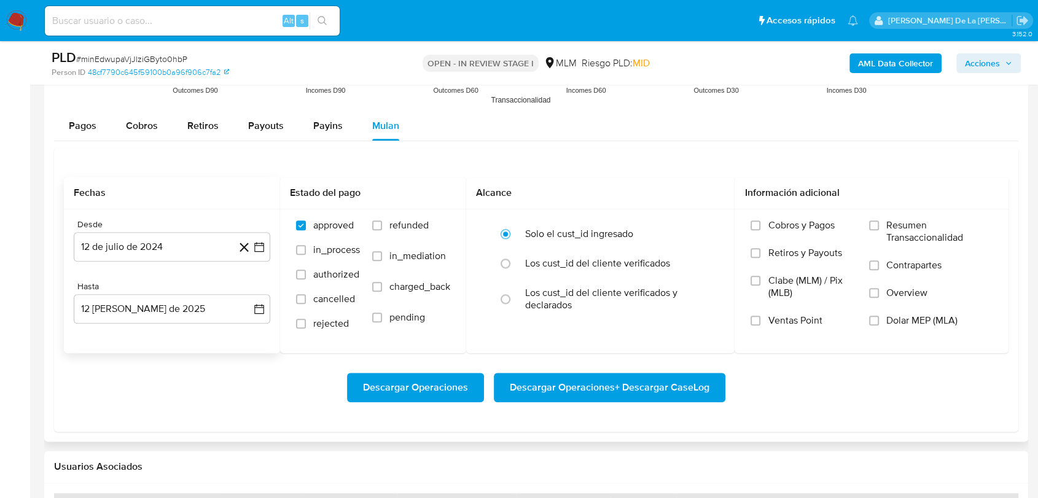
scroll to position [1365, 0]
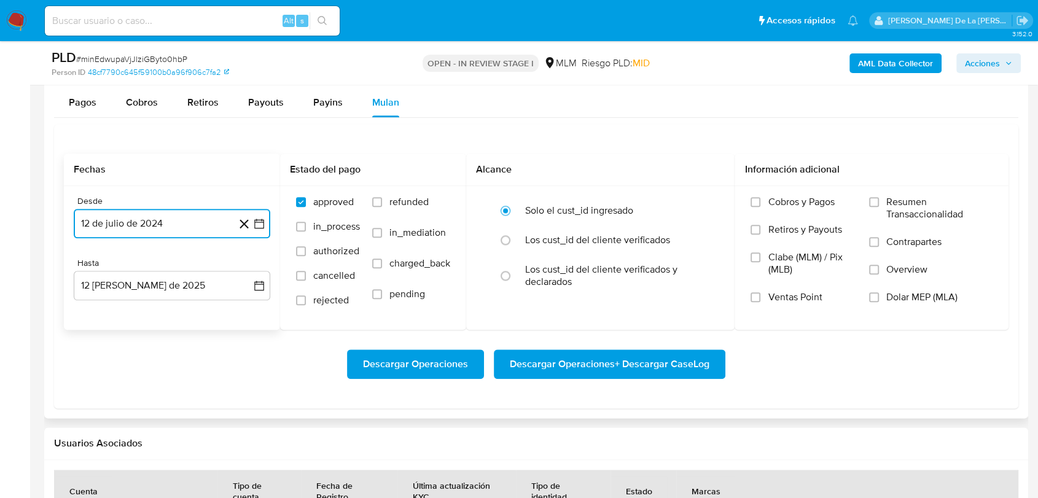
click at [262, 225] on icon "button" at bounding box center [259, 223] width 12 height 12
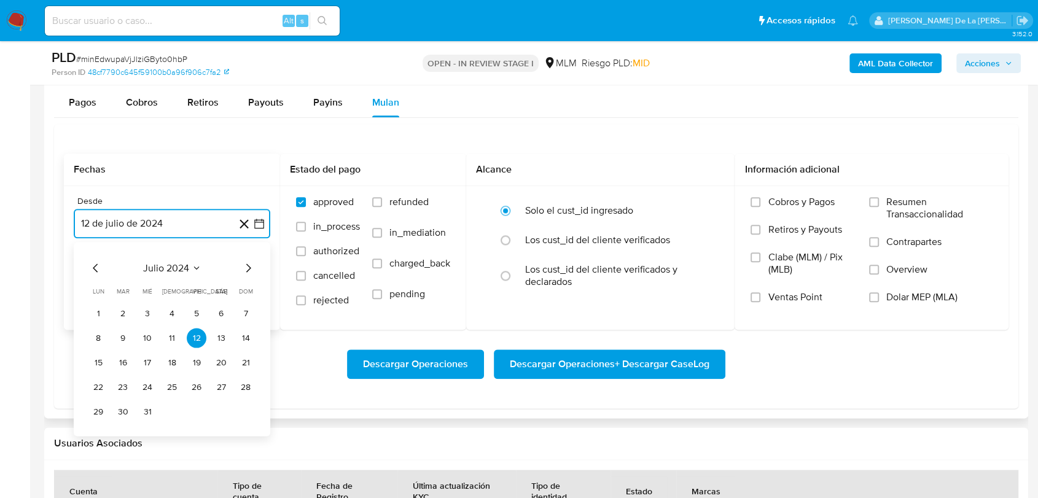
click at [249, 262] on icon "Mes siguiente" at bounding box center [248, 267] width 15 height 15
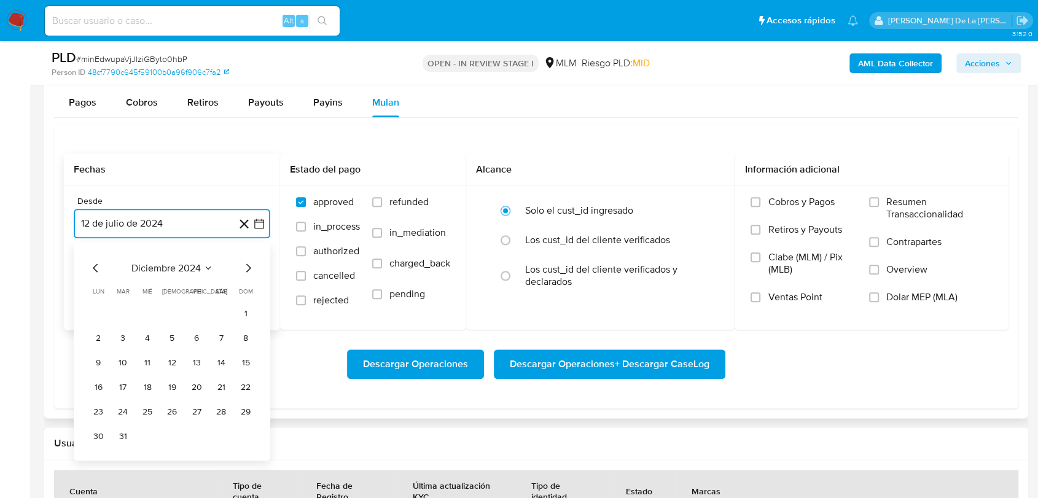
click at [249, 262] on icon "Mes siguiente" at bounding box center [248, 267] width 15 height 15
click at [214, 311] on button "1" at bounding box center [221, 313] width 20 height 20
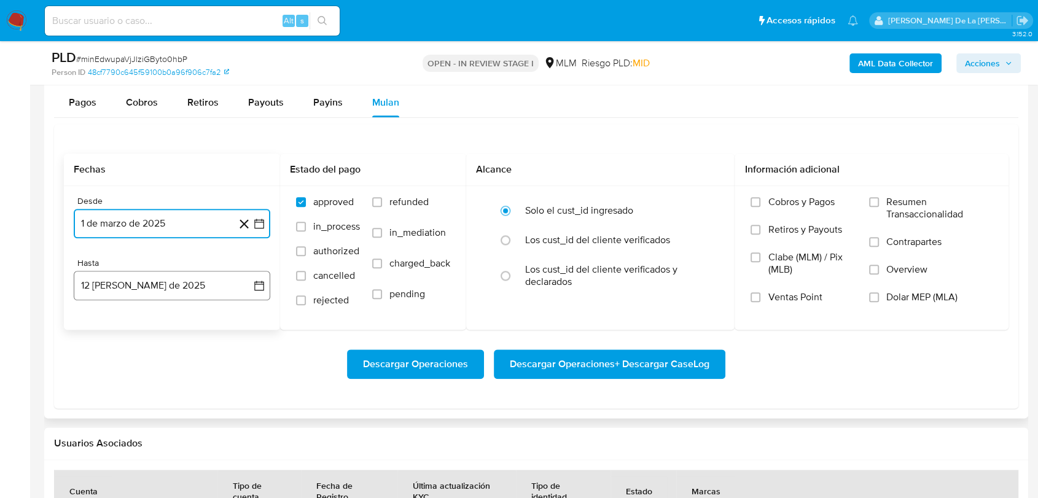
click at [187, 286] on button "12 [PERSON_NAME] de 2025" at bounding box center [172, 285] width 197 height 29
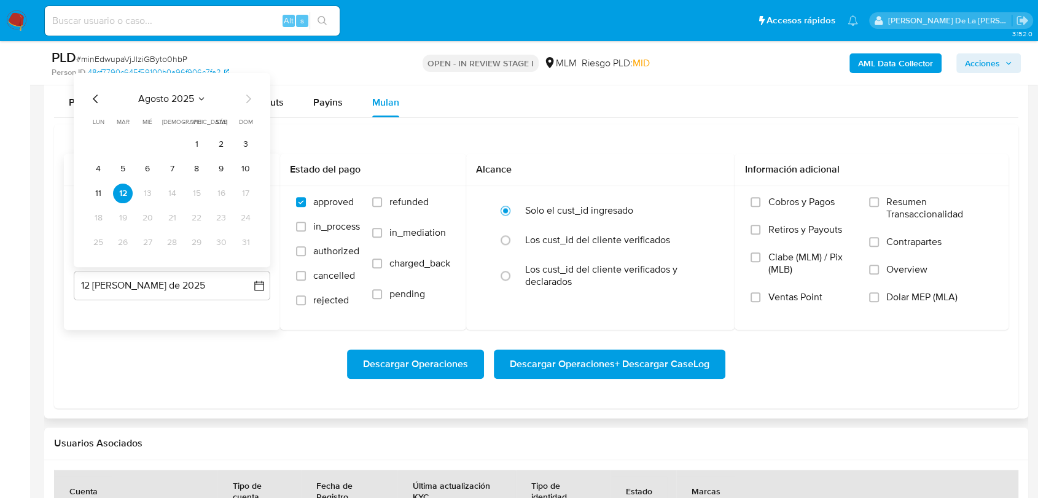
click at [95, 96] on icon "Mes anterior" at bounding box center [95, 98] width 15 height 15
click at [174, 246] on button "31" at bounding box center [172, 242] width 20 height 20
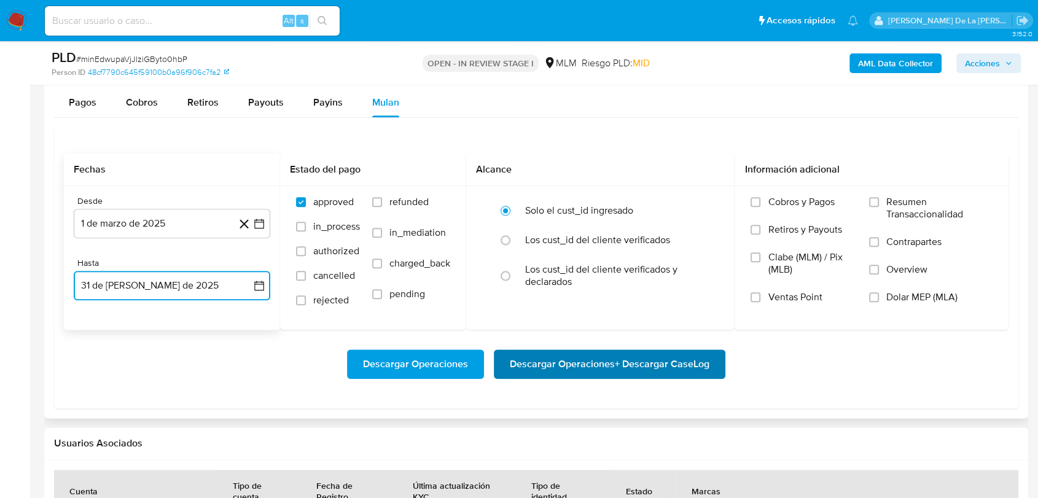
click at [548, 361] on span "Descargar Operaciones + Descargar CaseLog" at bounding box center [610, 364] width 200 height 27
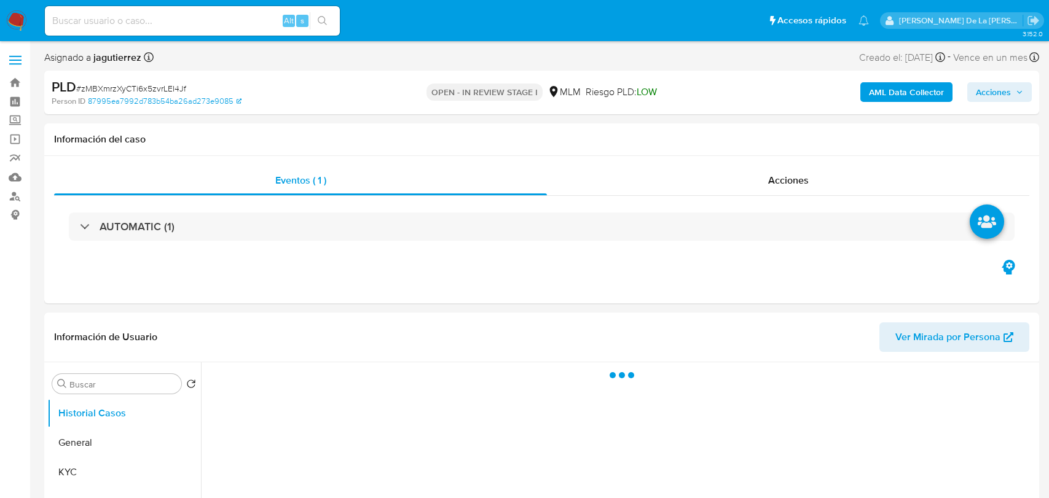
select select "10"
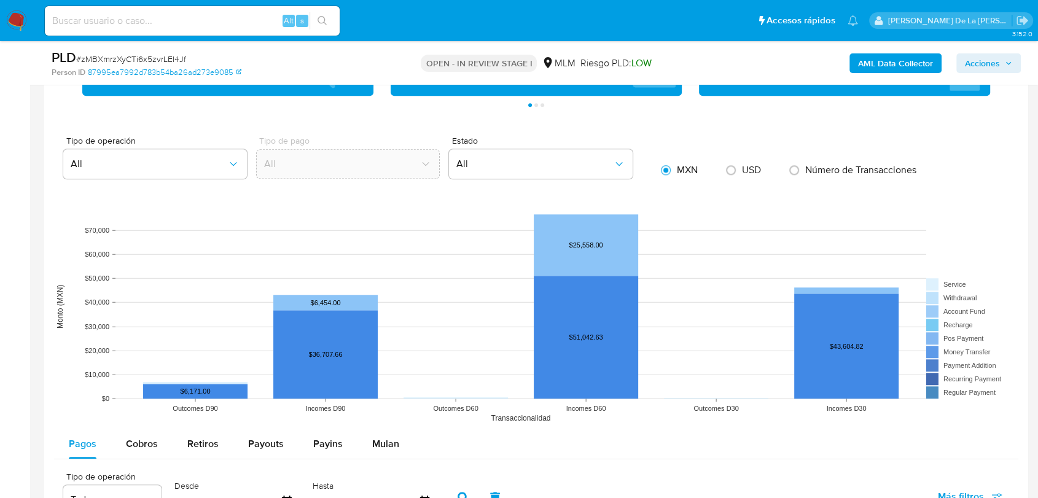
scroll to position [1297, 0]
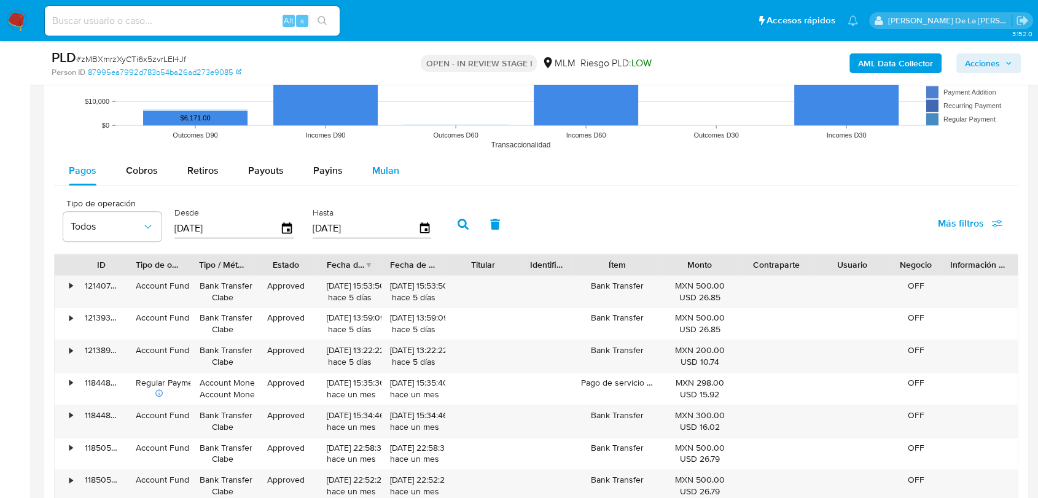
click at [378, 170] on span "Mulan" at bounding box center [385, 170] width 27 height 14
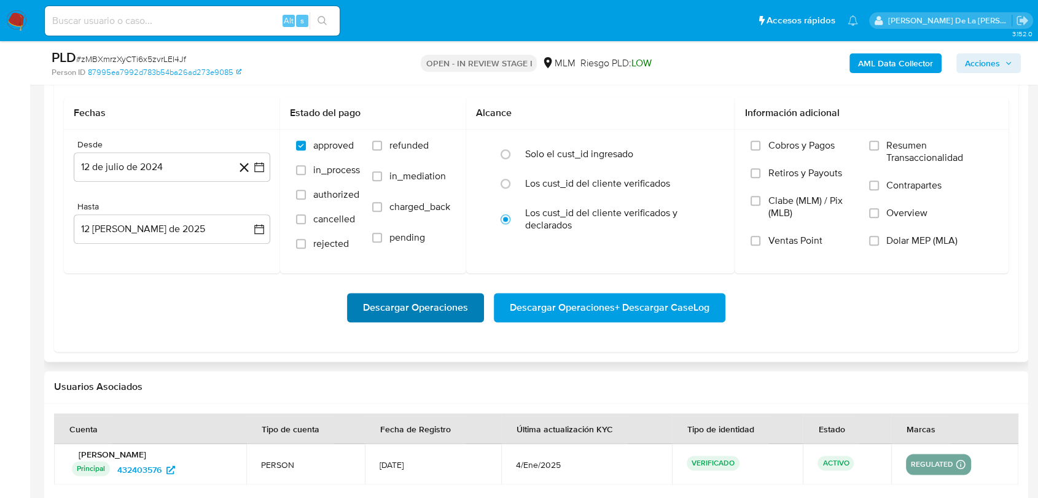
scroll to position [1365, 0]
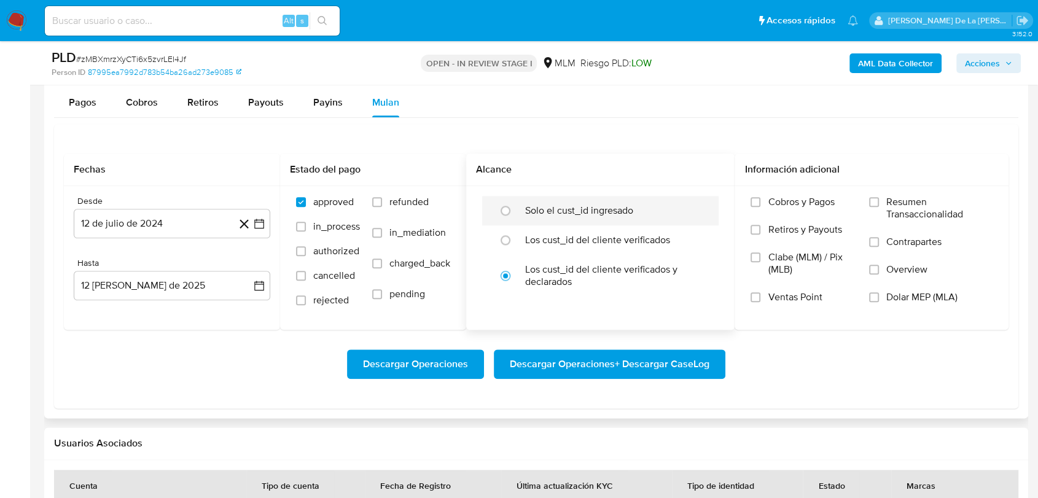
click at [539, 206] on label "Solo el cust_id ingresado" at bounding box center [579, 211] width 108 height 12
click at [515, 206] on input "radio" at bounding box center [506, 211] width 20 height 20
radio input "true"
click at [259, 227] on icon "button" at bounding box center [259, 224] width 10 height 10
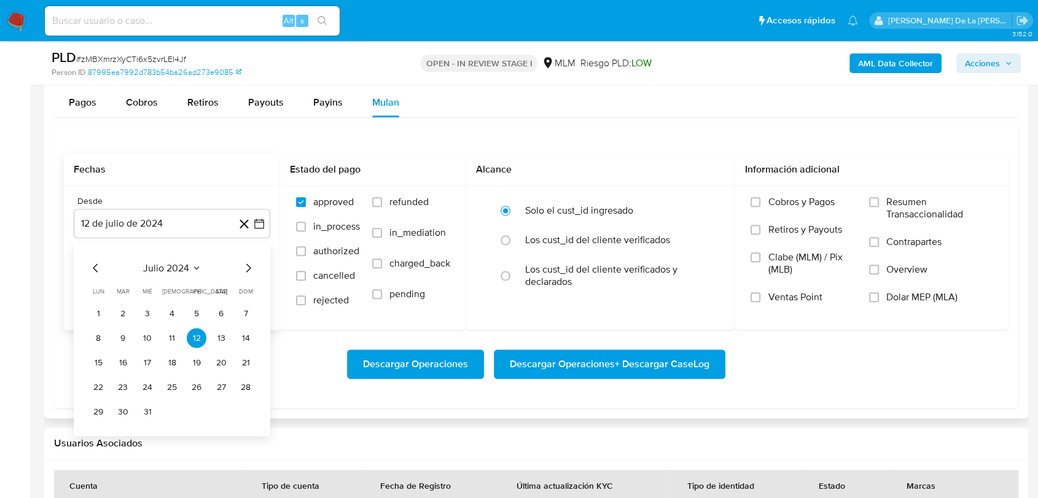
click at [248, 265] on icon "Mes siguiente" at bounding box center [248, 267] width 15 height 15
click at [248, 265] on icon "Mes siguiente" at bounding box center [248, 268] width 5 height 9
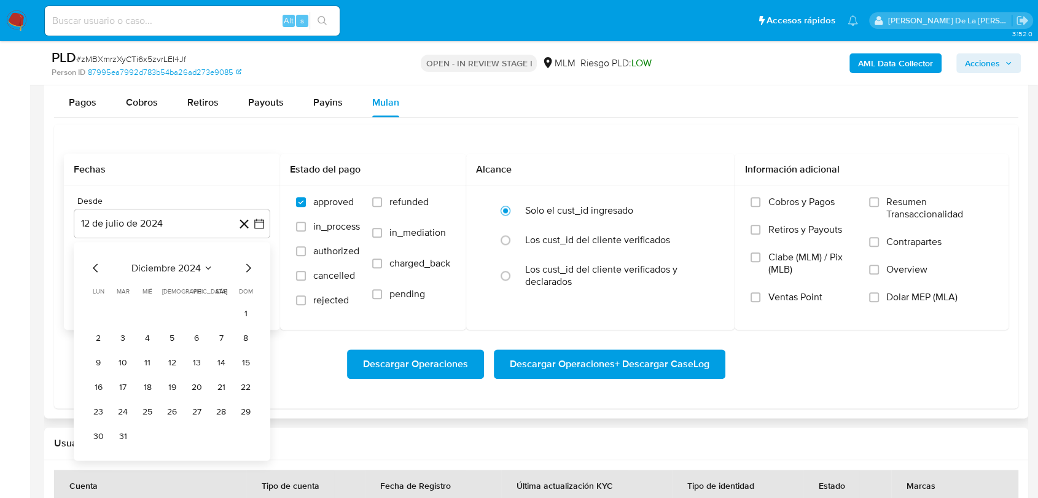
click at [248, 265] on icon "Mes siguiente" at bounding box center [248, 268] width 5 height 9
click at [246, 269] on icon "Mes siguiente" at bounding box center [248, 267] width 15 height 15
click at [221, 307] on button "1" at bounding box center [221, 313] width 20 height 20
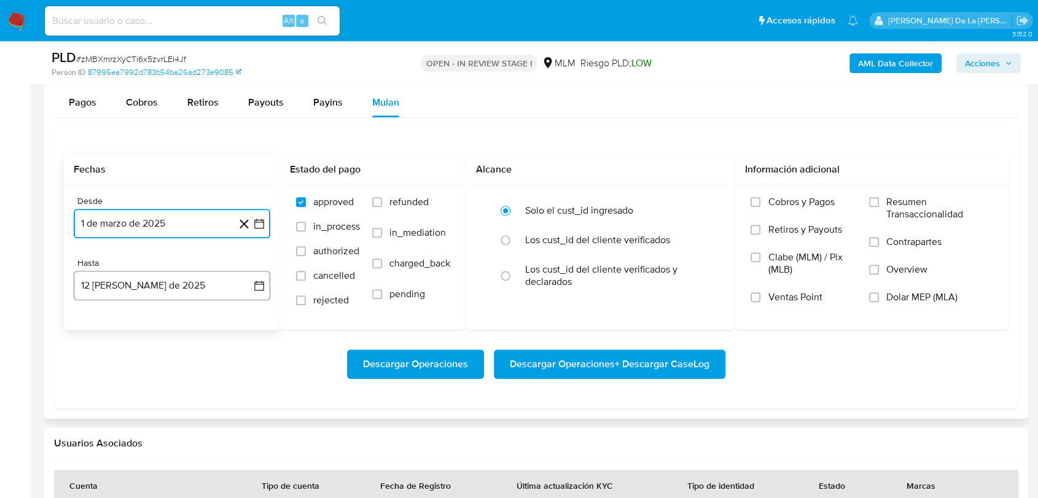
click at [219, 279] on button "12 [PERSON_NAME] de 2025" at bounding box center [172, 285] width 197 height 29
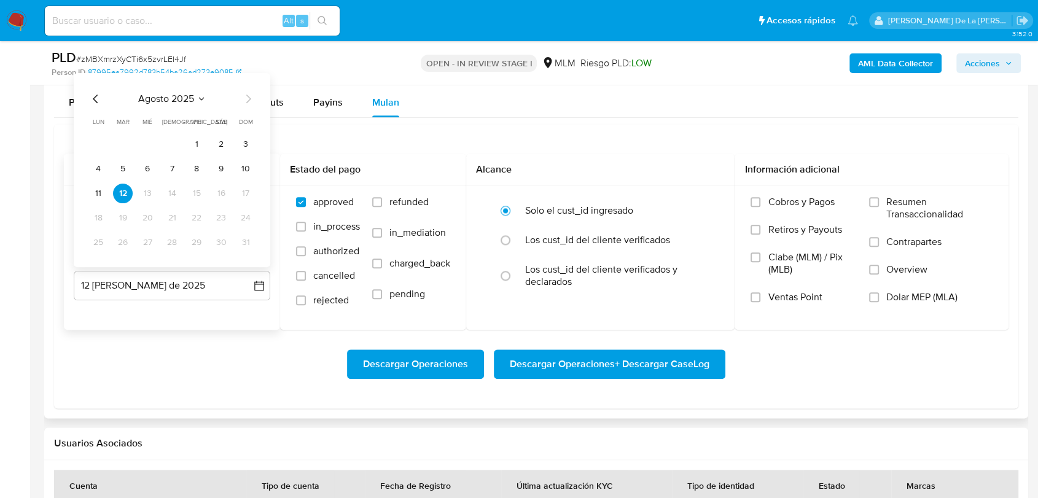
click at [95, 96] on icon "Mes anterior" at bounding box center [95, 98] width 5 height 9
click at [164, 246] on button "31" at bounding box center [172, 242] width 20 height 20
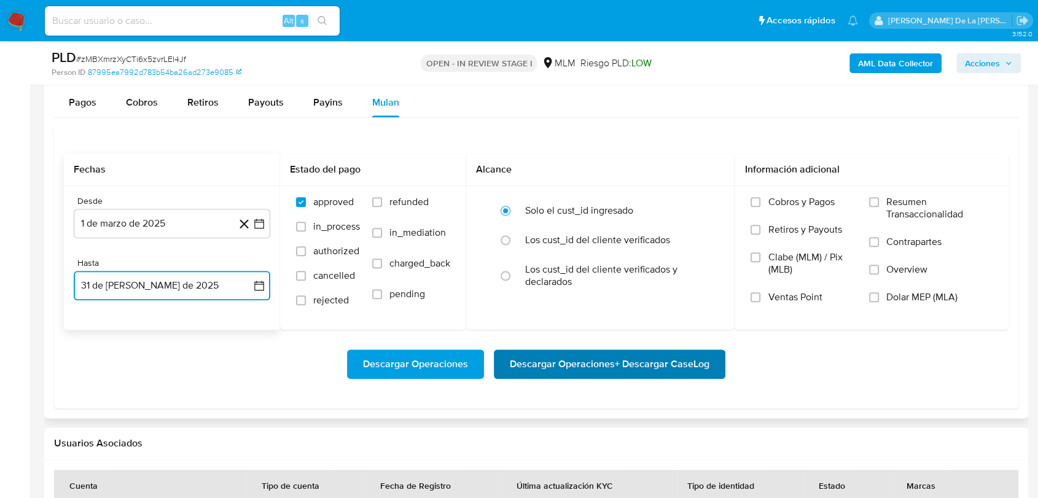
click at [565, 377] on span "Descargar Operaciones + Descargar CaseLog" at bounding box center [610, 364] width 200 height 27
